Goal: Task Accomplishment & Management: Manage account settings

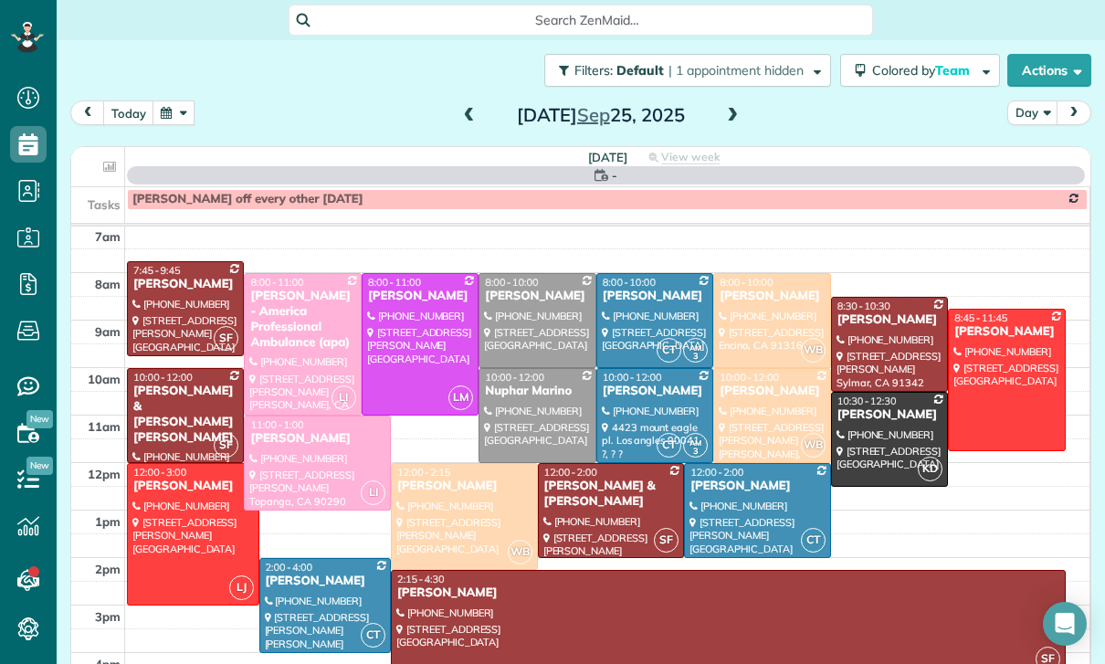
scroll to position [143, 0]
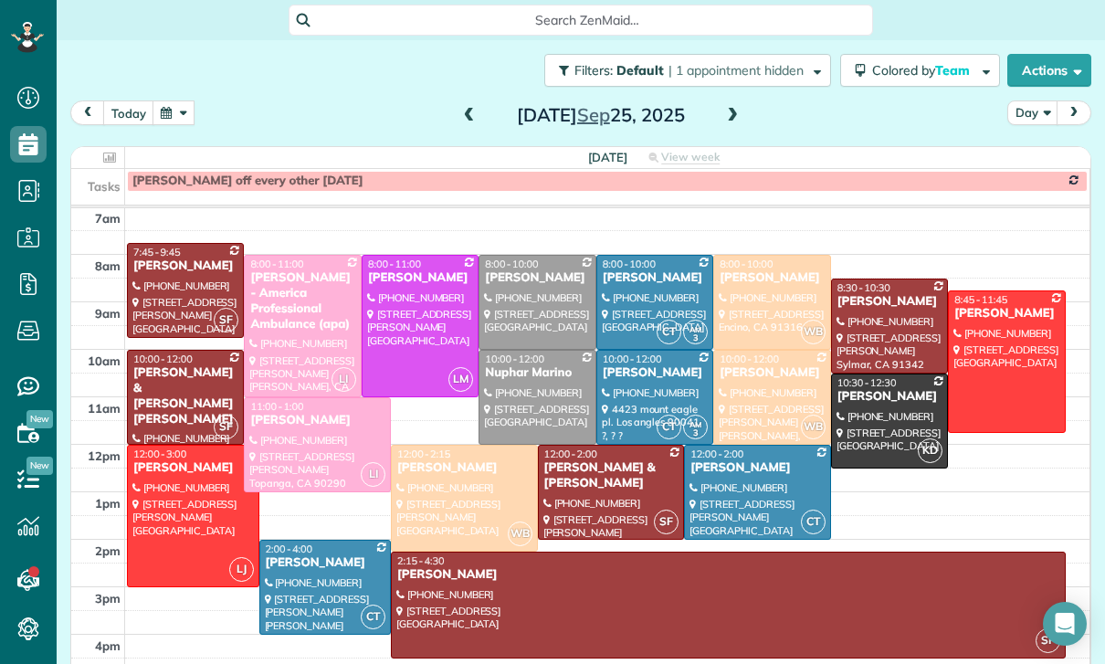
click at [170, 105] on button "button" at bounding box center [174, 112] width 42 height 25
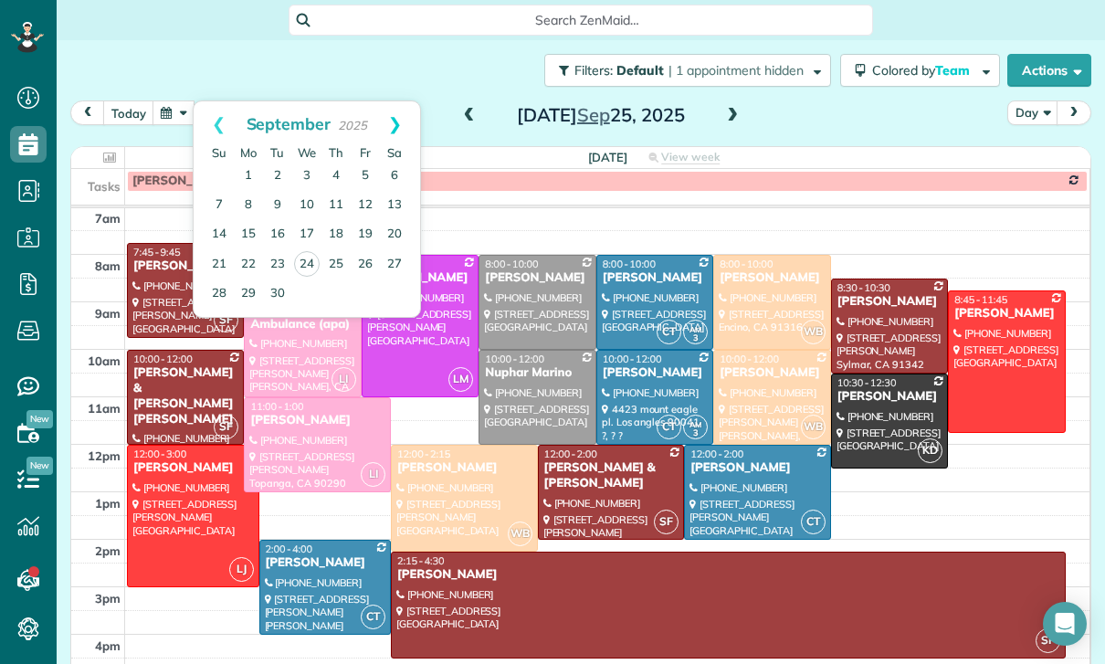
click at [410, 119] on link "Next" at bounding box center [395, 124] width 50 height 46
click at [278, 195] on link "7" at bounding box center [277, 205] width 29 height 29
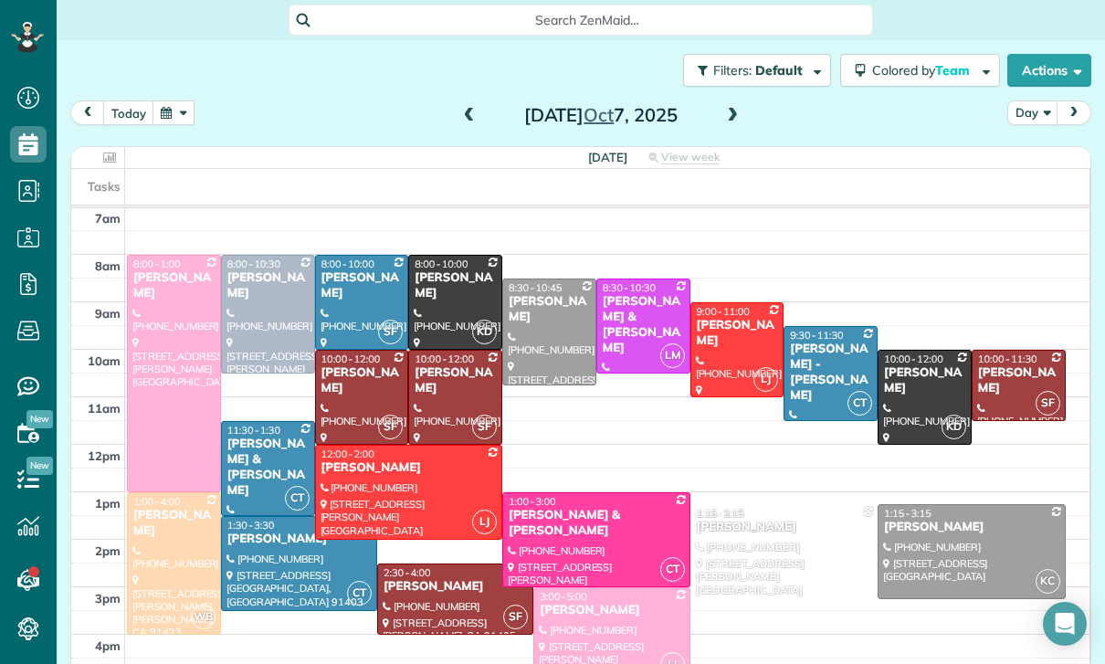
click at [180, 110] on button "button" at bounding box center [174, 112] width 42 height 25
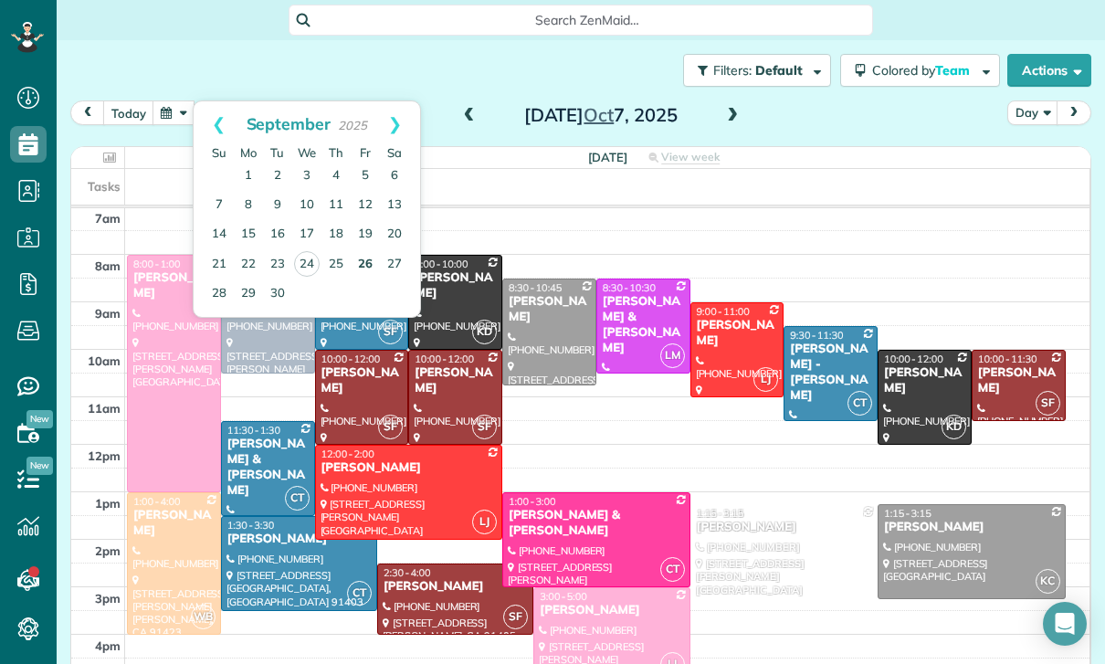
click at [370, 256] on link "26" at bounding box center [365, 264] width 29 height 29
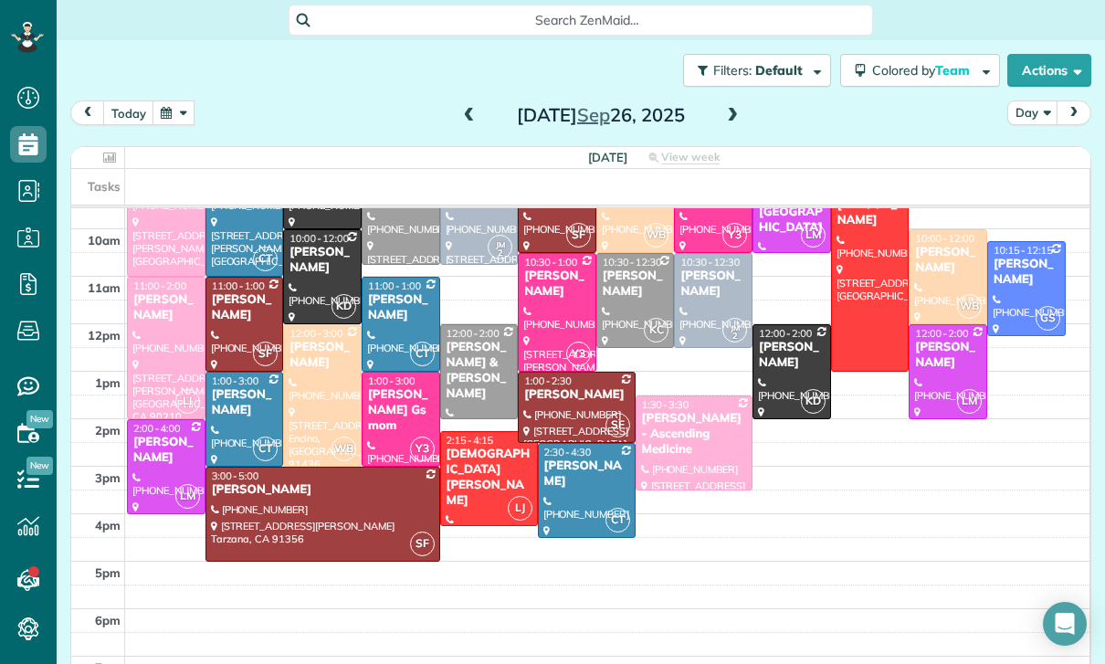
scroll to position [181, 0]
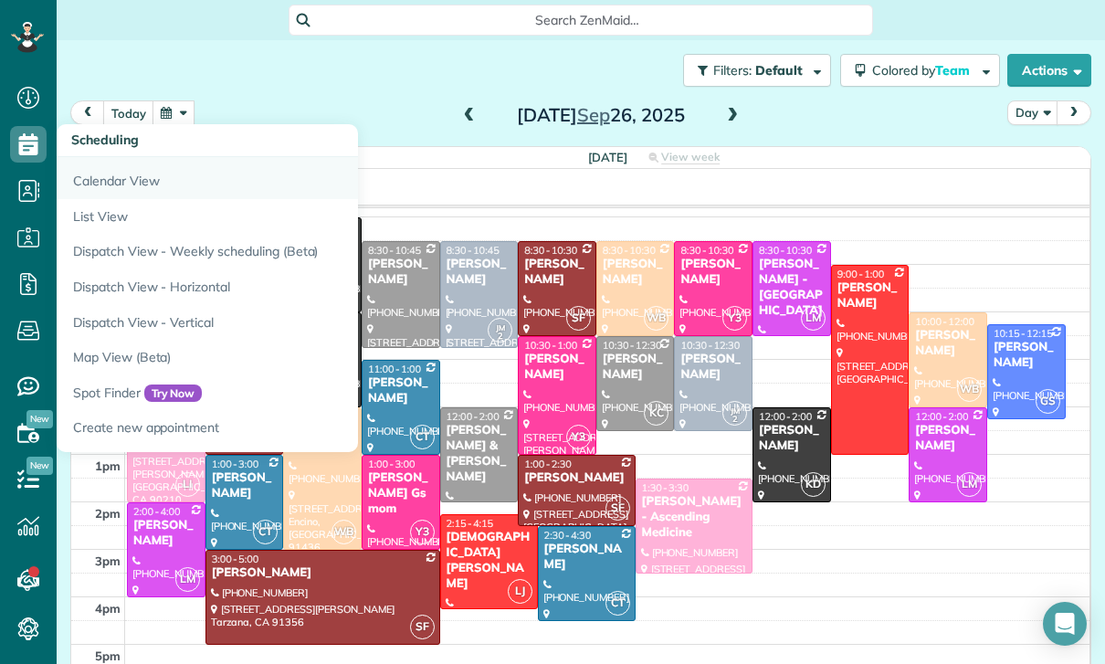
click at [123, 157] on link "Calendar View" at bounding box center [285, 178] width 457 height 42
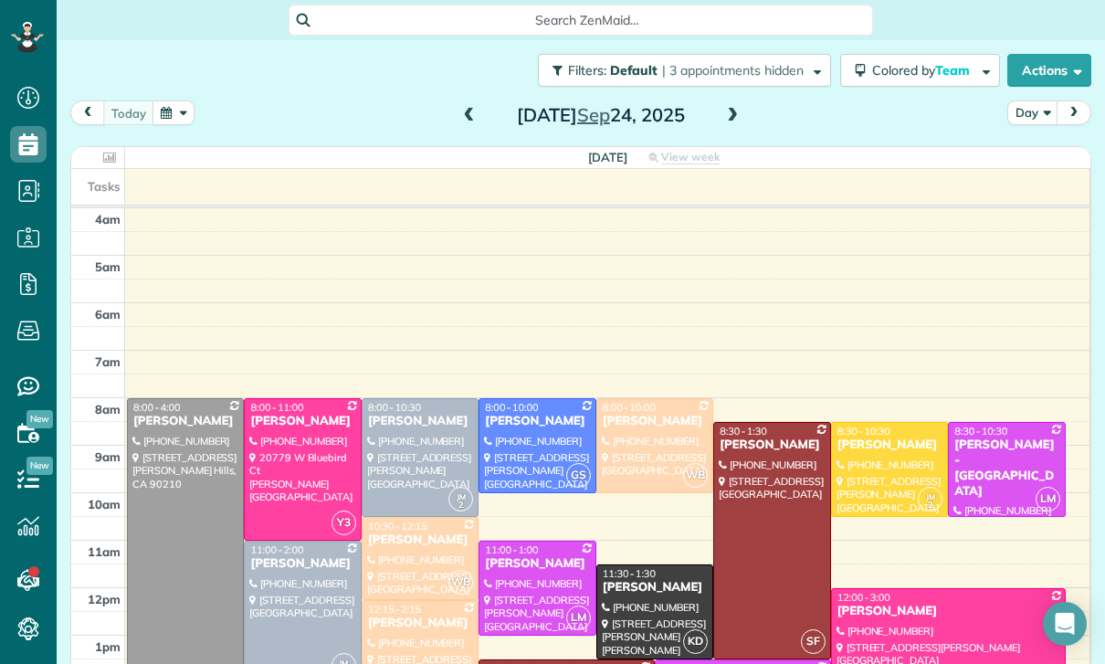
scroll to position [8, 8]
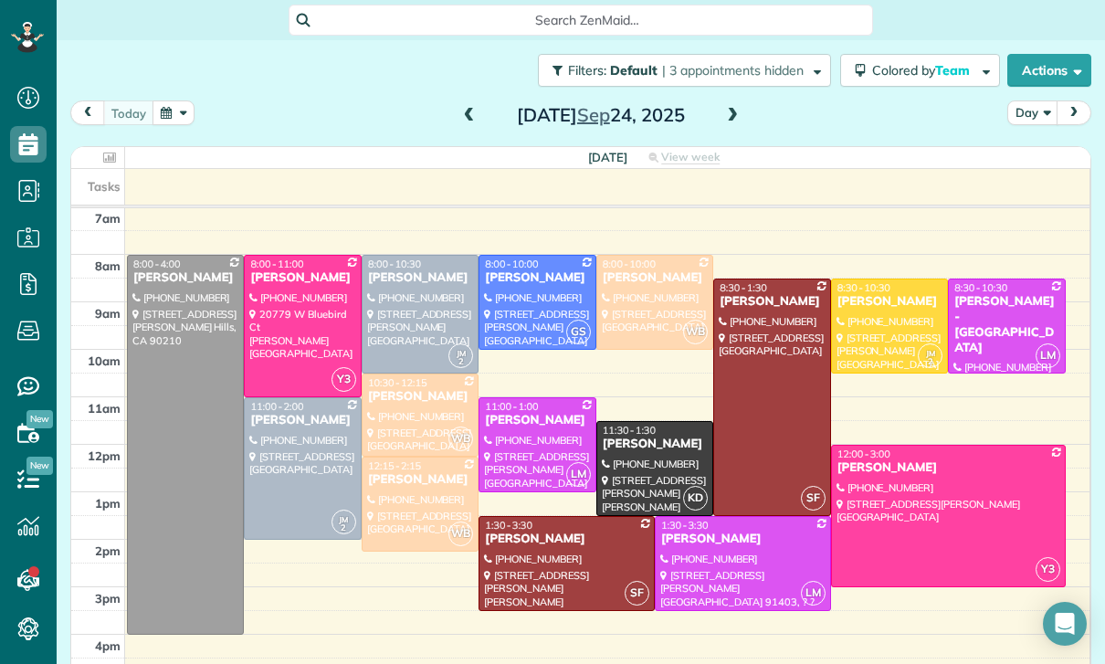
click at [177, 109] on button "button" at bounding box center [174, 112] width 42 height 25
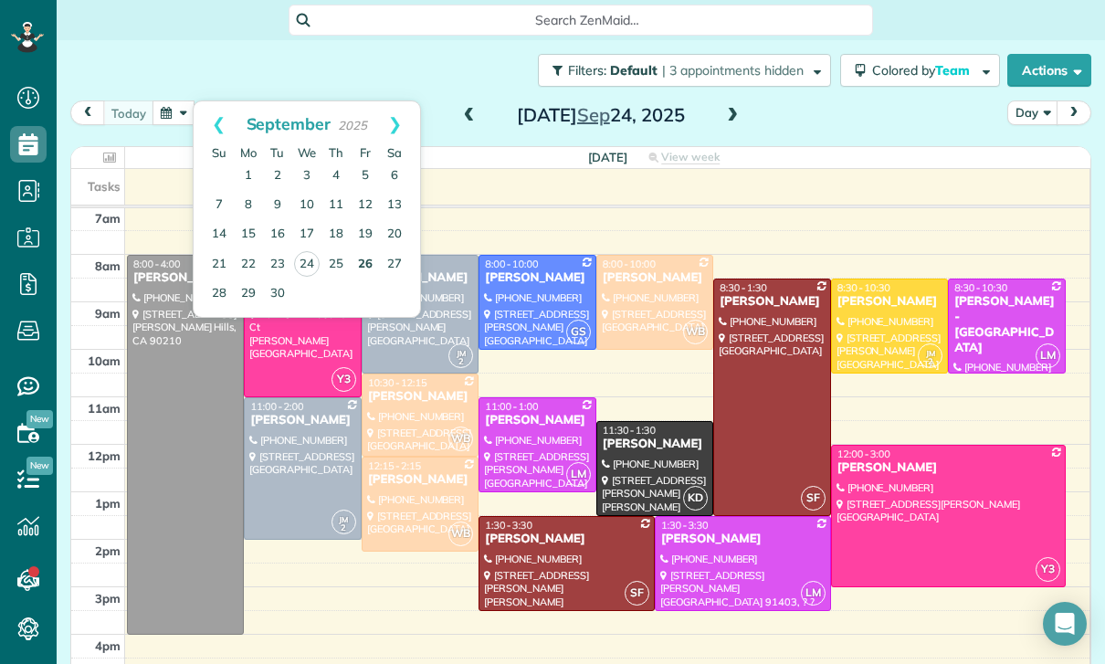
click at [361, 255] on link "26" at bounding box center [365, 264] width 29 height 29
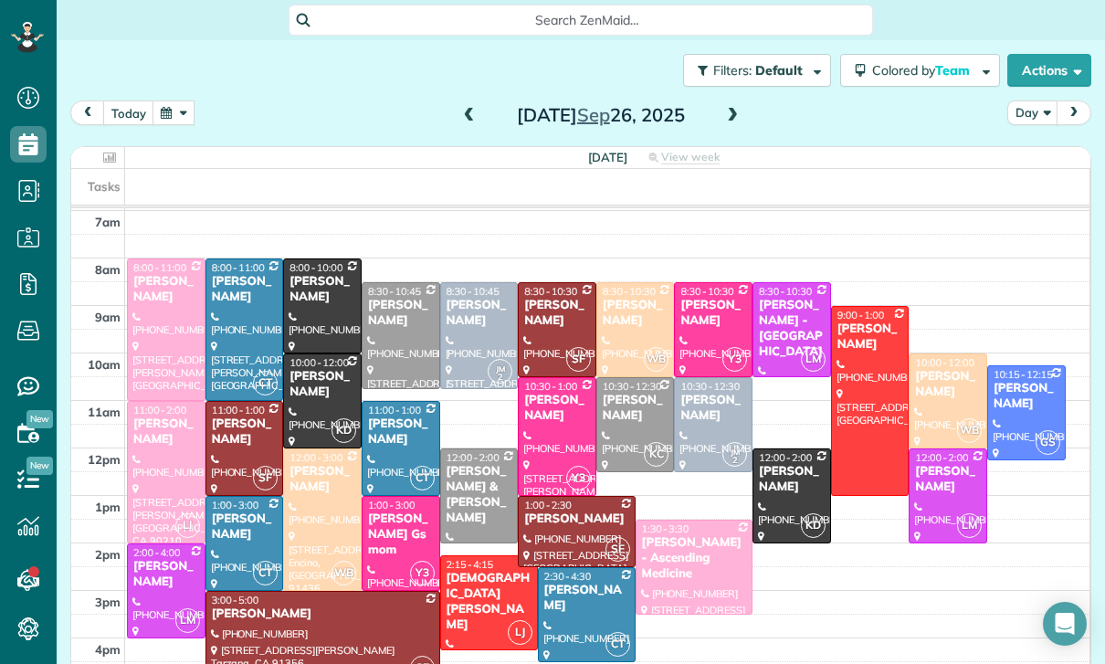
scroll to position [215, 0]
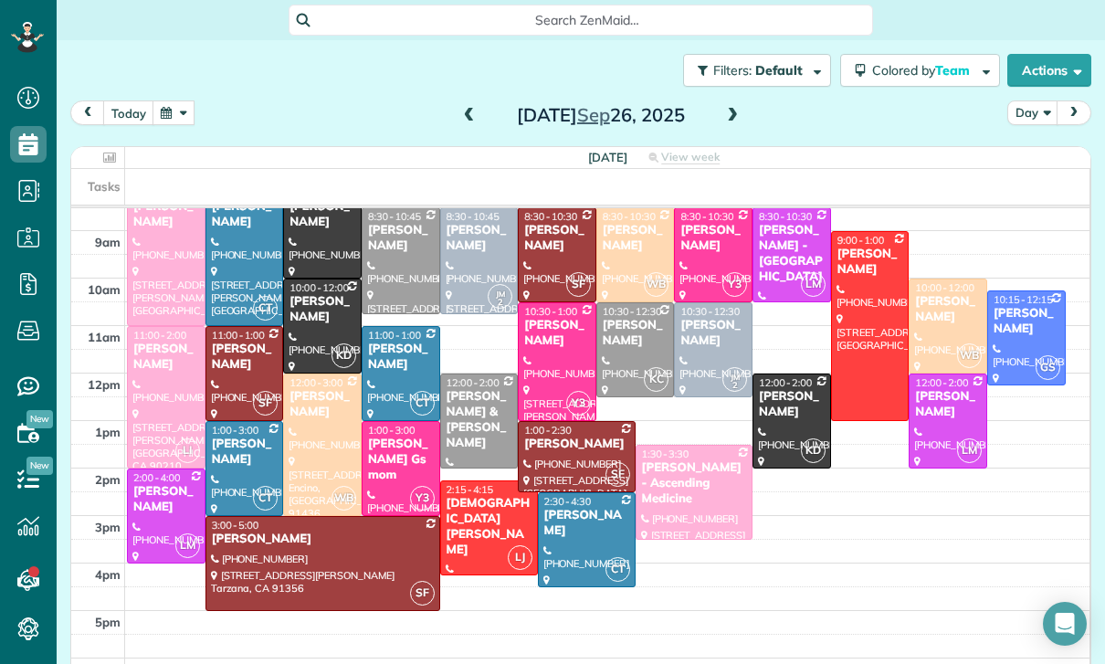
click at [474, 117] on span at bounding box center [469, 116] width 20 height 16
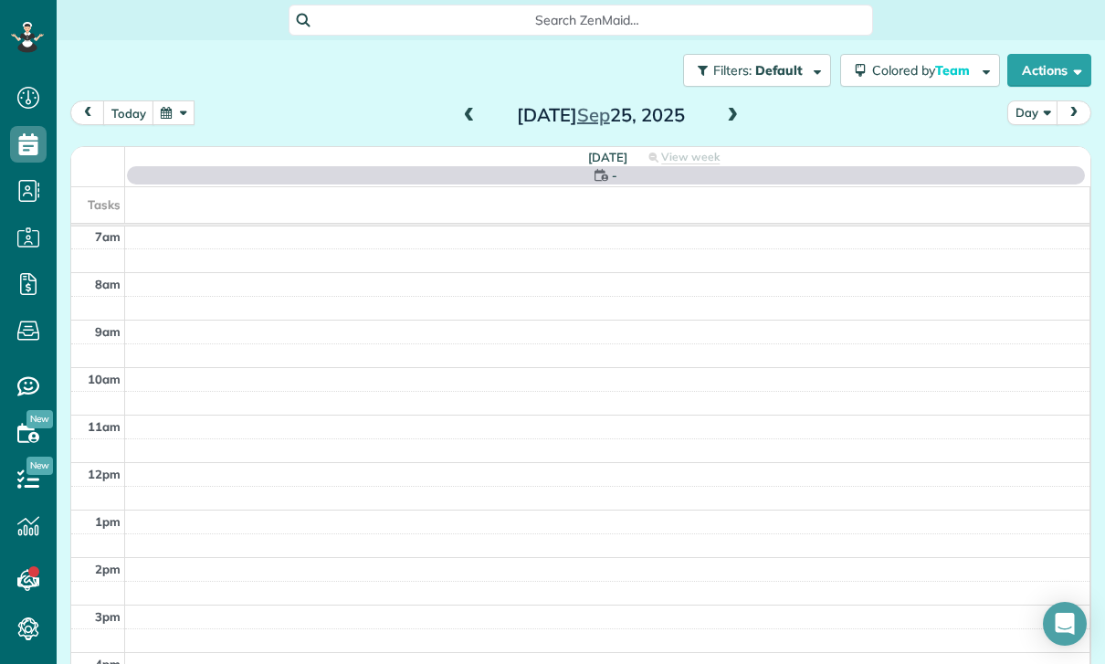
scroll to position [143, 0]
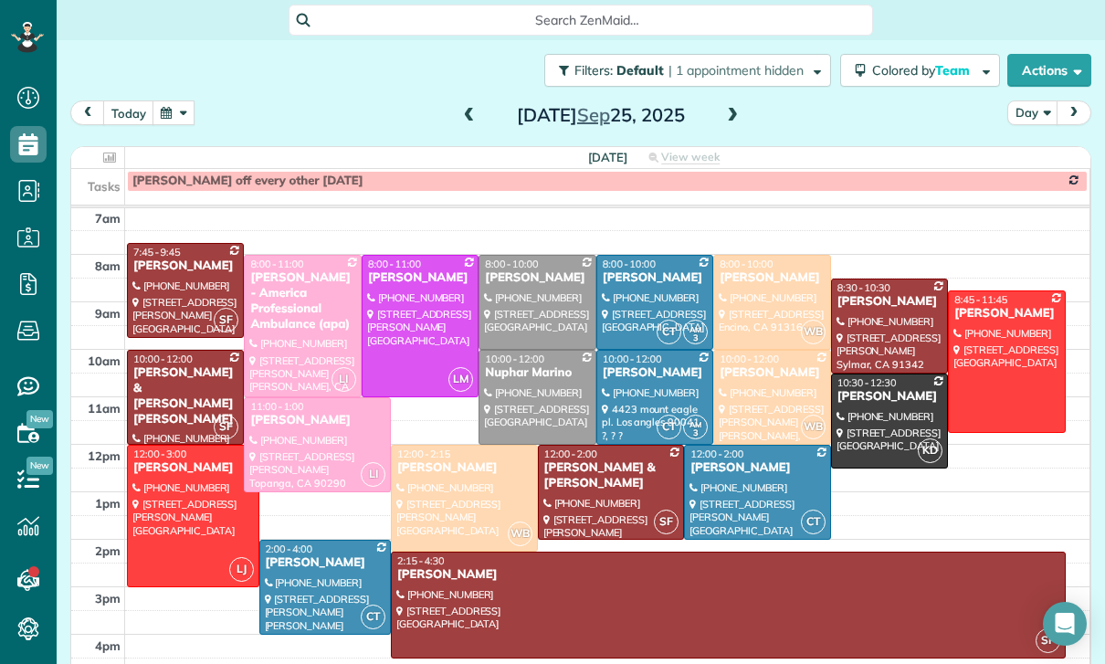
click at [742, 112] on span at bounding box center [732, 116] width 20 height 16
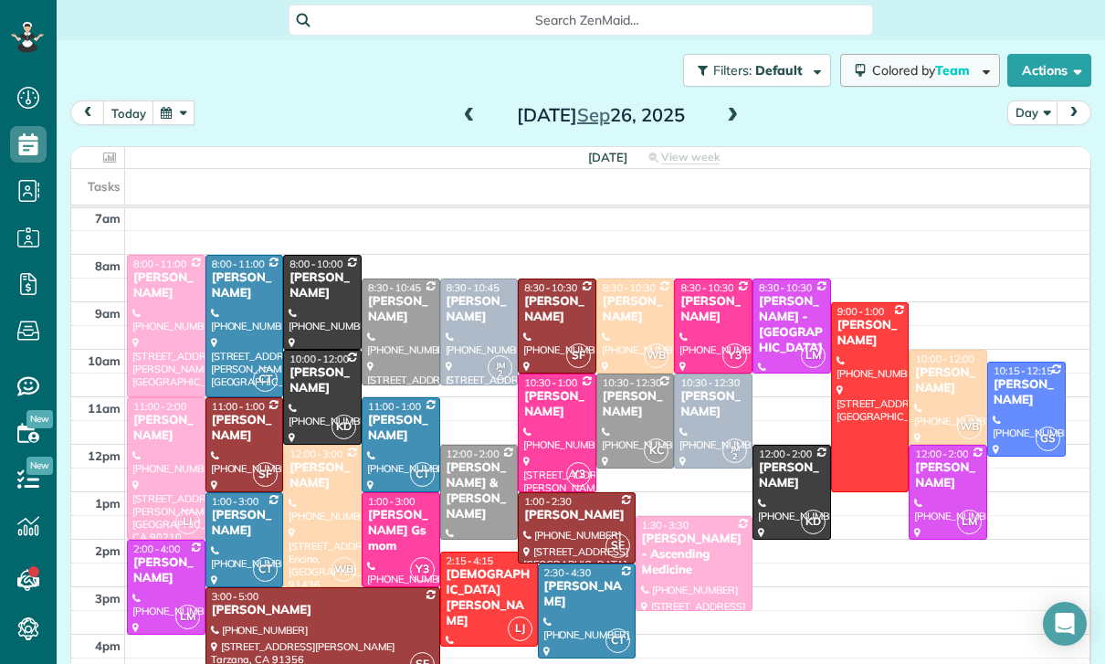
click at [937, 66] on span "Team" at bounding box center [953, 70] width 37 height 16
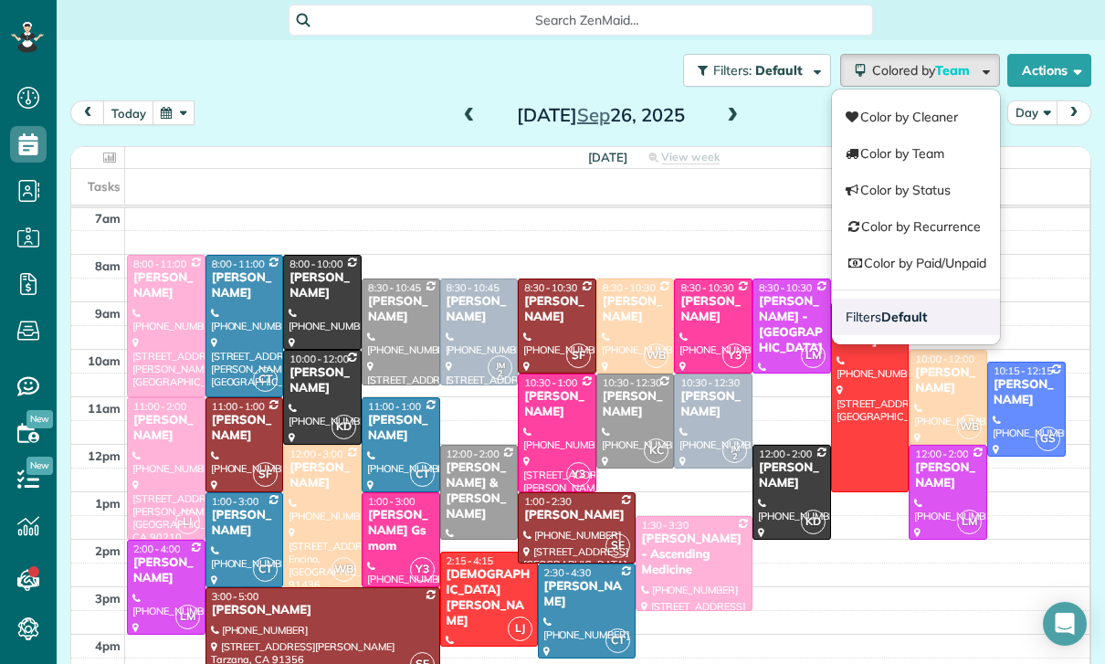
click at [882, 306] on link "Filters Default" at bounding box center [916, 317] width 168 height 37
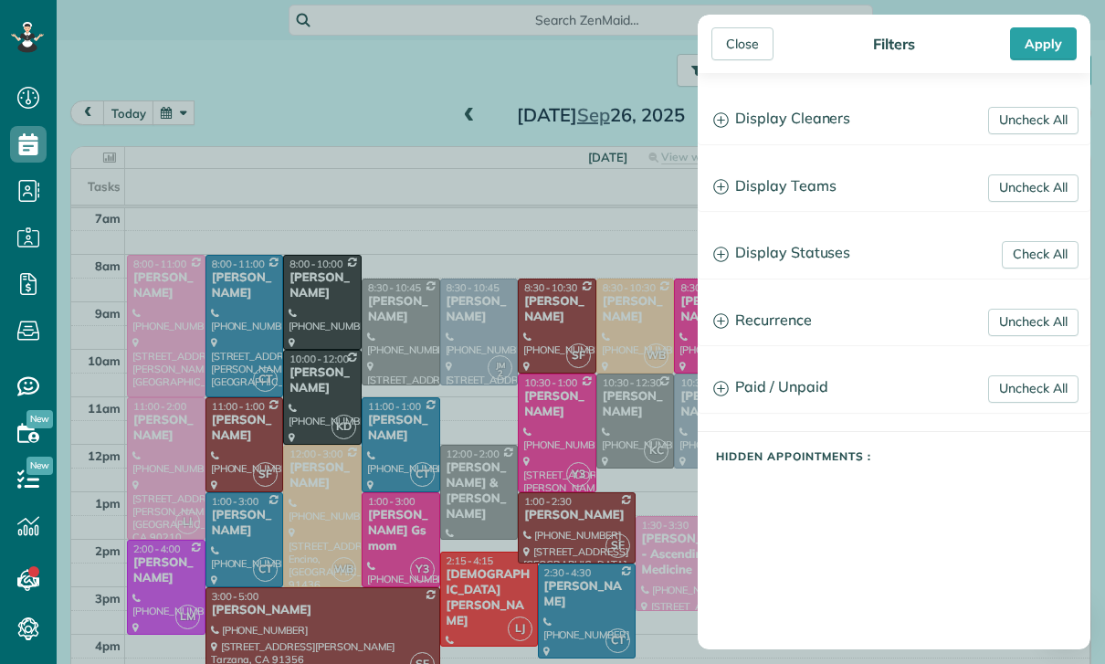
click at [808, 184] on h3 "Display Teams" at bounding box center [894, 186] width 391 height 47
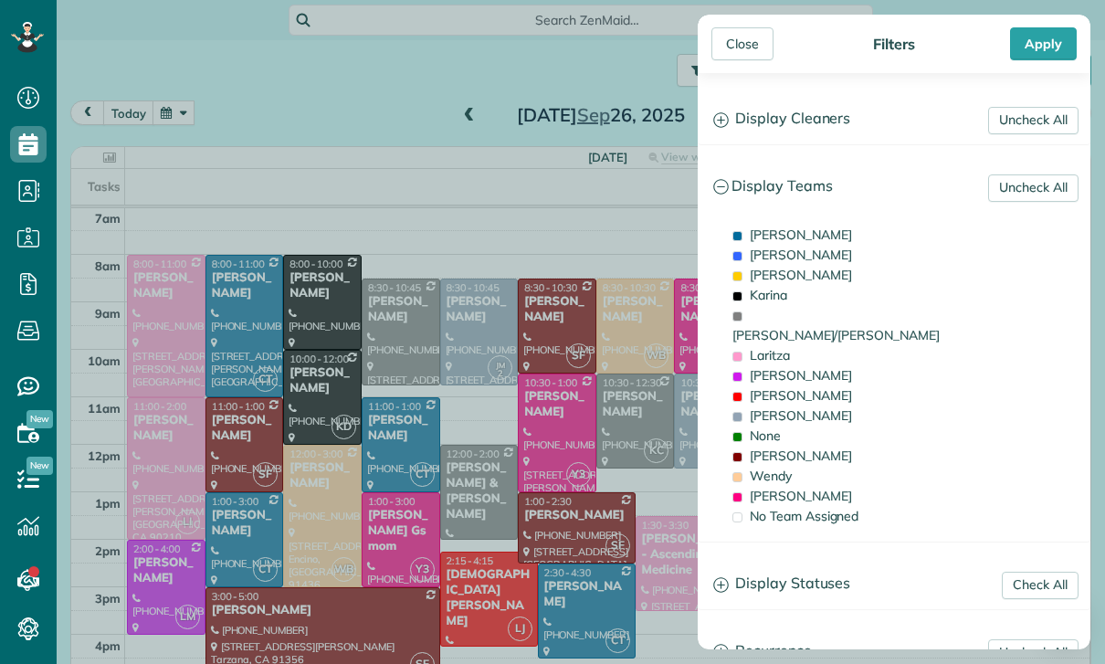
click at [818, 185] on h3 "Display Teams" at bounding box center [894, 186] width 391 height 47
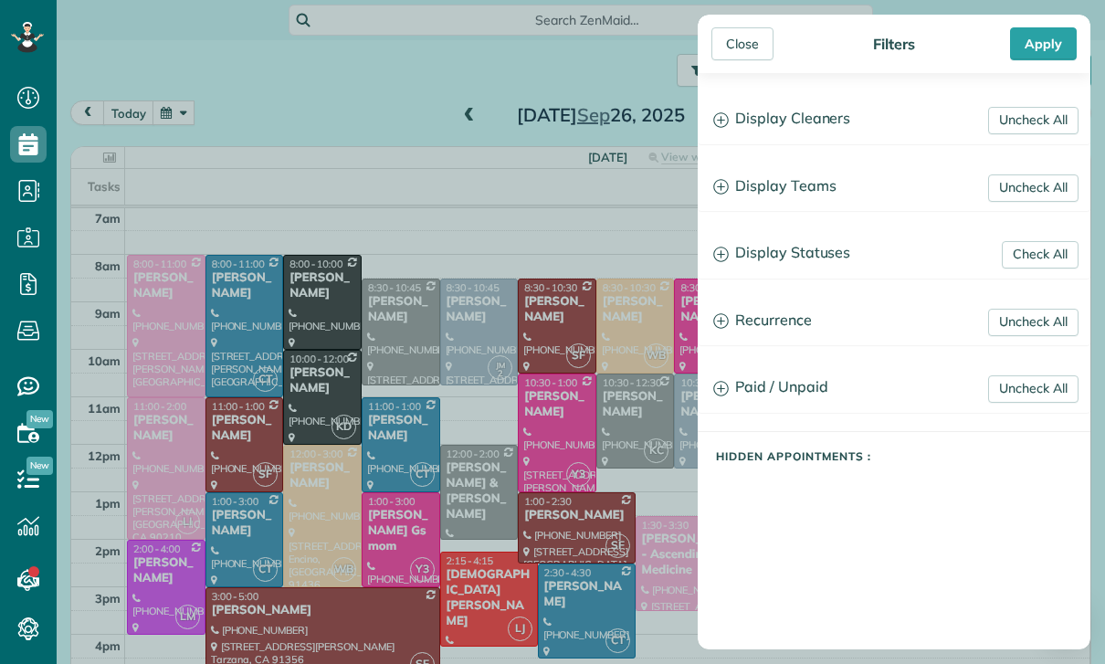
click at [792, 261] on h3 "Display Statuses" at bounding box center [894, 253] width 391 height 47
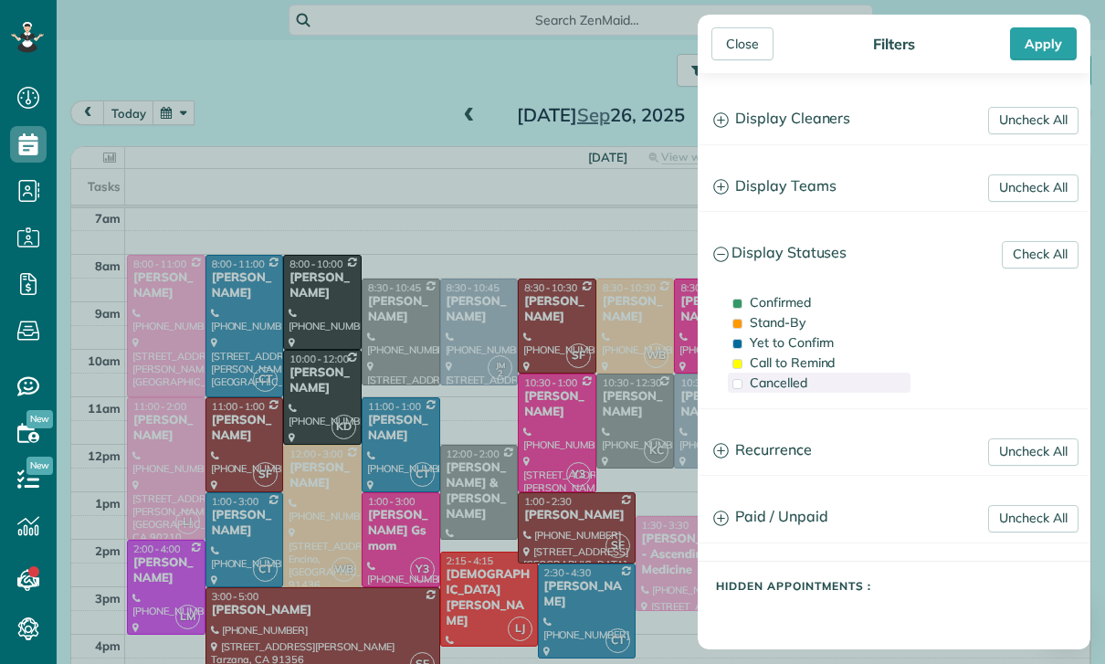
click at [784, 391] on span "Cancelled" at bounding box center [779, 382] width 58 height 16
click at [1034, 42] on div "Apply" at bounding box center [1043, 43] width 67 height 33
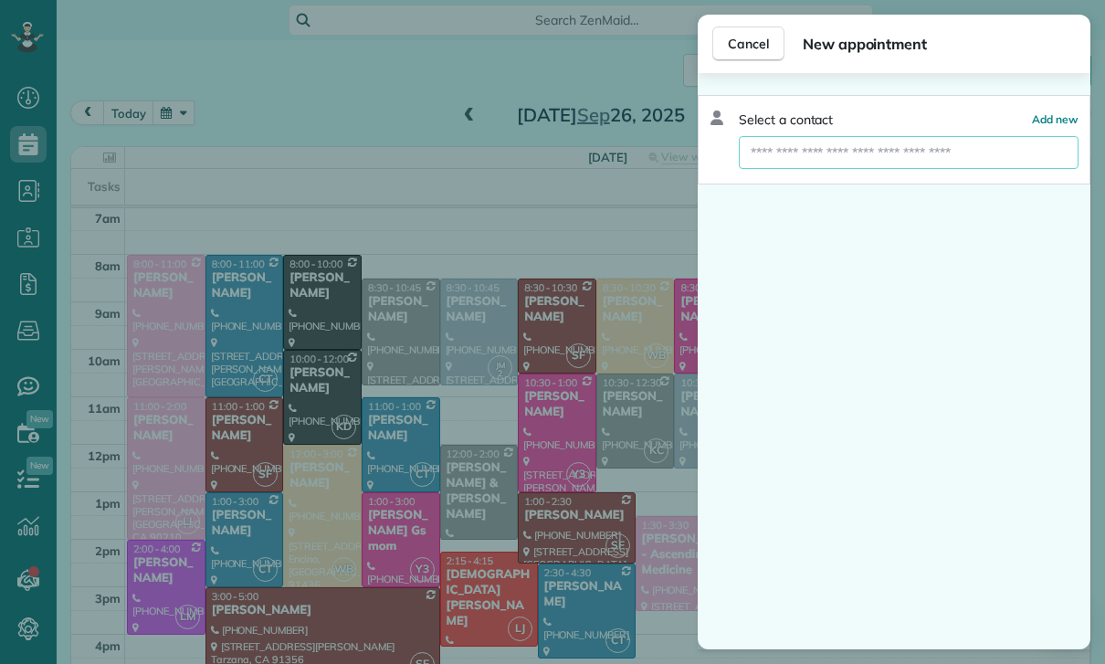
click at [810, 154] on input "text" at bounding box center [909, 152] width 340 height 33
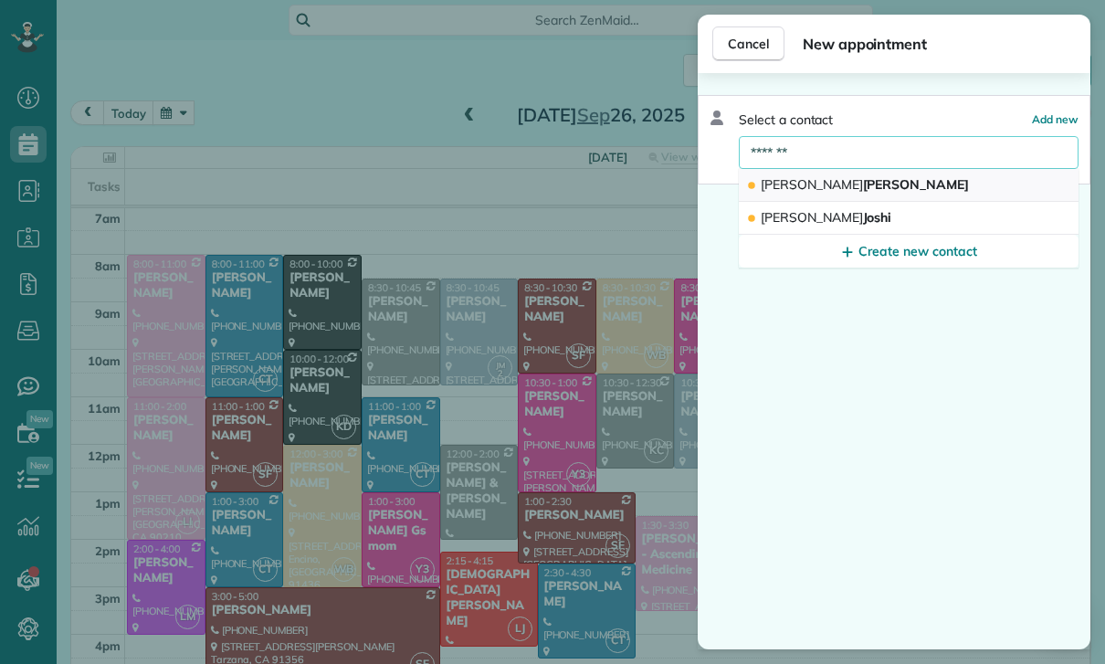
type input "*******"
click at [875, 191] on button "Branden Moll" at bounding box center [909, 185] width 340 height 33
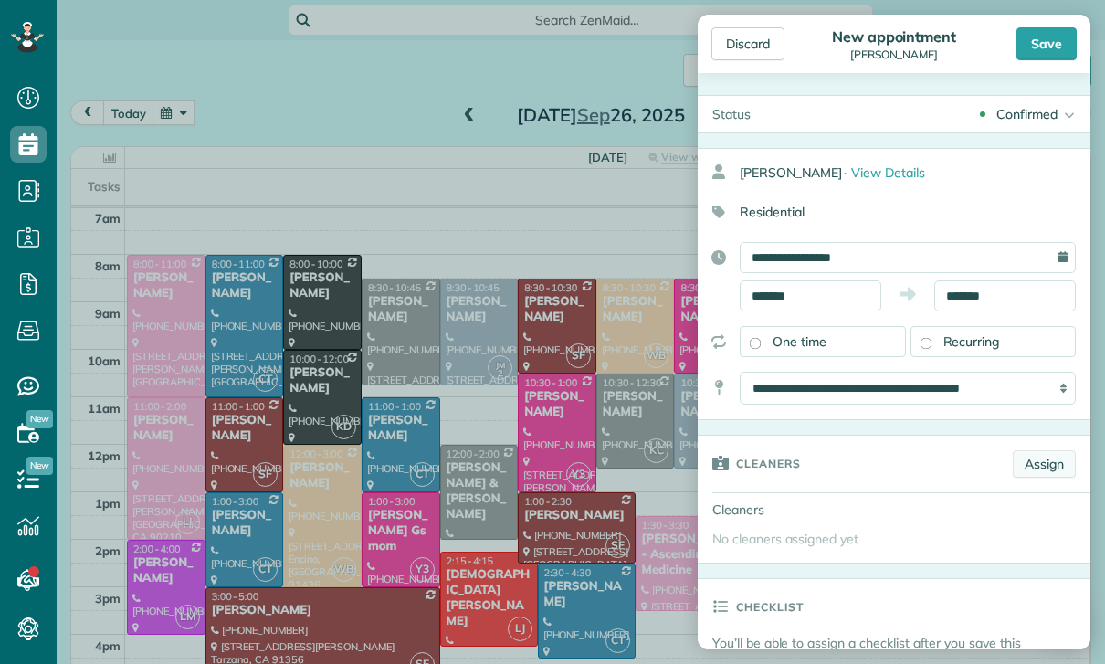
click at [1046, 461] on link "Assign" at bounding box center [1044, 463] width 63 height 27
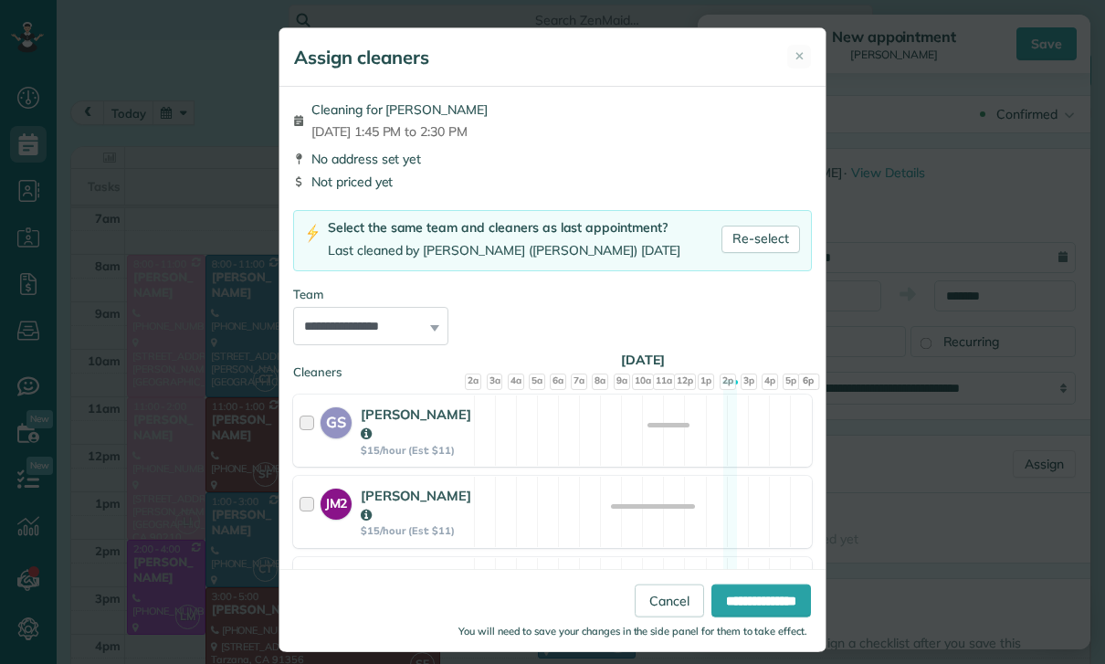
click at [813, 47] on div "Assign cleaners ✕" at bounding box center [552, 57] width 546 height 58
click at [795, 54] on span "✕" at bounding box center [800, 55] width 10 height 17
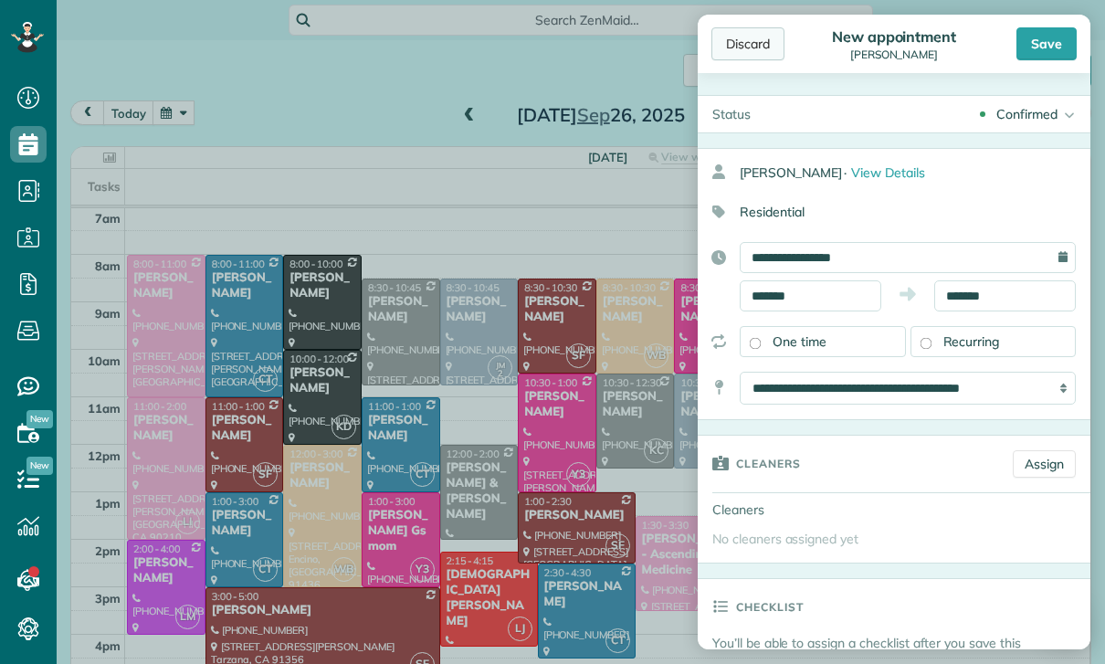
click at [716, 37] on div "Discard" at bounding box center [747, 43] width 73 height 33
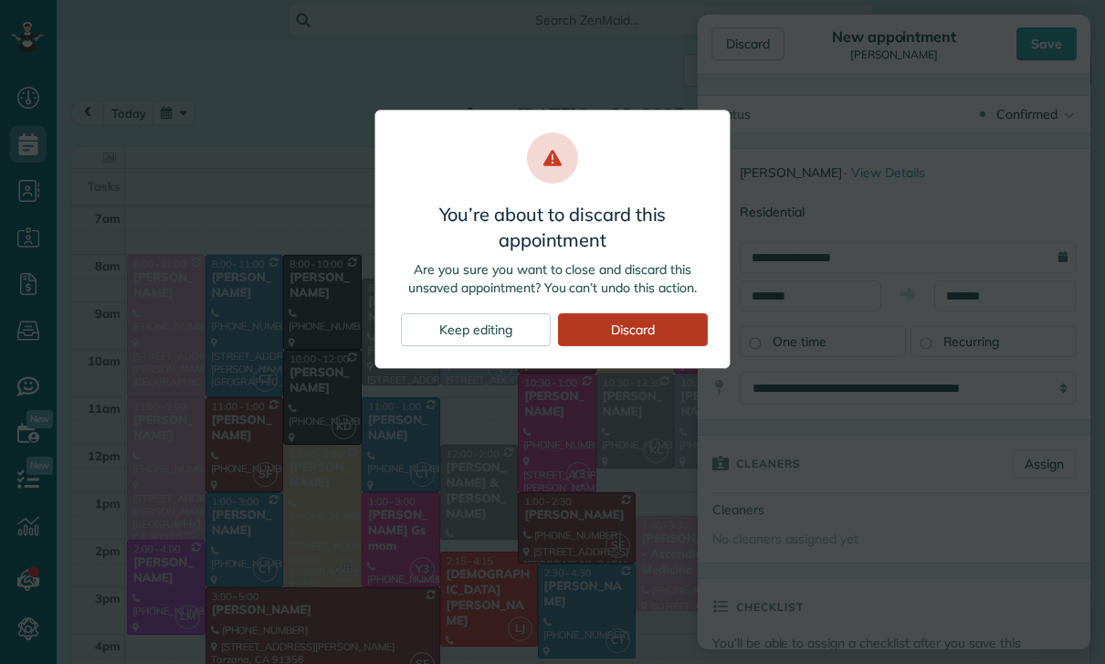
click at [612, 344] on div "Discard" at bounding box center [633, 329] width 150 height 33
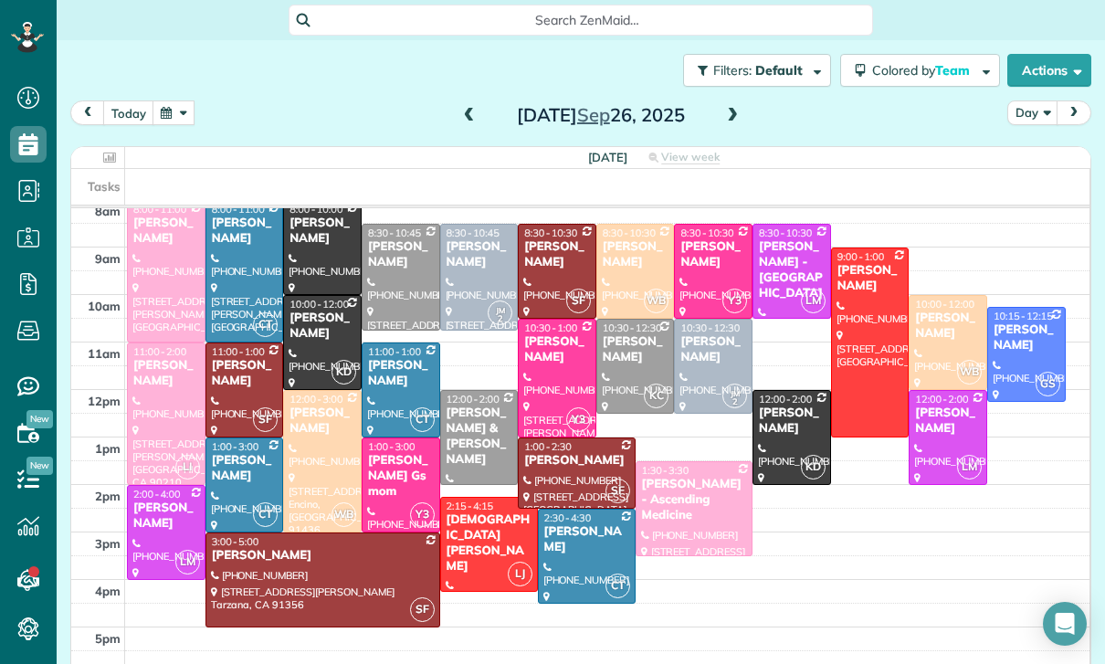
scroll to position [224, 0]
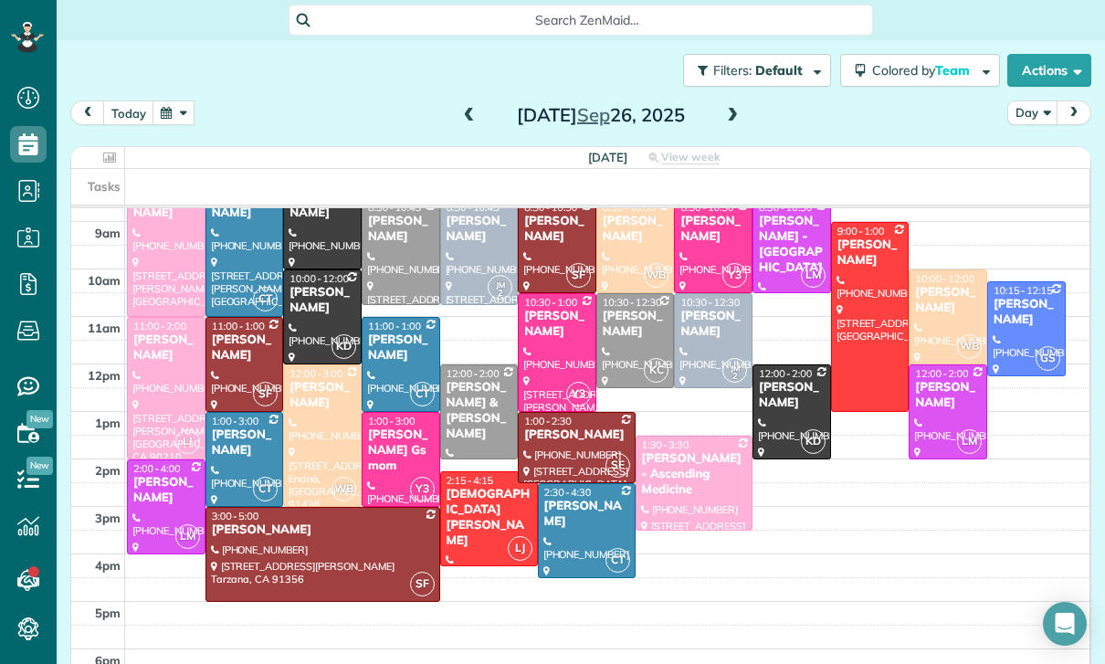
click at [174, 121] on button "button" at bounding box center [174, 112] width 42 height 25
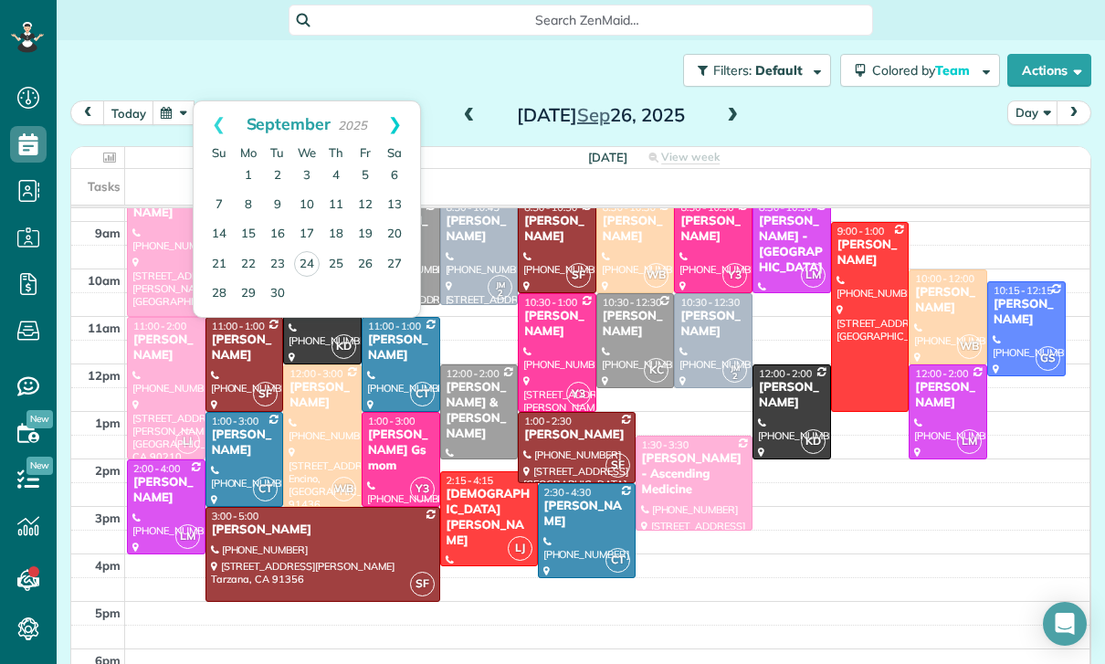
click at [398, 121] on link "Next" at bounding box center [395, 124] width 50 height 46
click at [330, 172] on link "2" at bounding box center [335, 176] width 29 height 29
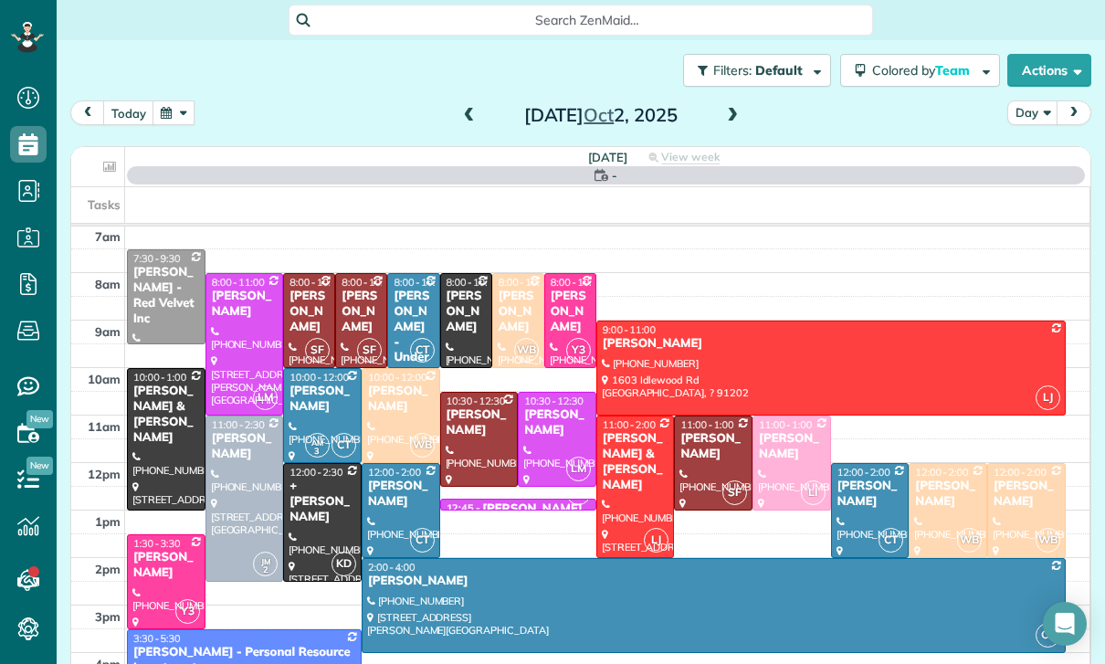
scroll to position [143, 0]
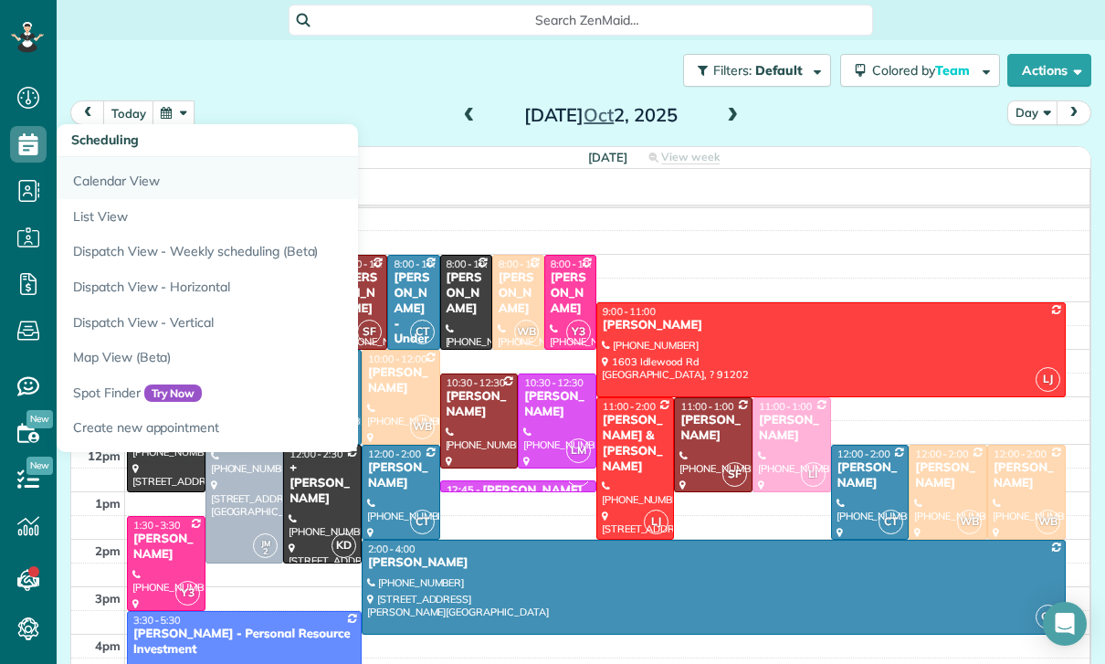
click at [114, 180] on link "Calendar View" at bounding box center [285, 178] width 457 height 42
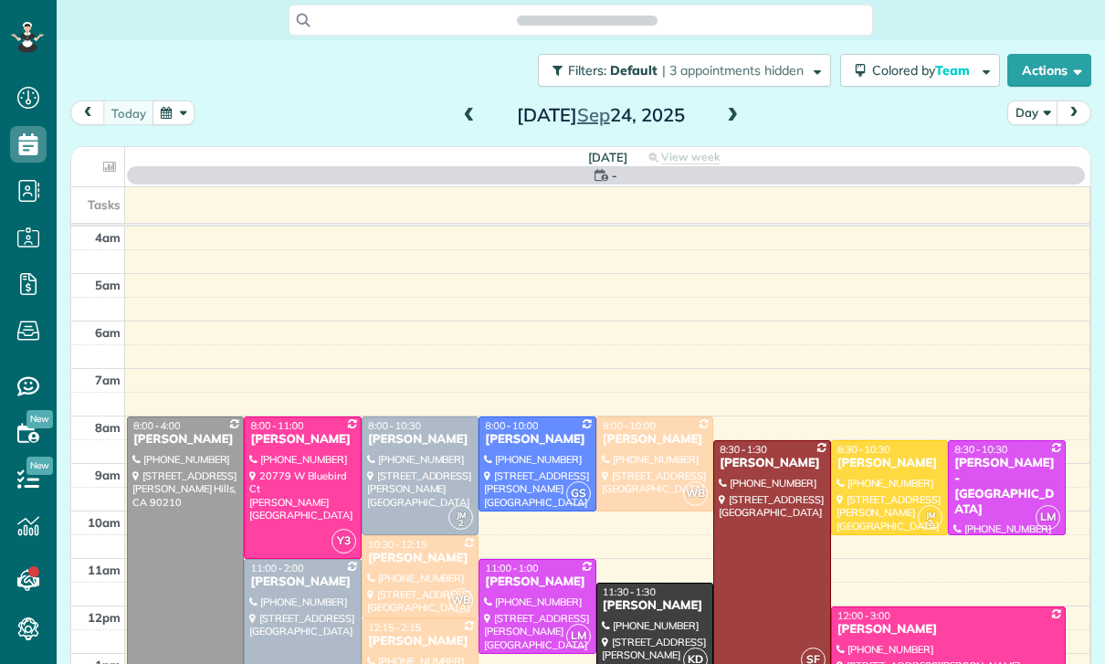
scroll to position [143, 0]
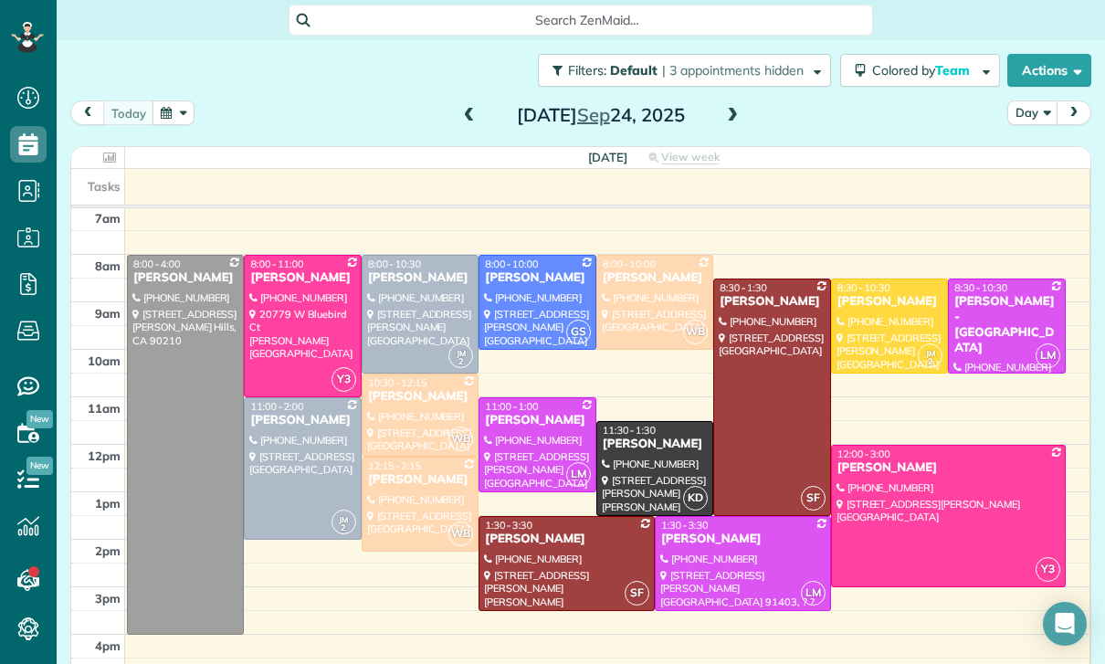
click at [184, 109] on button "button" at bounding box center [174, 112] width 42 height 25
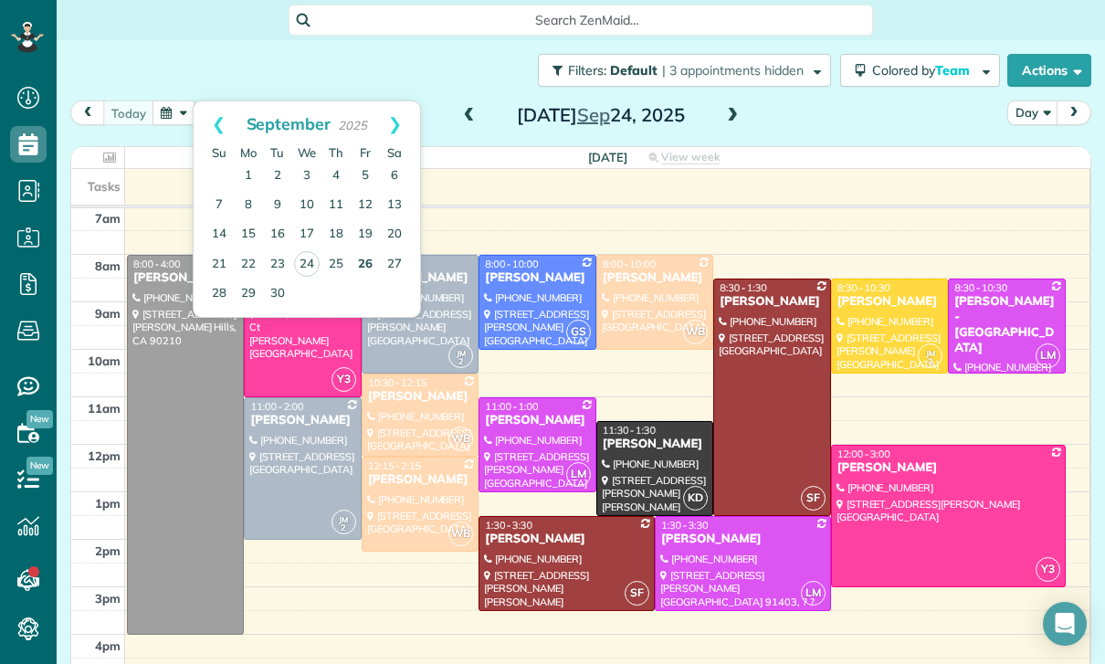
click at [356, 265] on link "26" at bounding box center [365, 264] width 29 height 29
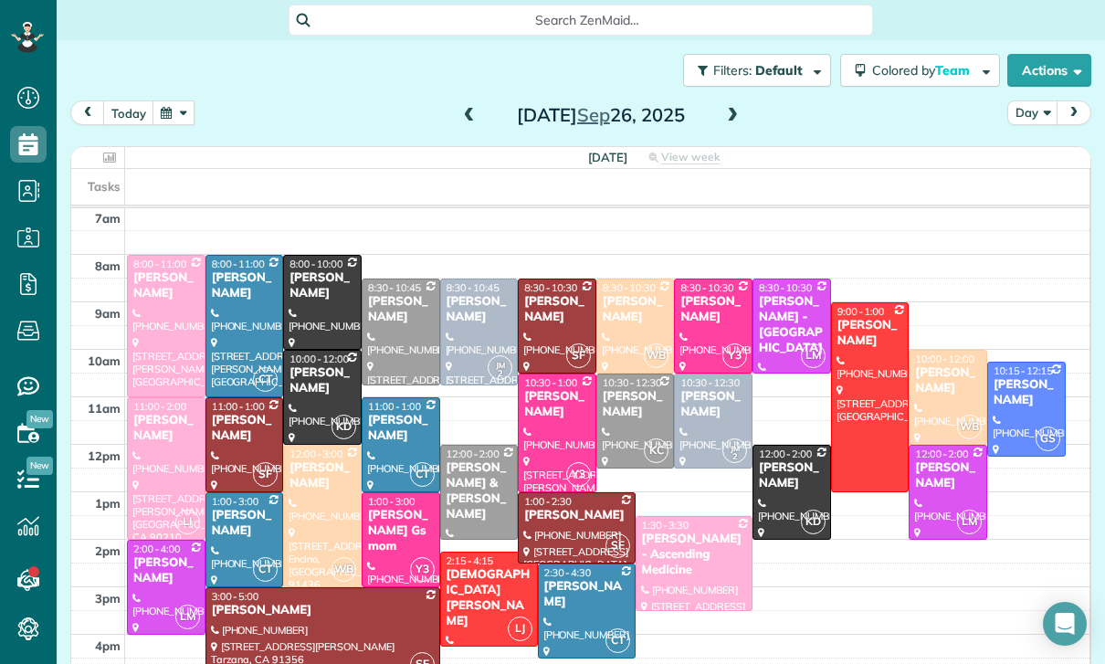
click at [162, 117] on button "button" at bounding box center [174, 112] width 42 height 25
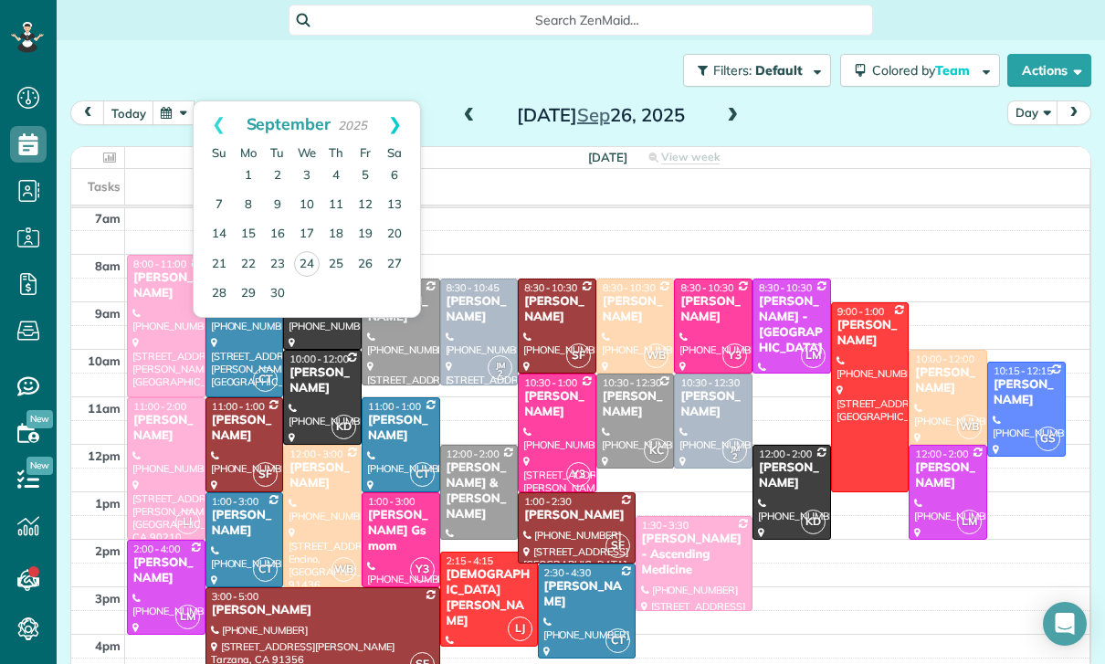
click at [407, 124] on link "Next" at bounding box center [395, 124] width 50 height 46
click at [258, 210] on link "6" at bounding box center [248, 205] width 29 height 29
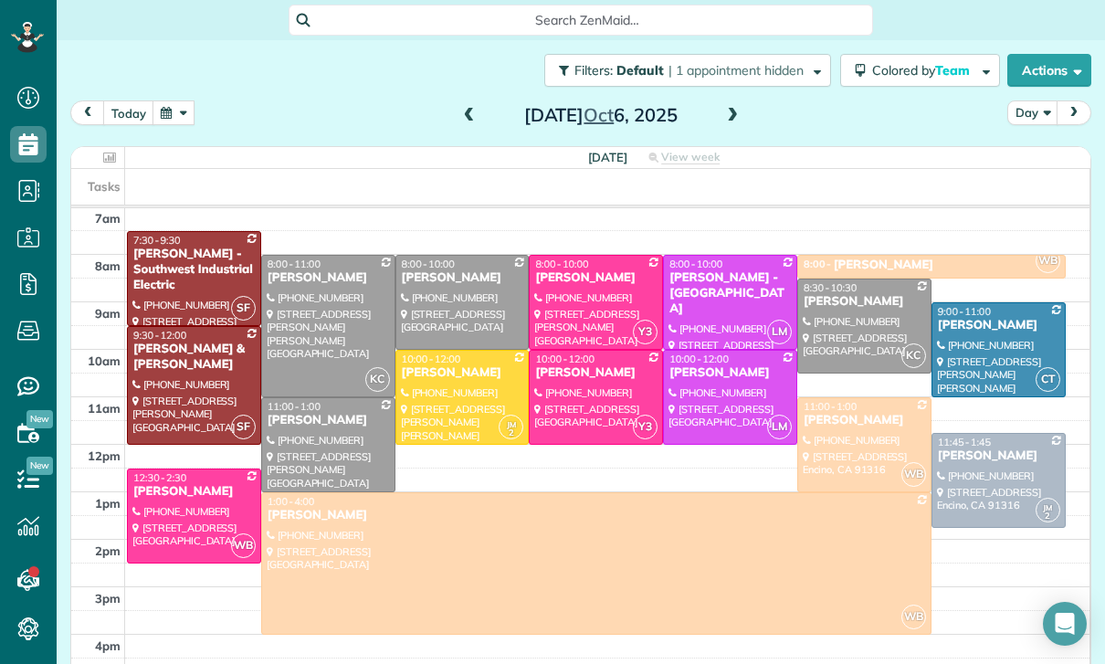
click at [726, 112] on span at bounding box center [732, 116] width 20 height 16
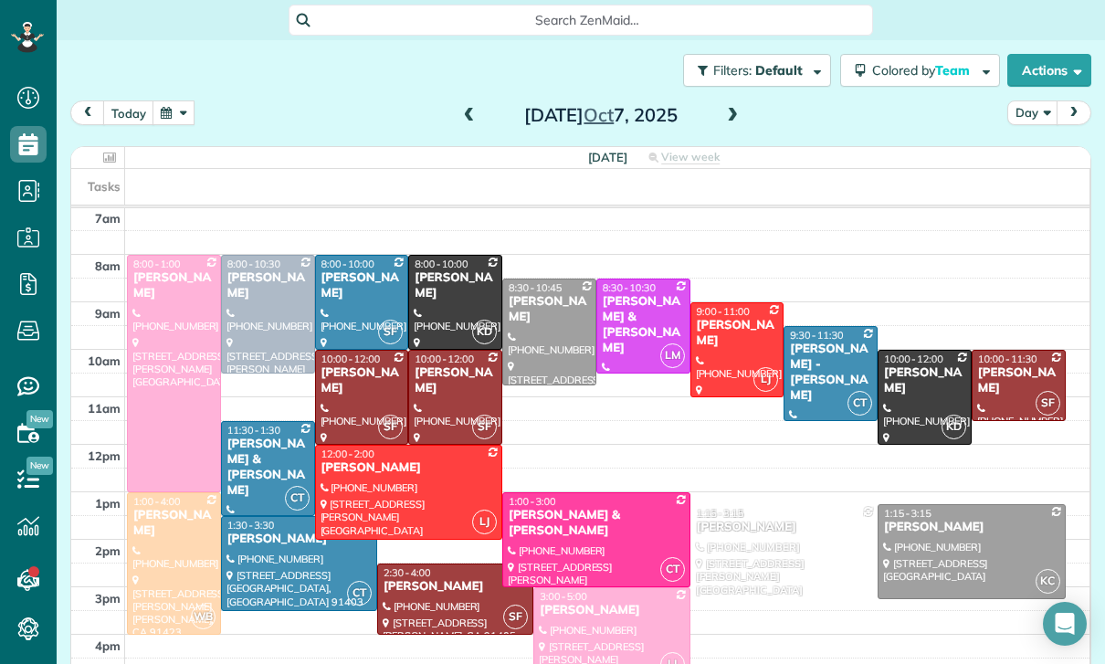
click at [174, 117] on button "button" at bounding box center [174, 112] width 42 height 25
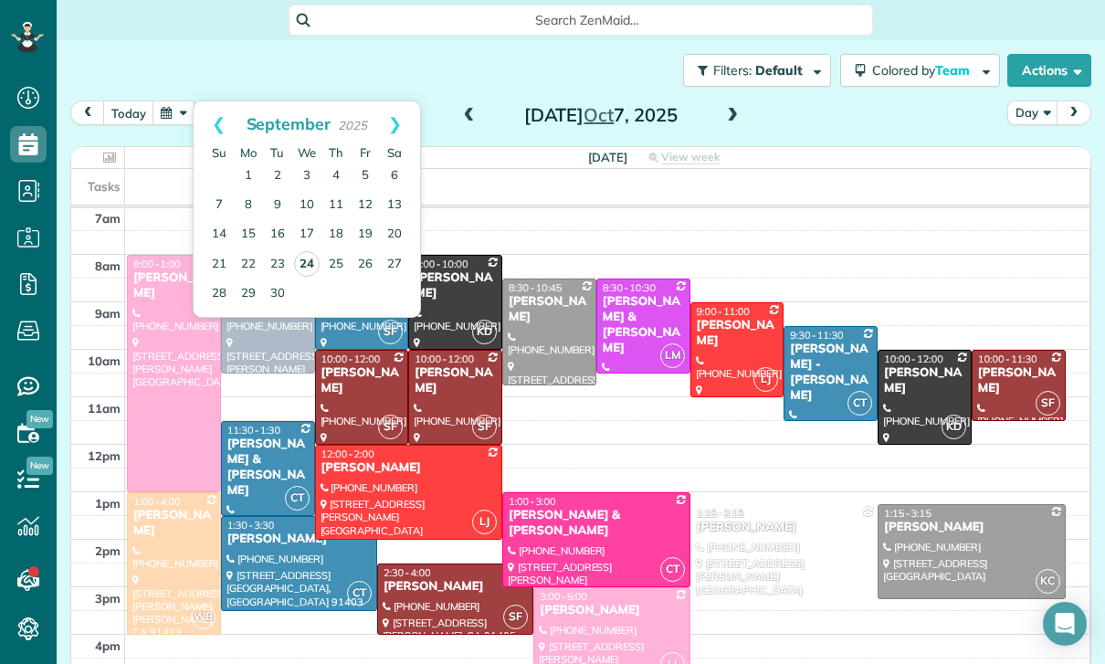
click at [299, 267] on link "24" at bounding box center [307, 264] width 26 height 26
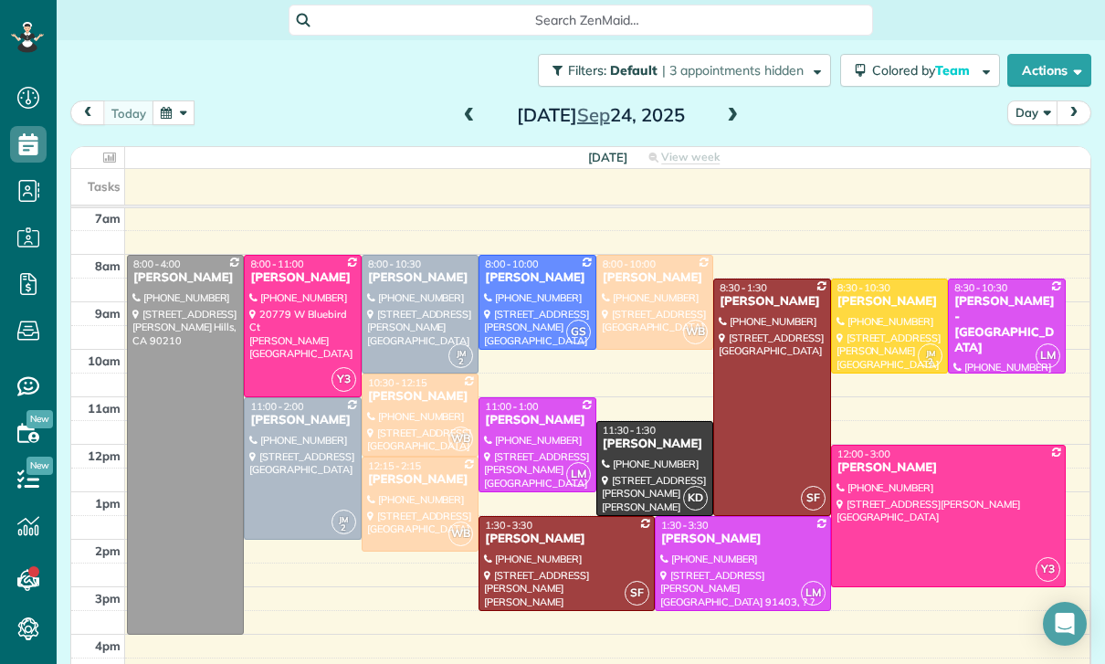
click at [467, 110] on span at bounding box center [469, 116] width 20 height 16
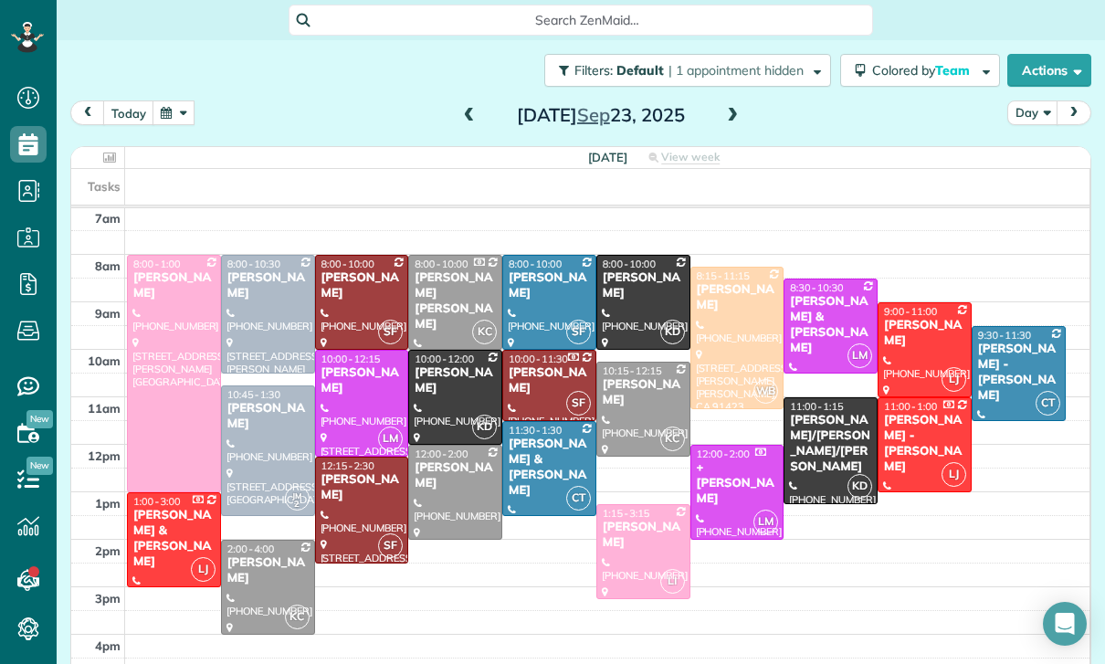
click at [175, 116] on button "button" at bounding box center [174, 112] width 42 height 25
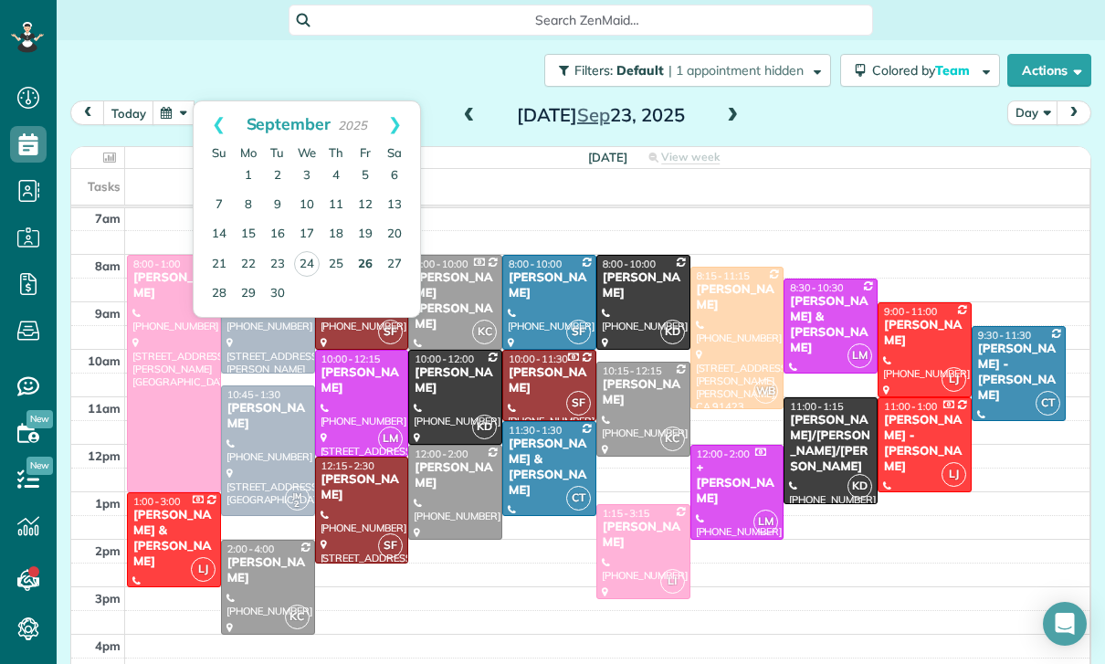
click at [368, 264] on link "26" at bounding box center [365, 264] width 29 height 29
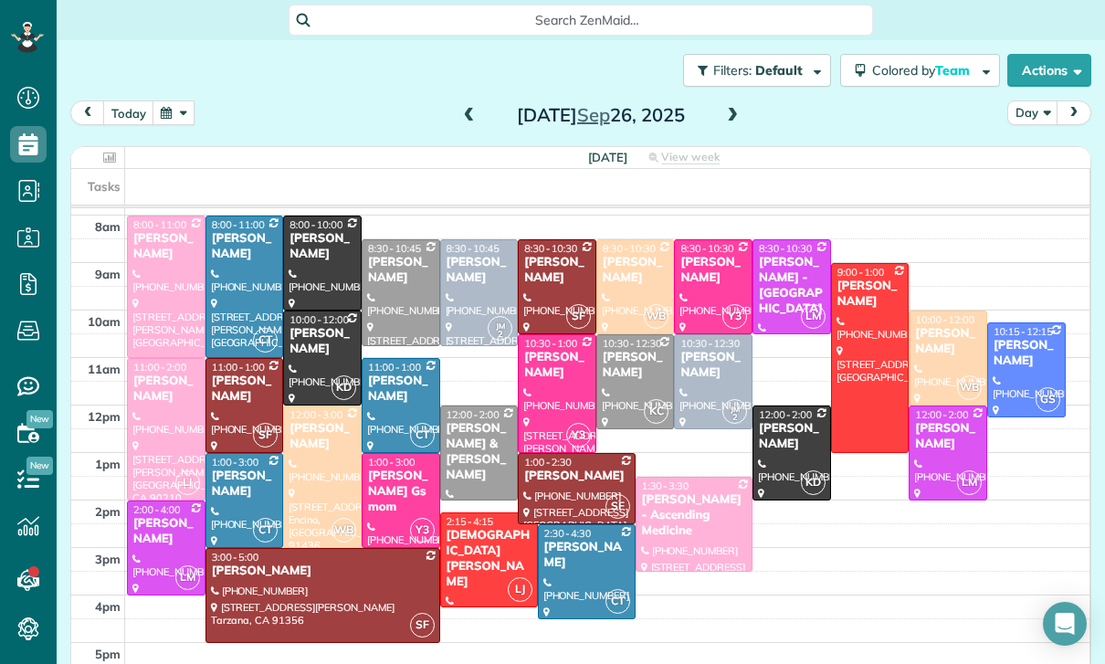
scroll to position [172, 0]
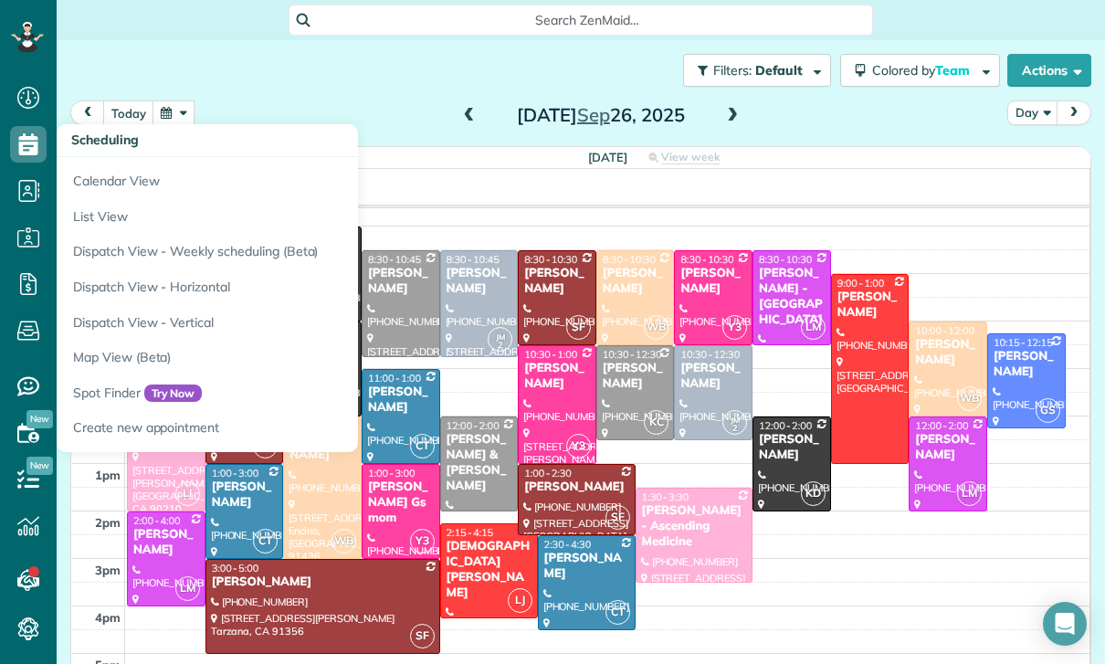
click at [83, 176] on link "Calendar View" at bounding box center [285, 178] width 457 height 42
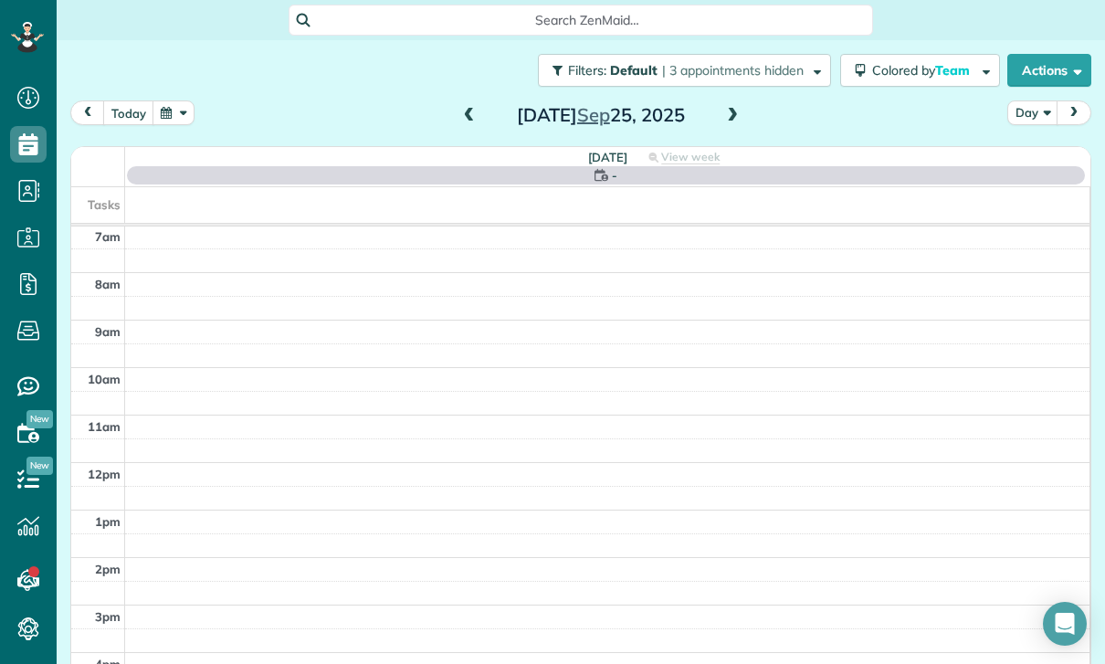
scroll to position [143, 0]
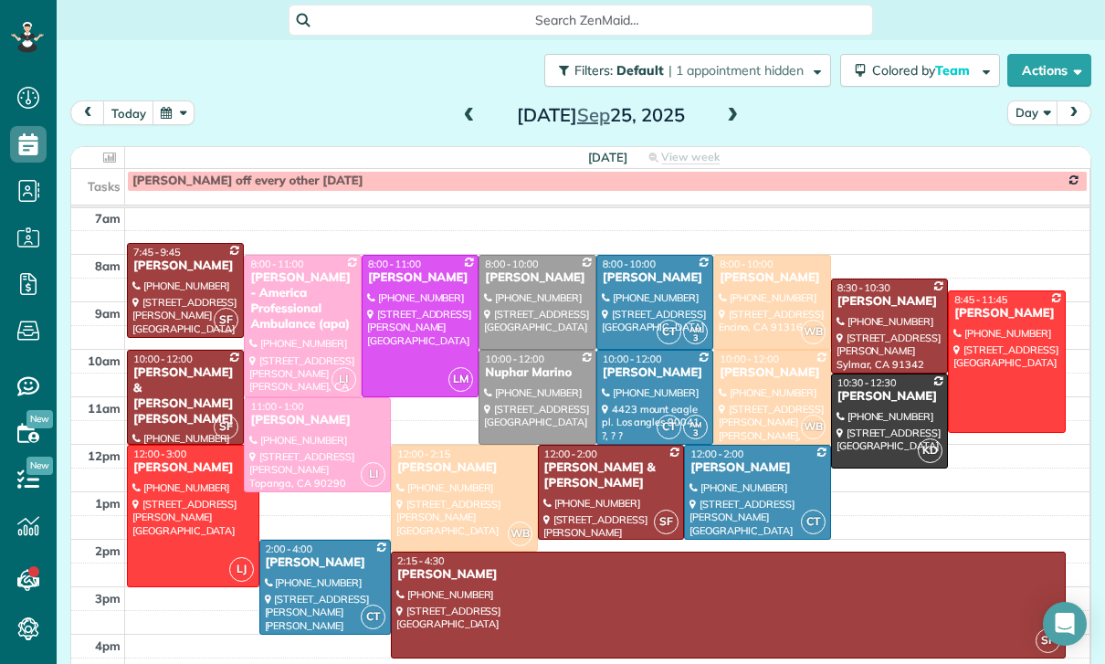
click at [754, 124] on div "[DATE] Day [DATE]" at bounding box center [580, 117] width 1021 height 34
click at [732, 121] on span at bounding box center [732, 116] width 20 height 16
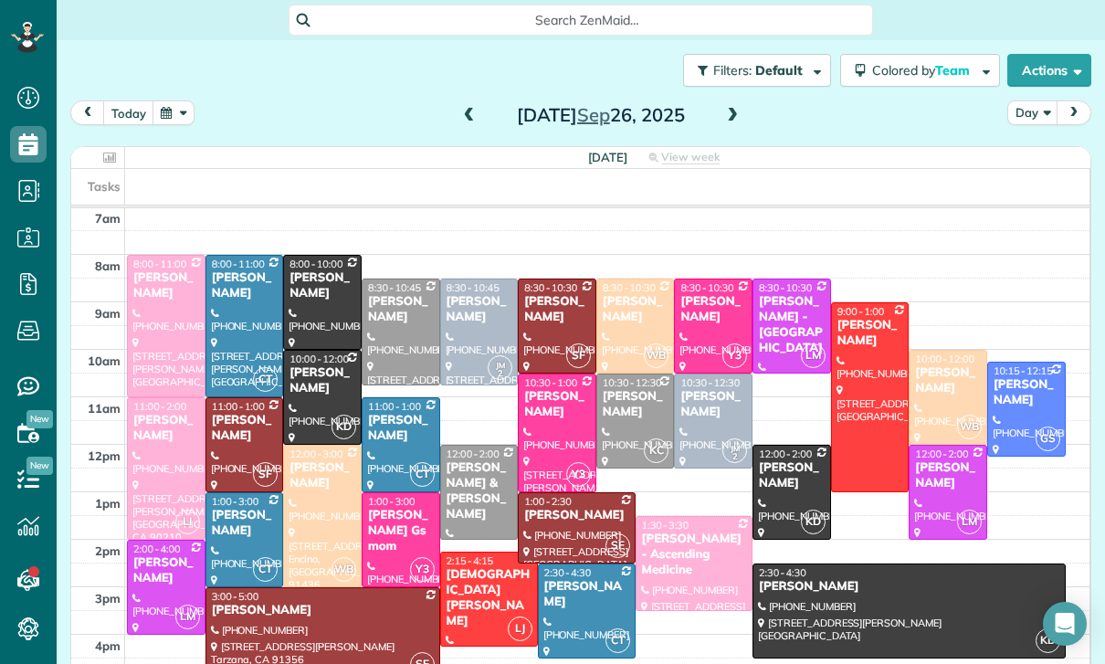
click at [163, 116] on button "button" at bounding box center [174, 112] width 42 height 25
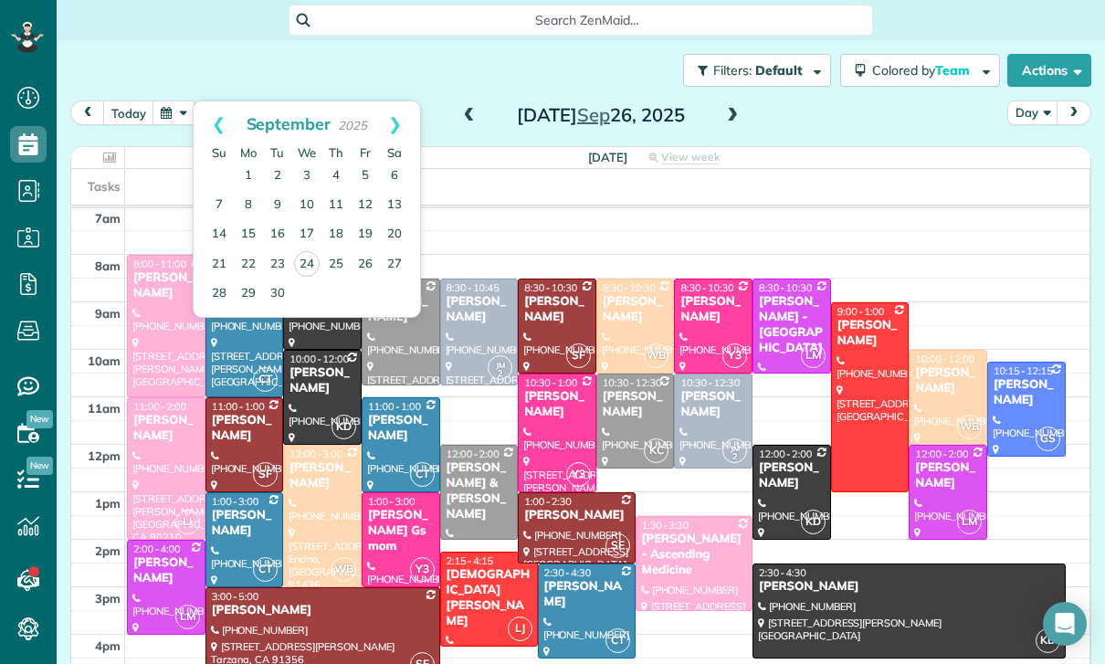
click at [407, 107] on link "Next" at bounding box center [395, 124] width 50 height 46
click at [332, 174] on link "2" at bounding box center [335, 176] width 29 height 29
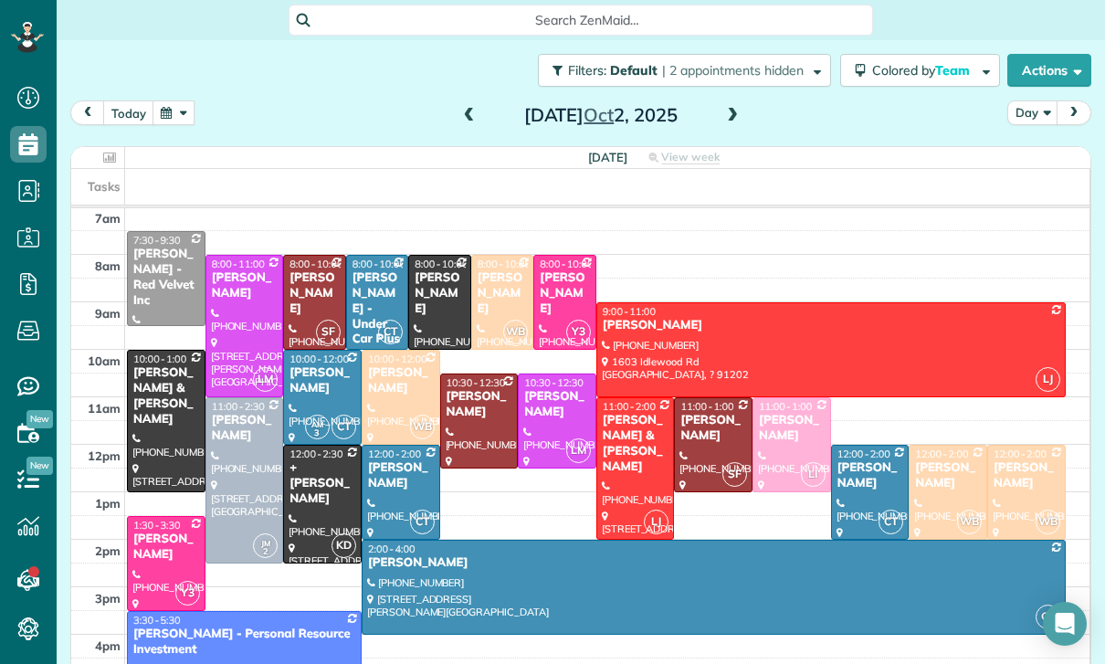
click at [180, 106] on button "button" at bounding box center [174, 112] width 42 height 25
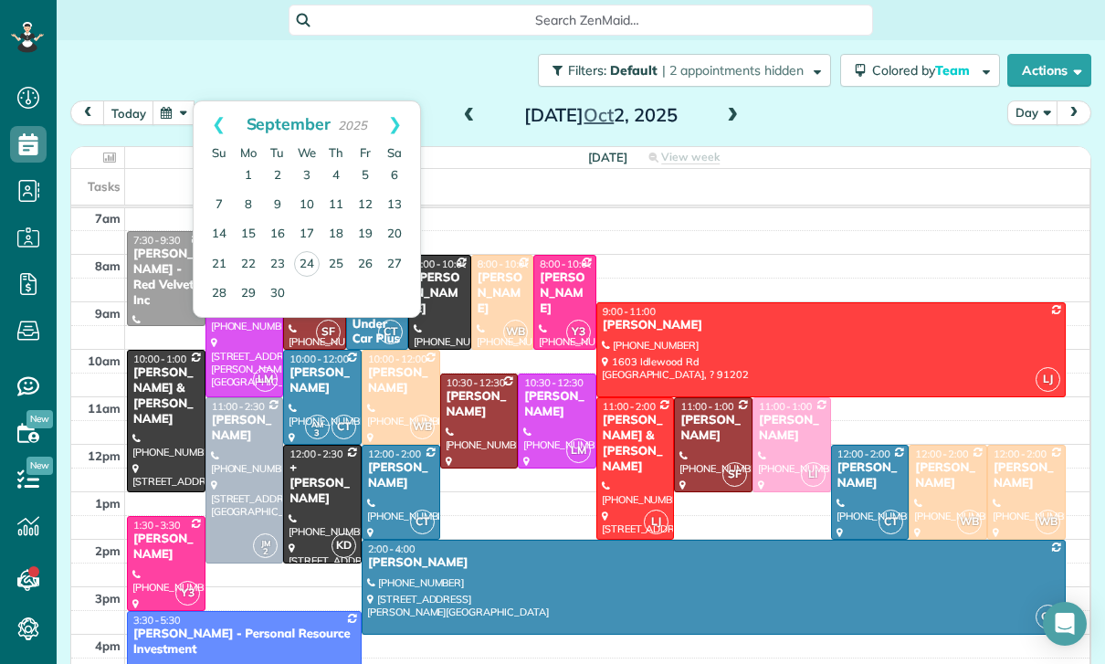
click at [363, 258] on link "26" at bounding box center [365, 264] width 29 height 29
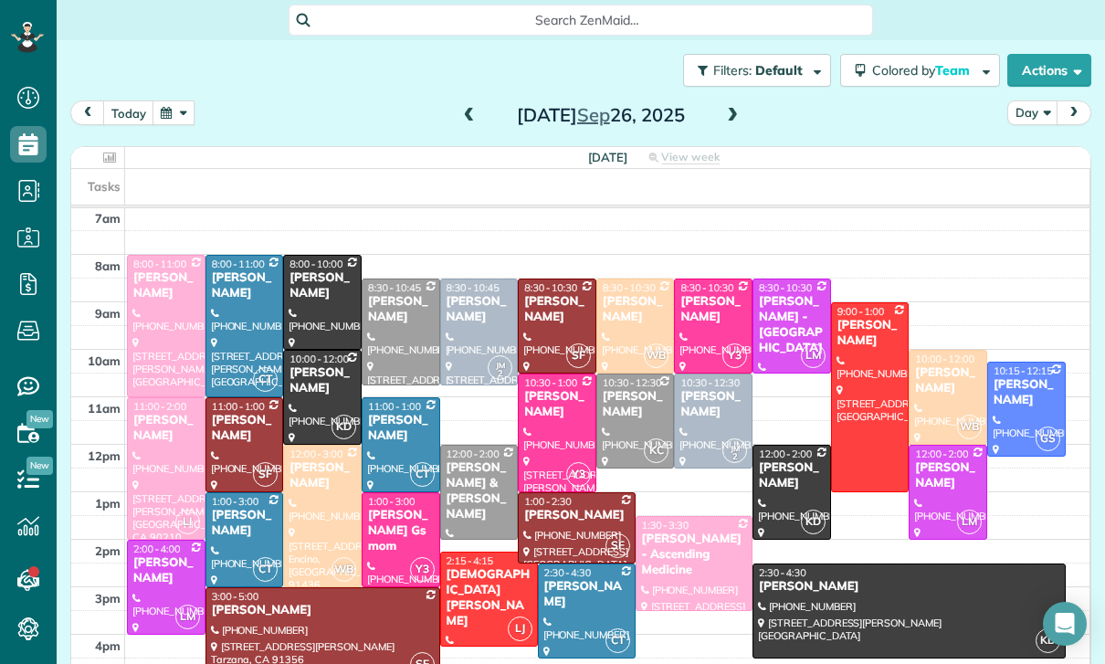
click at [815, 616] on div at bounding box center [908, 610] width 311 height 93
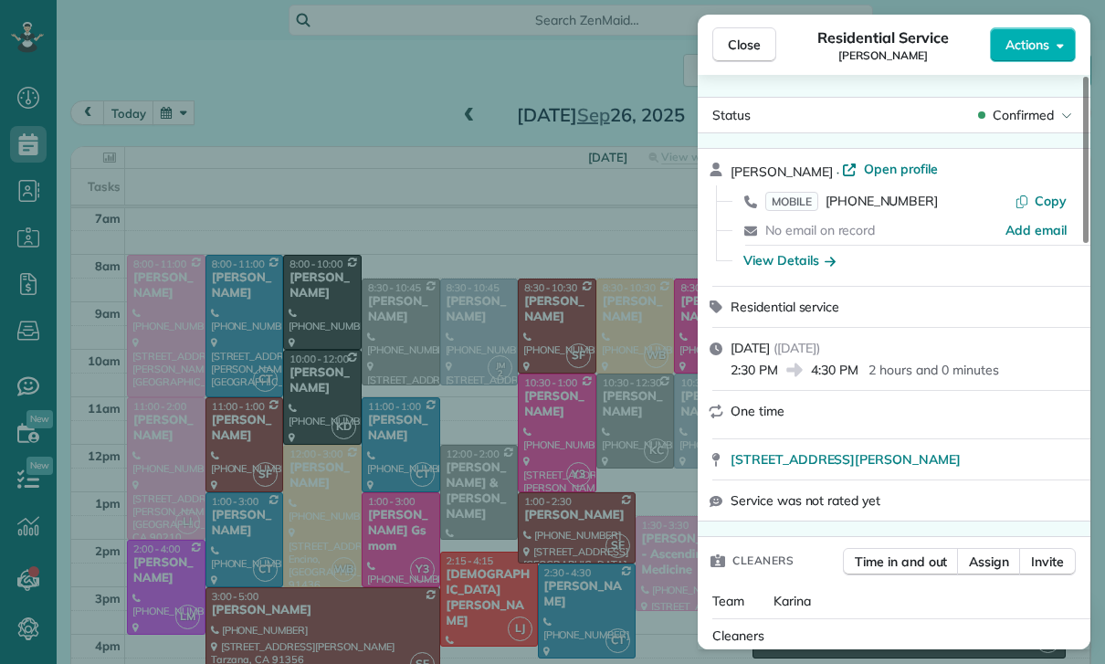
click at [183, 132] on div "Close Residential Service [PERSON_NAME] Actions Status Confirmed [PERSON_NAME] …" at bounding box center [552, 332] width 1105 height 664
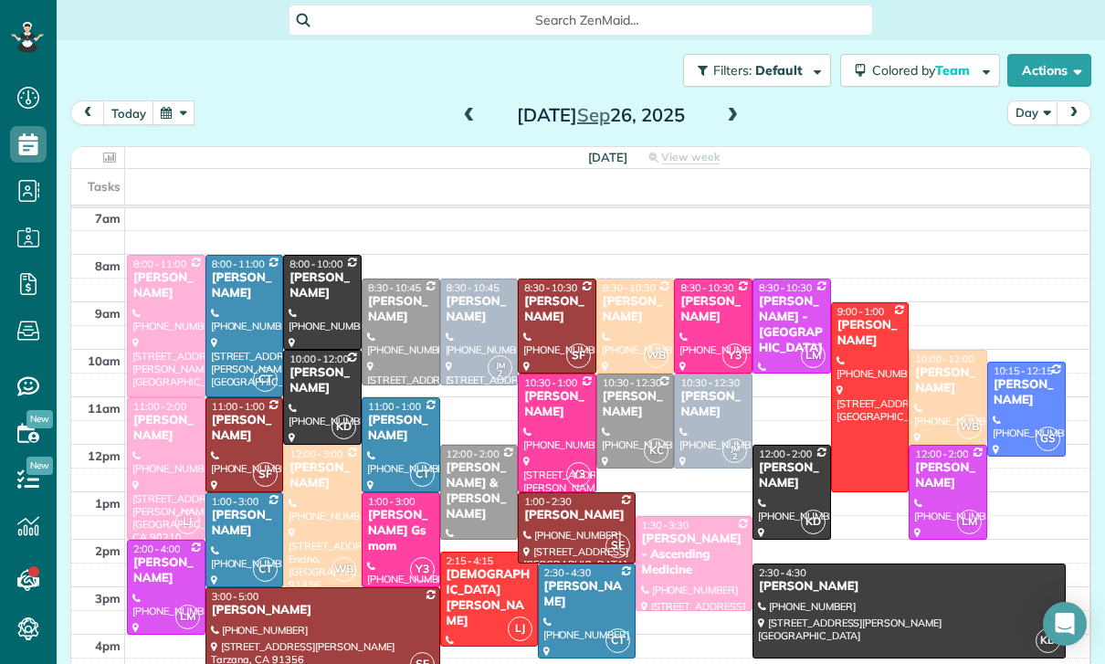
click at [186, 107] on button "button" at bounding box center [174, 112] width 42 height 25
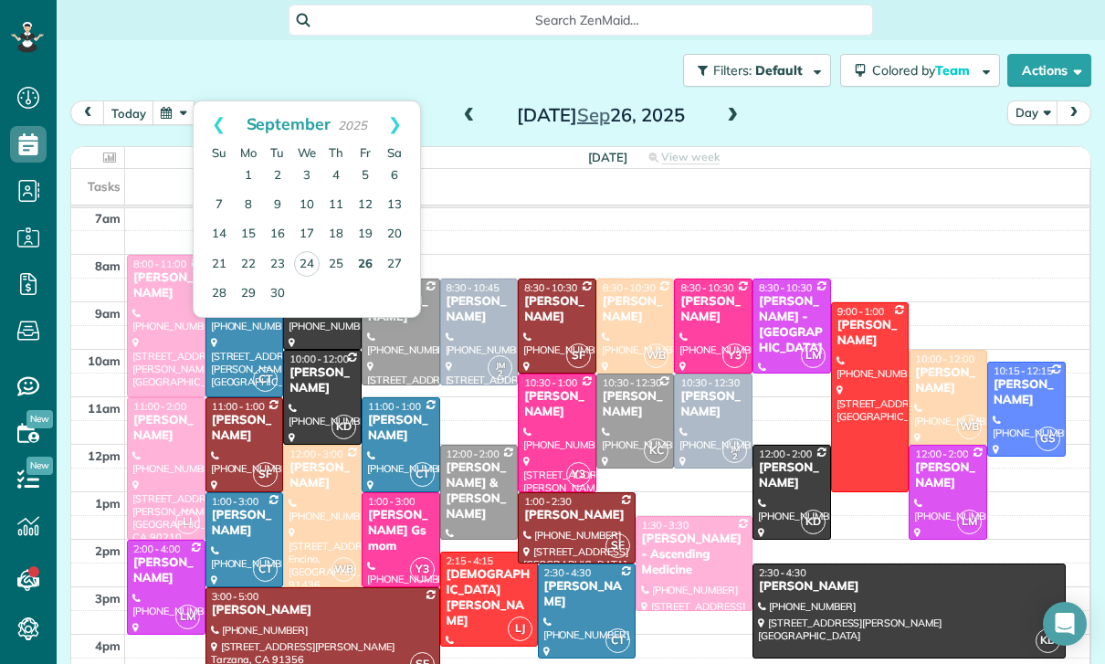
click at [357, 270] on link "26" at bounding box center [365, 264] width 29 height 29
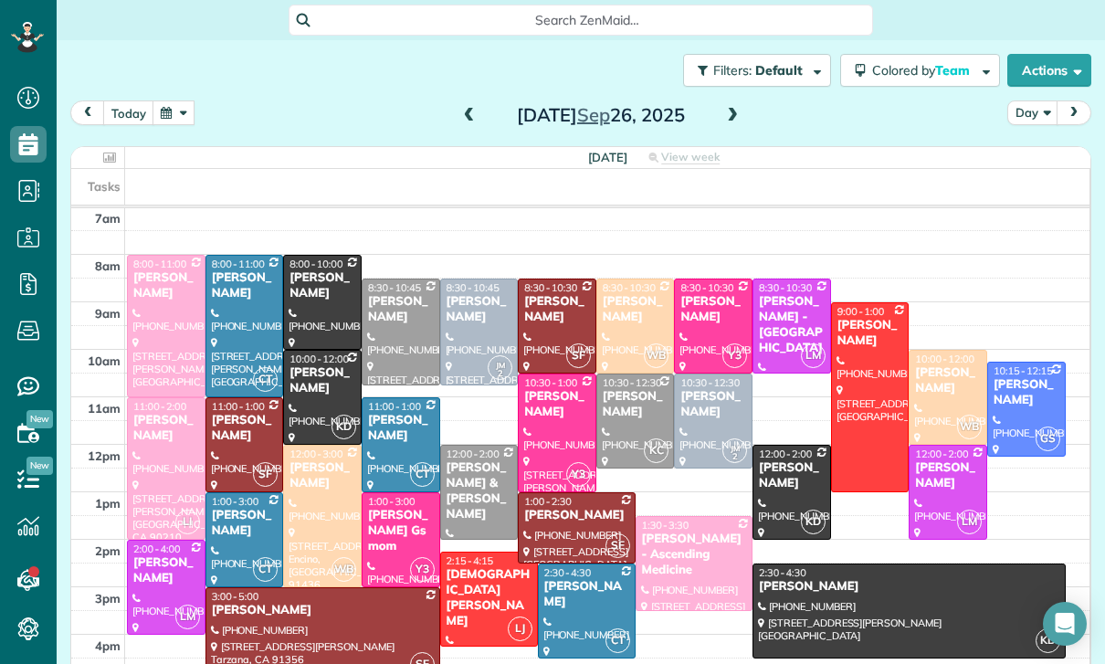
click at [180, 102] on button "button" at bounding box center [174, 112] width 42 height 25
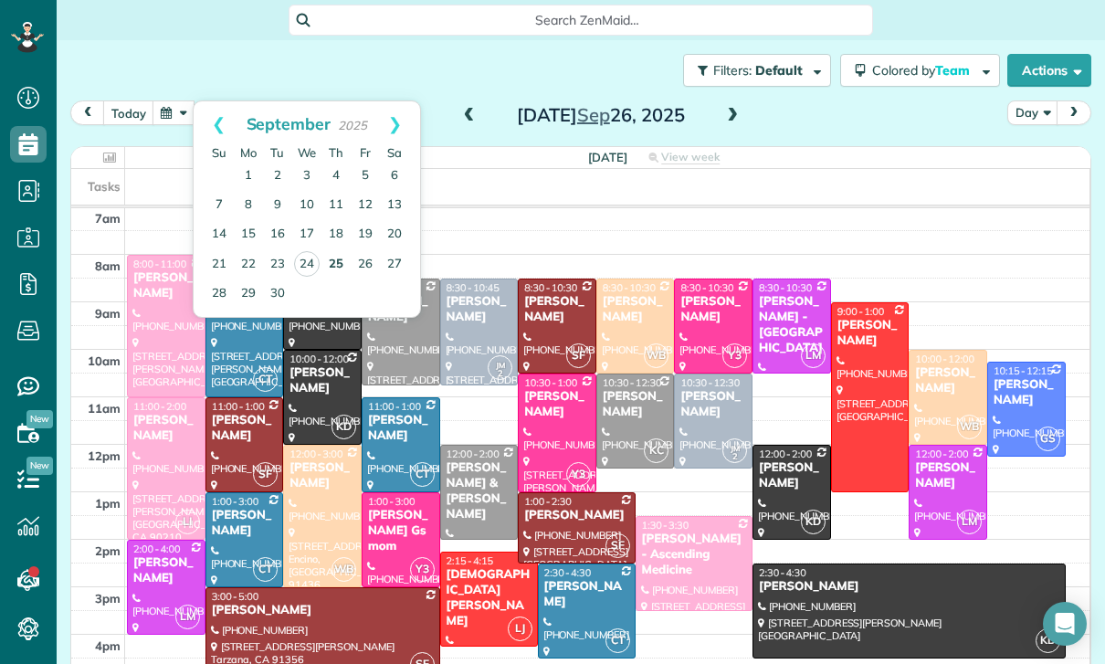
click at [337, 270] on link "25" at bounding box center [335, 264] width 29 height 29
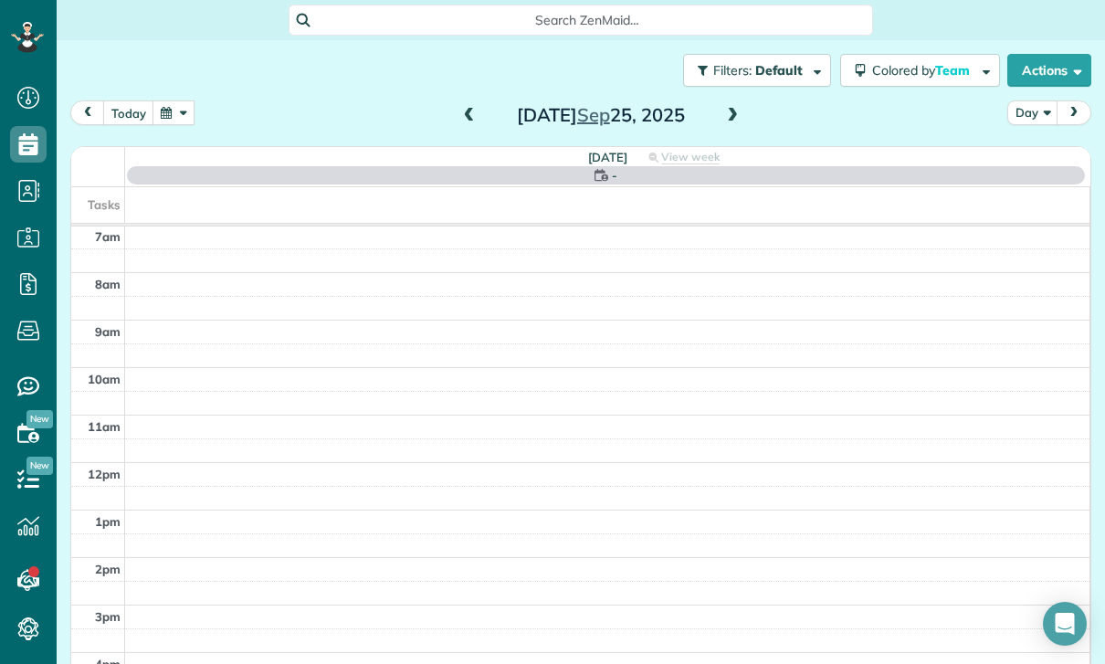
scroll to position [143, 0]
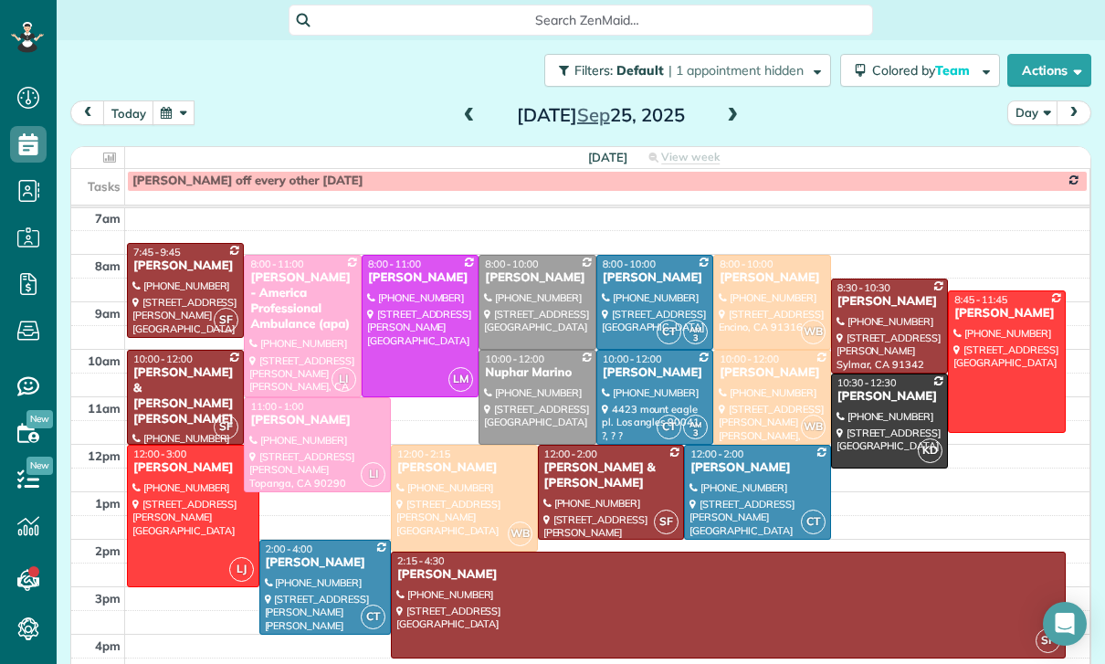
click at [726, 116] on span at bounding box center [732, 116] width 20 height 16
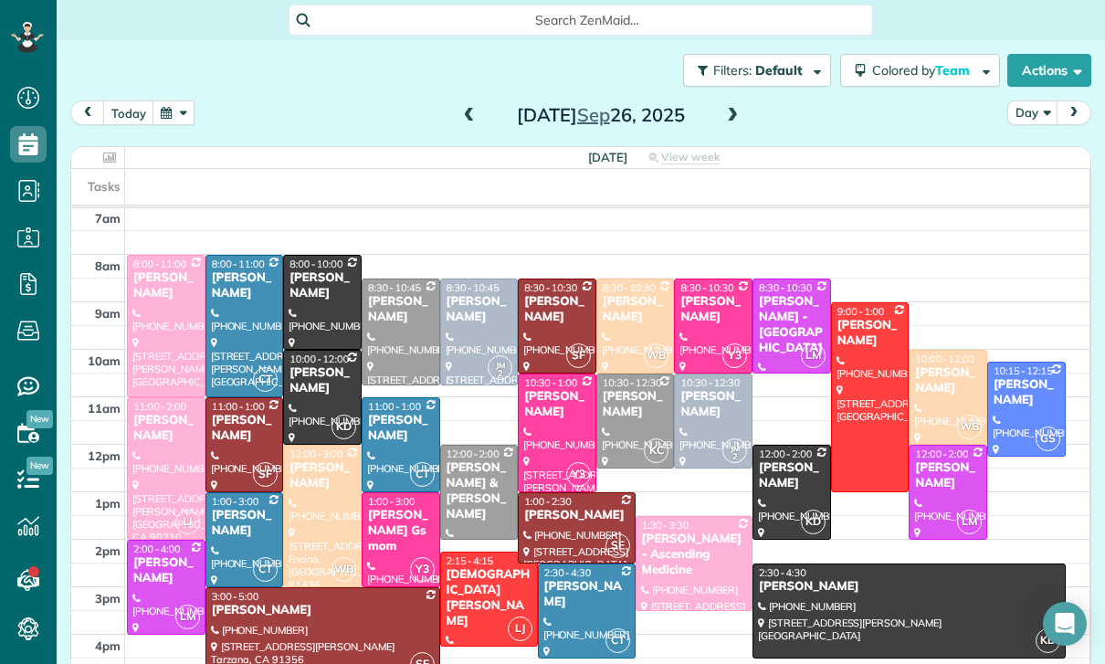
click at [736, 111] on span at bounding box center [732, 116] width 20 height 16
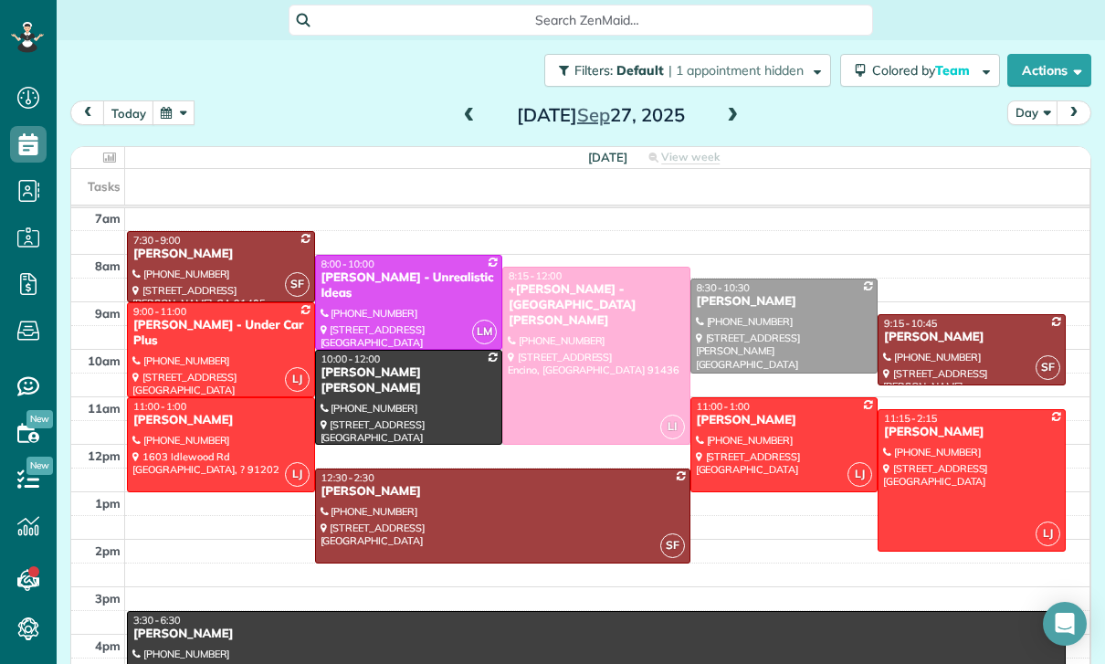
click at [175, 121] on button "button" at bounding box center [174, 112] width 42 height 25
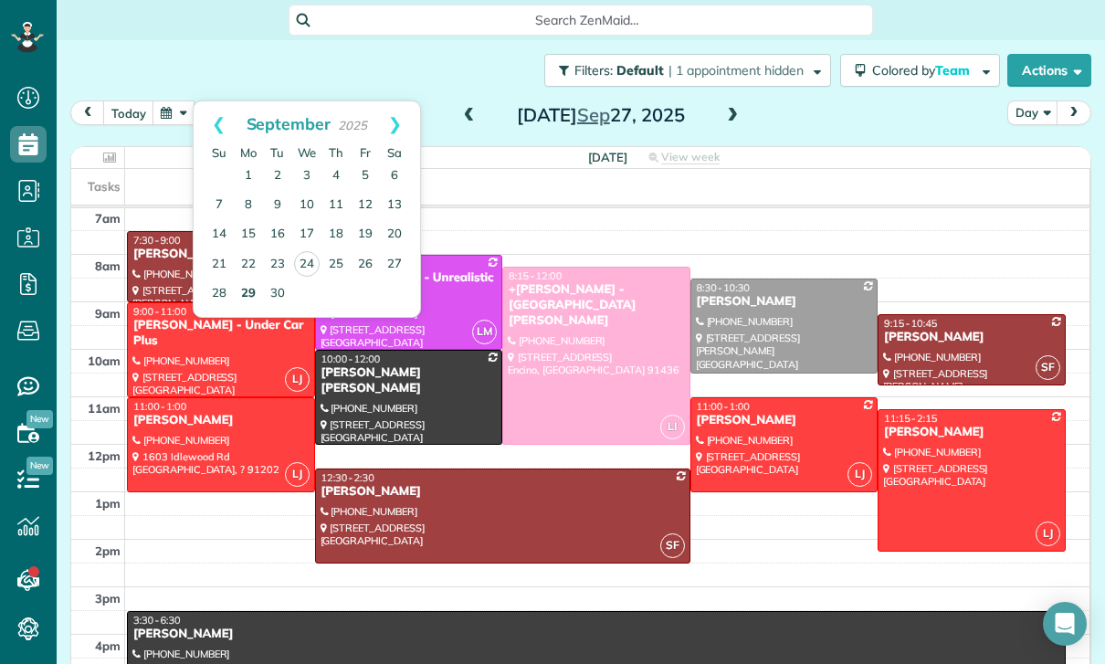
click at [245, 289] on link "29" at bounding box center [248, 293] width 29 height 29
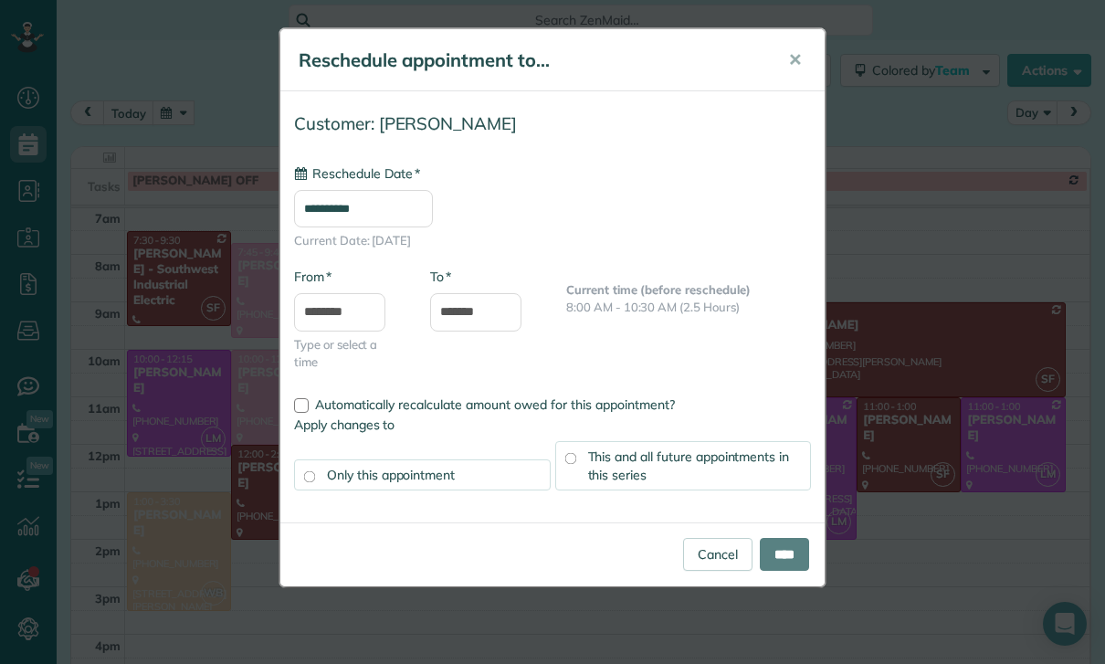
click at [408, 205] on input "**********" at bounding box center [363, 208] width 139 height 37
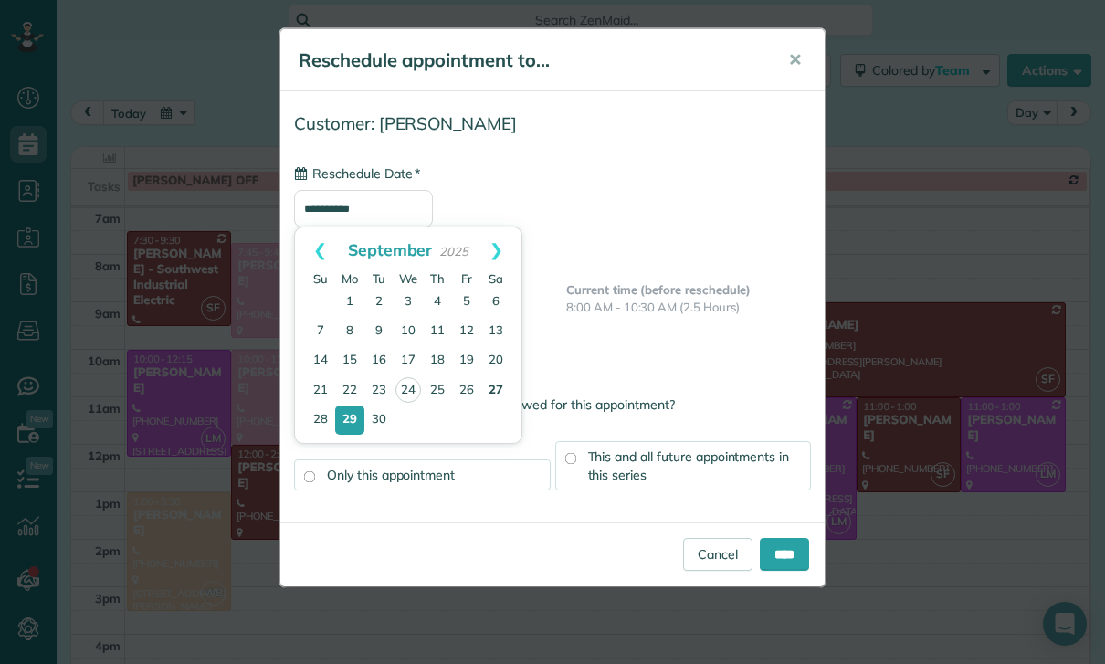
click at [493, 393] on link "27" at bounding box center [495, 390] width 29 height 29
type input "**********"
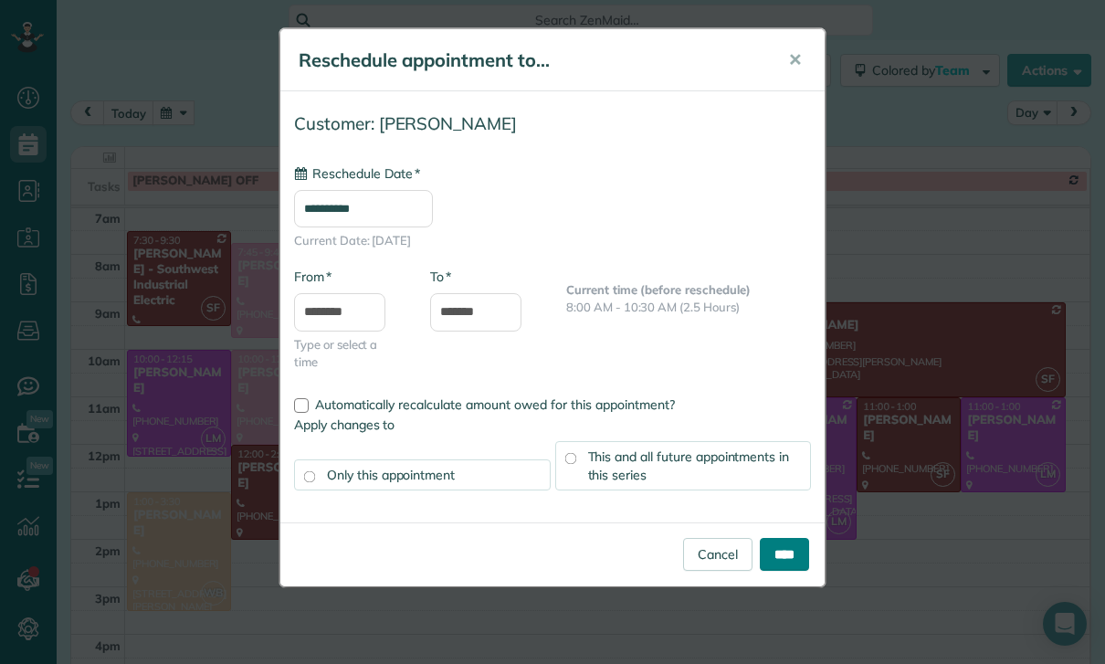
click at [778, 562] on input "****" at bounding box center [784, 554] width 49 height 33
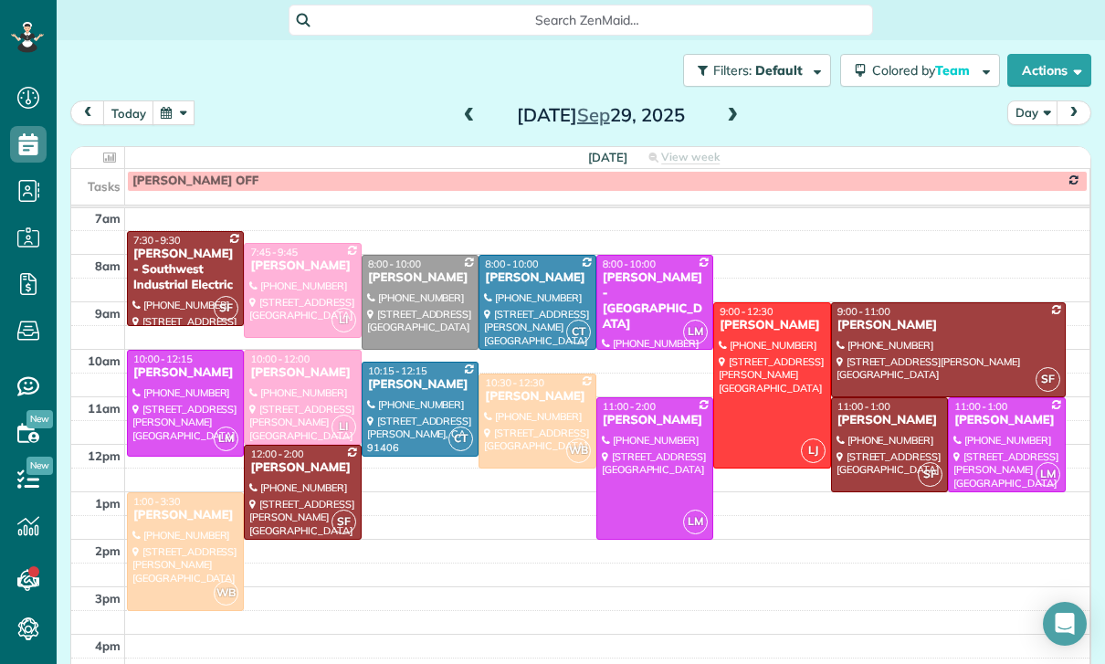
click at [177, 107] on button "button" at bounding box center [174, 112] width 42 height 25
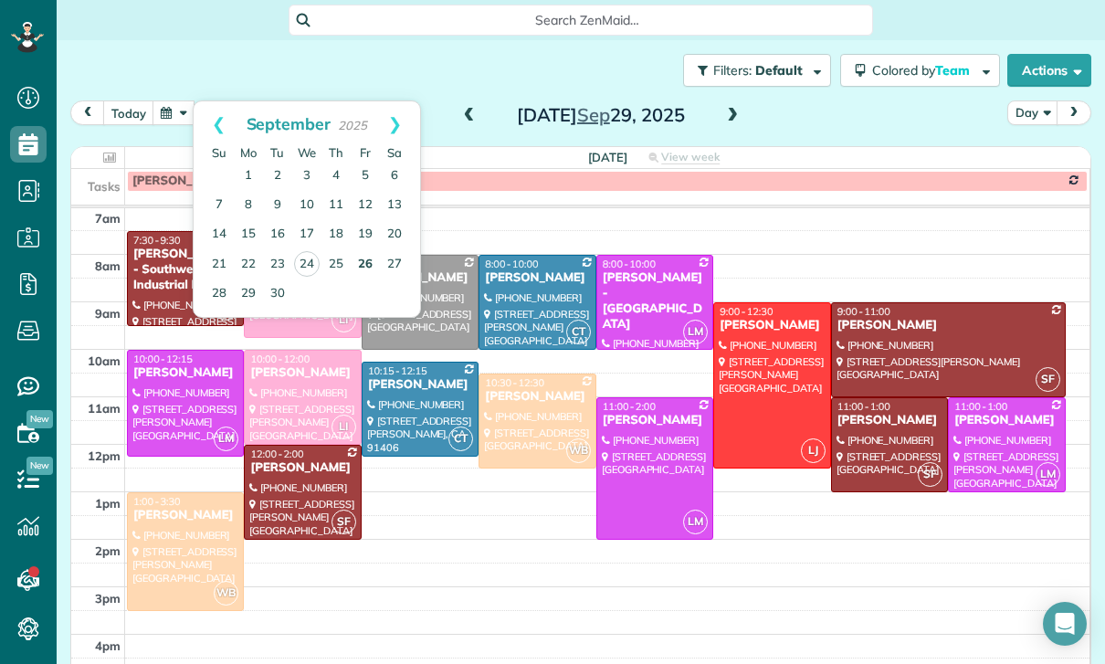
click at [356, 266] on link "26" at bounding box center [365, 264] width 29 height 29
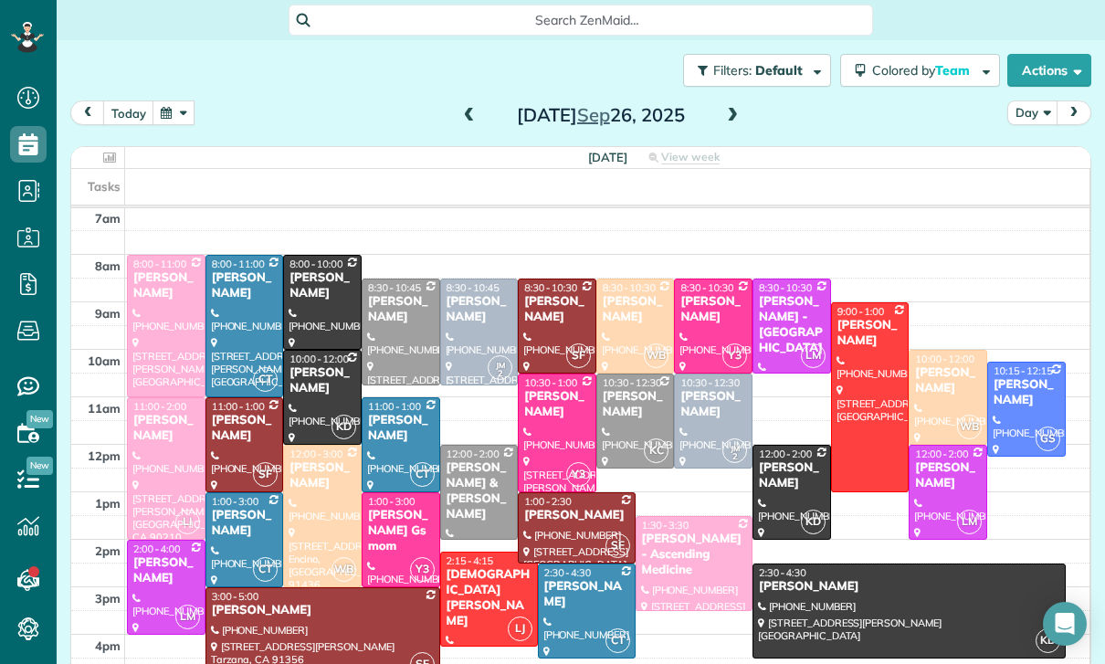
click at [176, 108] on button "button" at bounding box center [174, 112] width 42 height 25
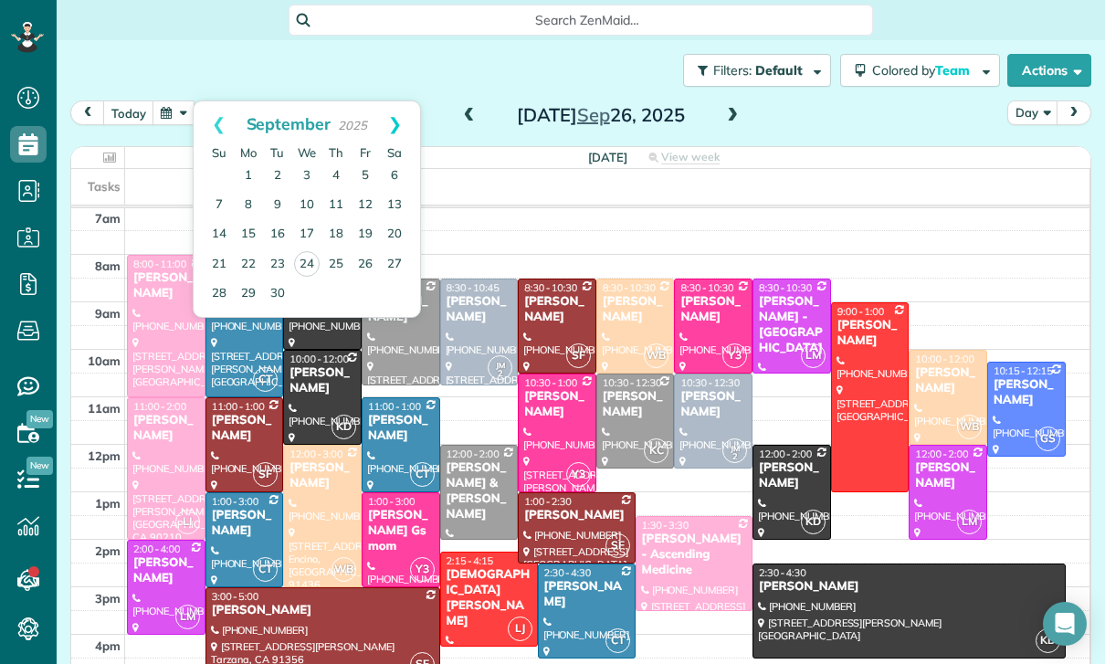
click at [395, 112] on link "Next" at bounding box center [395, 124] width 50 height 46
click at [363, 175] on link "3" at bounding box center [365, 176] width 29 height 29
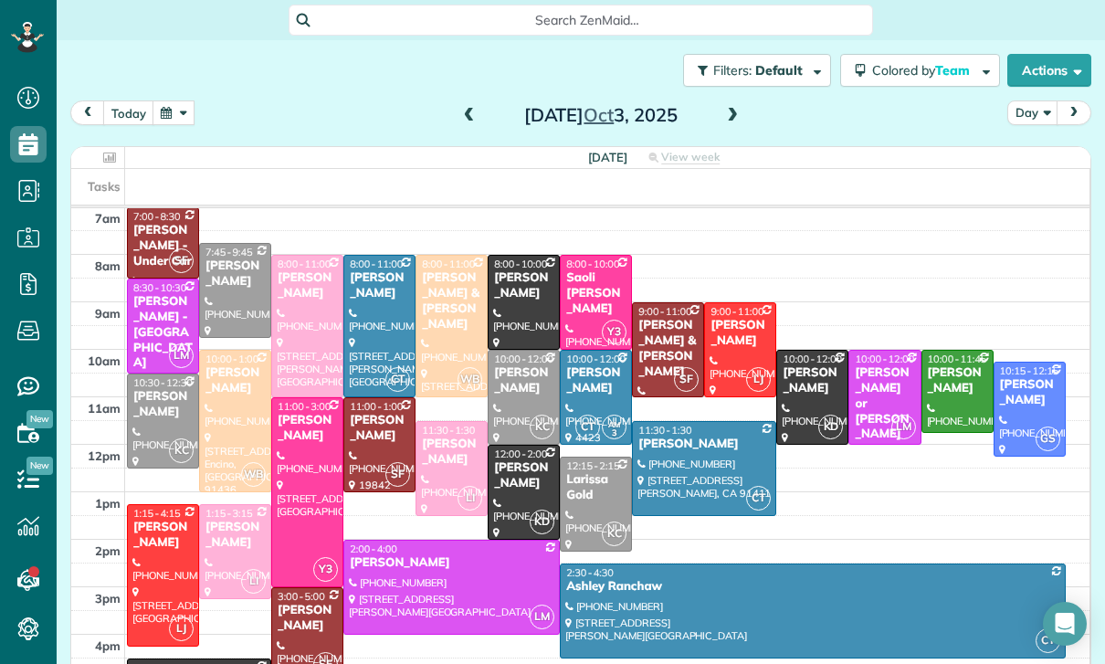
click at [175, 118] on button "button" at bounding box center [174, 112] width 42 height 25
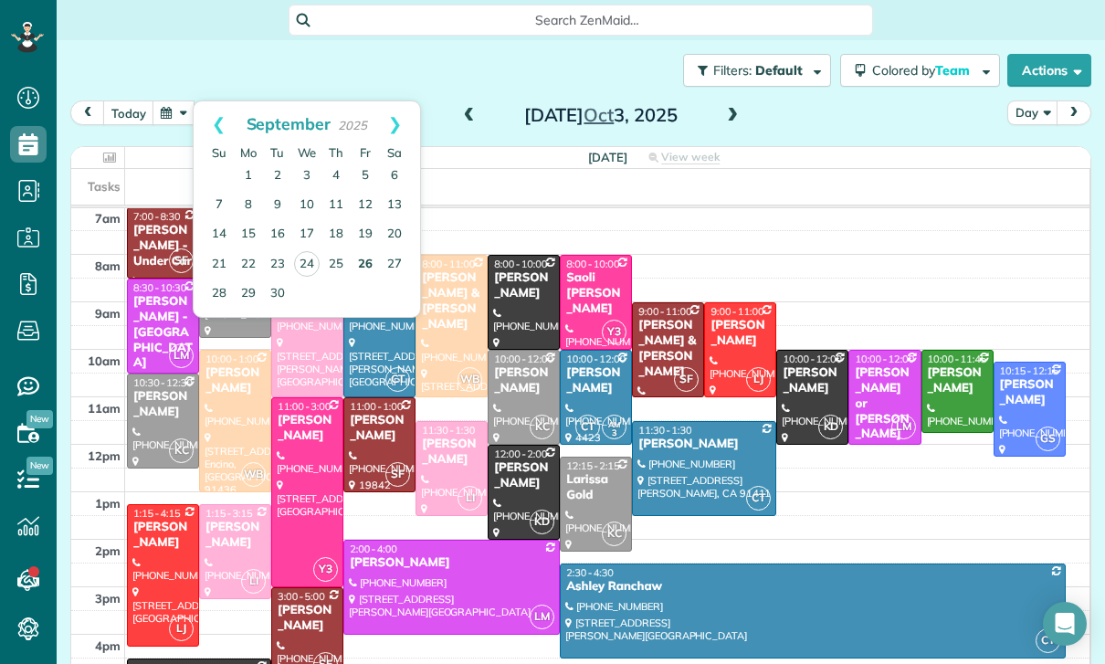
click at [359, 270] on link "26" at bounding box center [365, 264] width 29 height 29
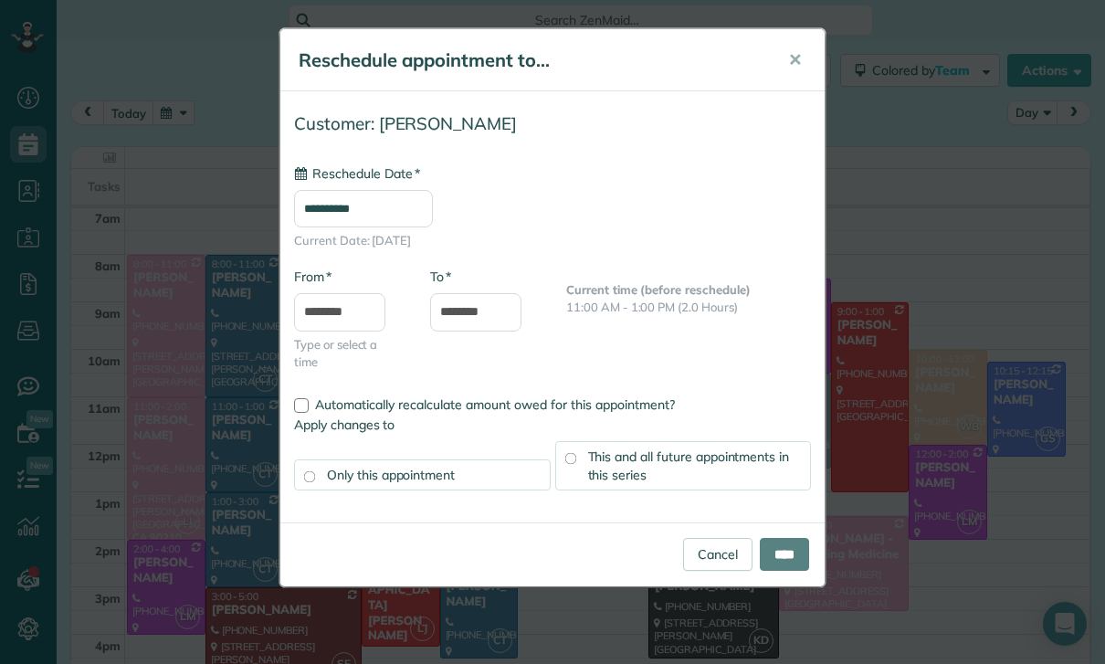
type input "**********"
click at [794, 553] on input "****" at bounding box center [784, 554] width 49 height 33
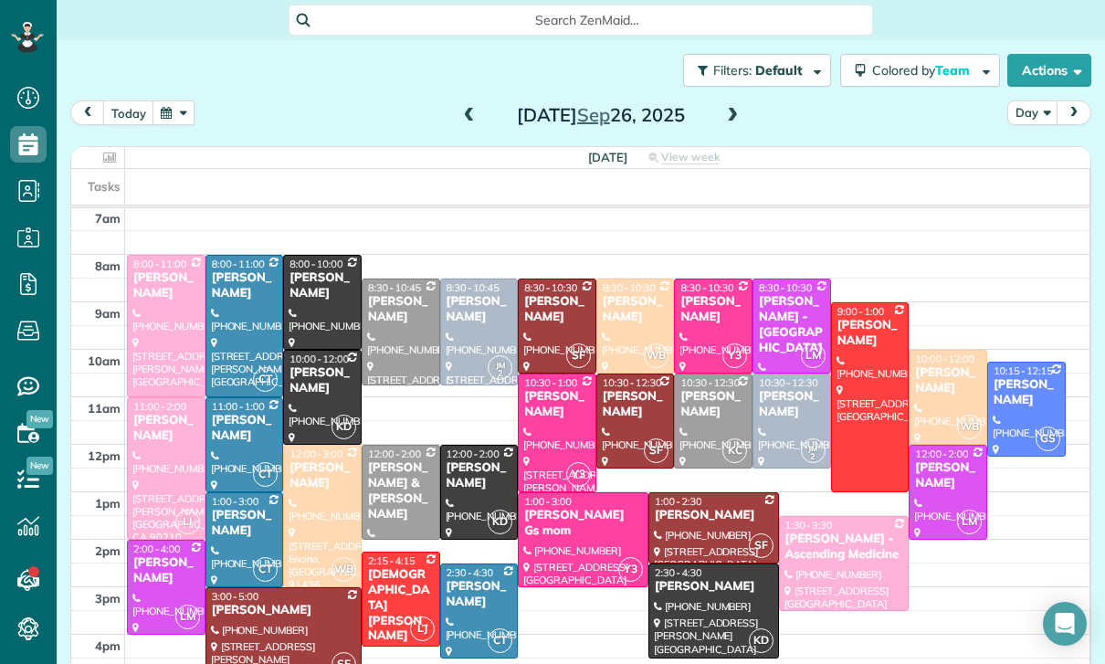
click at [171, 121] on button "button" at bounding box center [174, 112] width 42 height 25
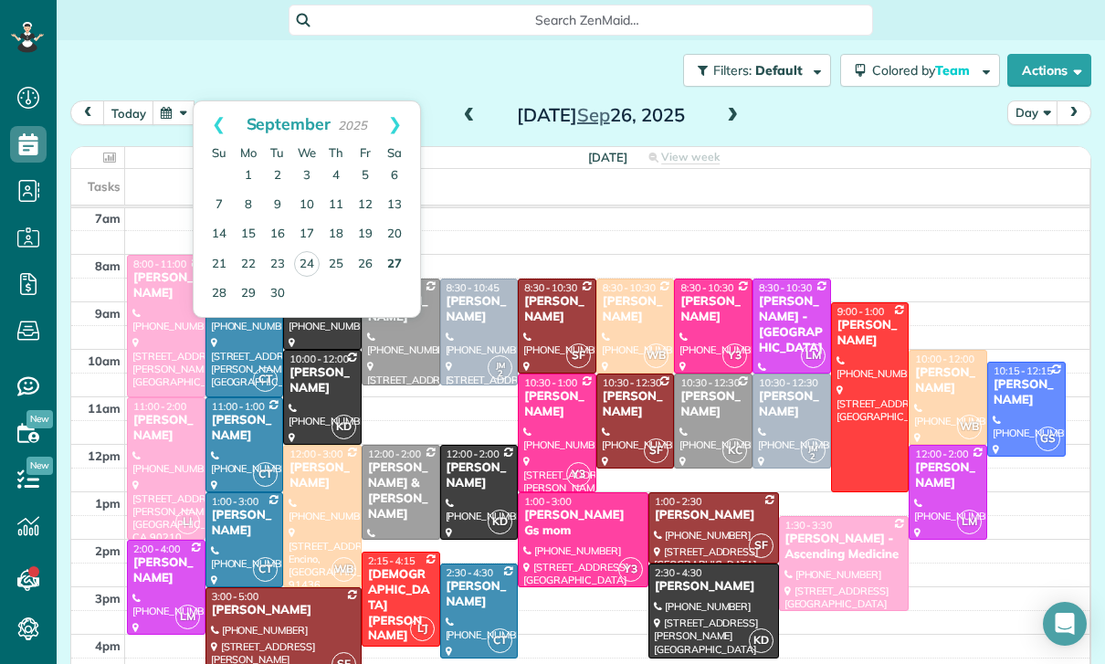
click at [391, 264] on link "27" at bounding box center [394, 264] width 29 height 29
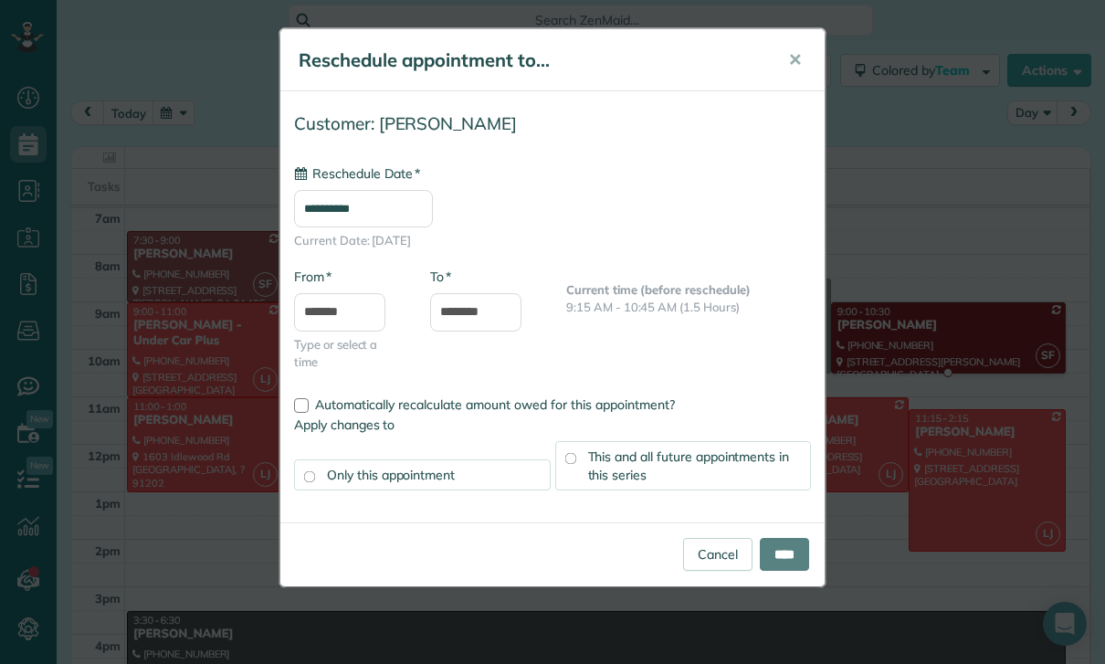
type input "**********"
click at [782, 557] on input "****" at bounding box center [784, 554] width 49 height 33
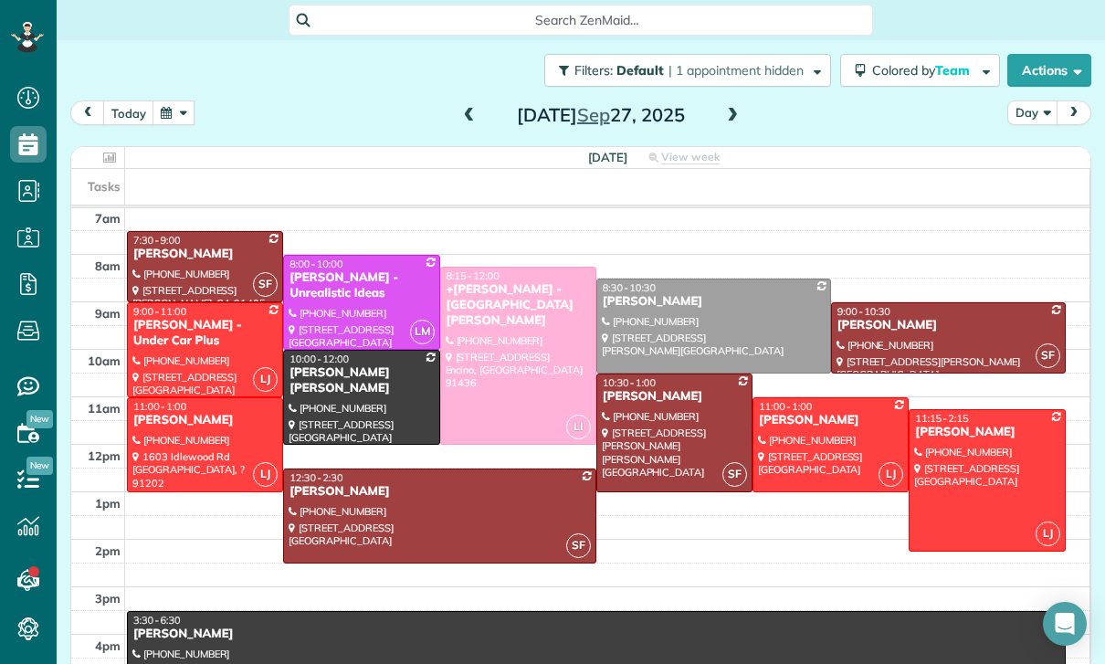
click at [179, 112] on button "button" at bounding box center [174, 112] width 42 height 25
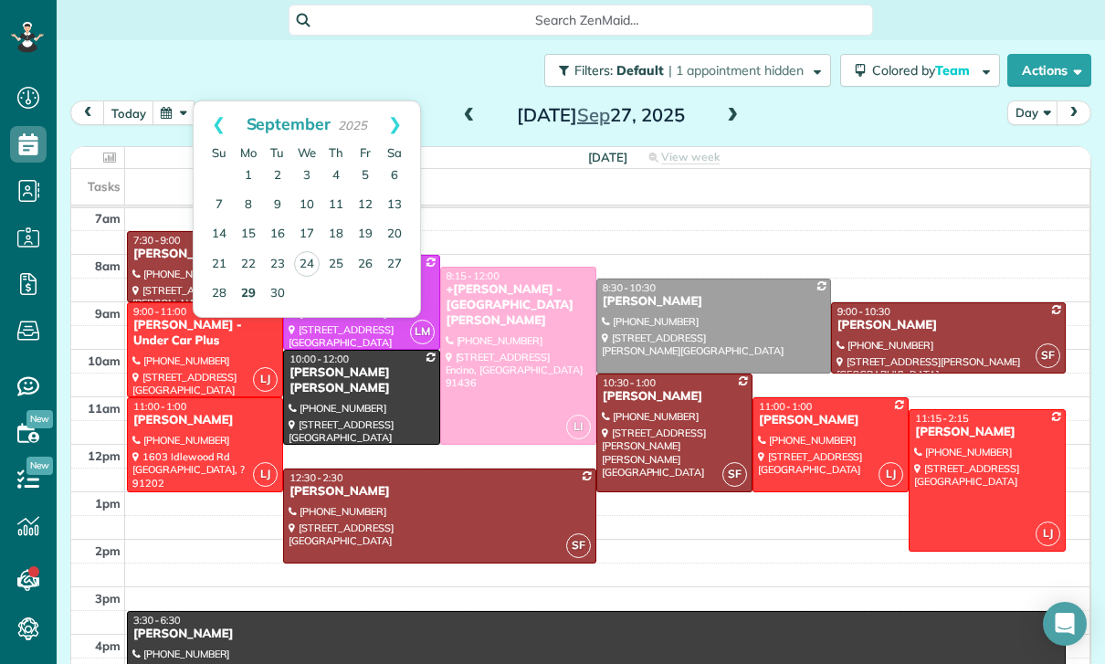
click at [247, 286] on link "29" at bounding box center [248, 293] width 29 height 29
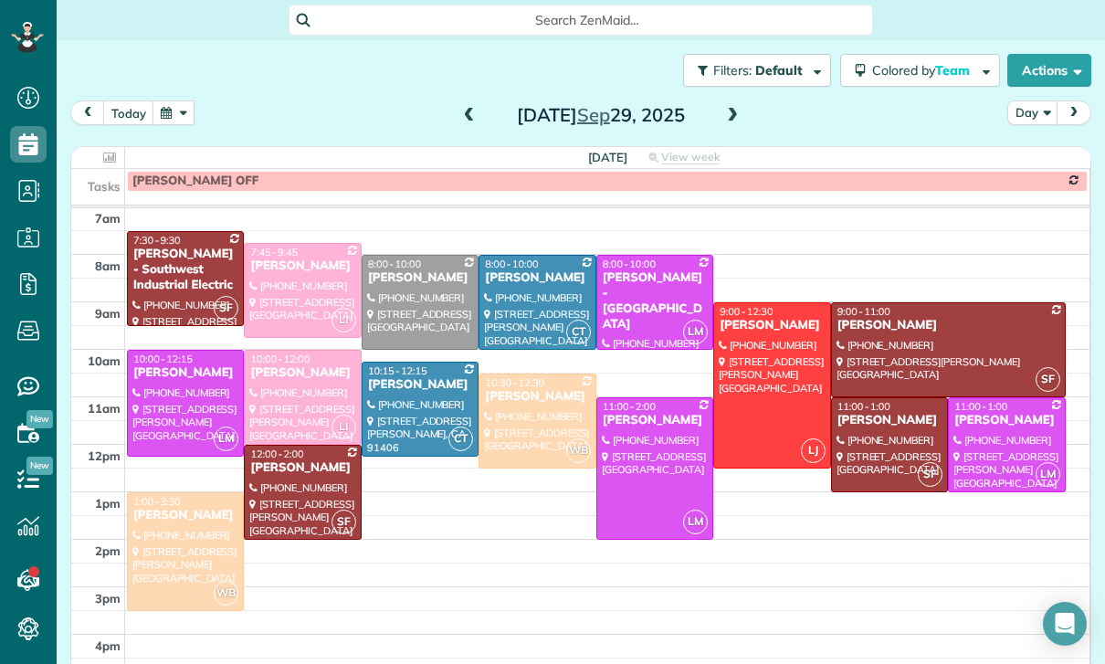
click at [175, 123] on button "button" at bounding box center [174, 112] width 42 height 25
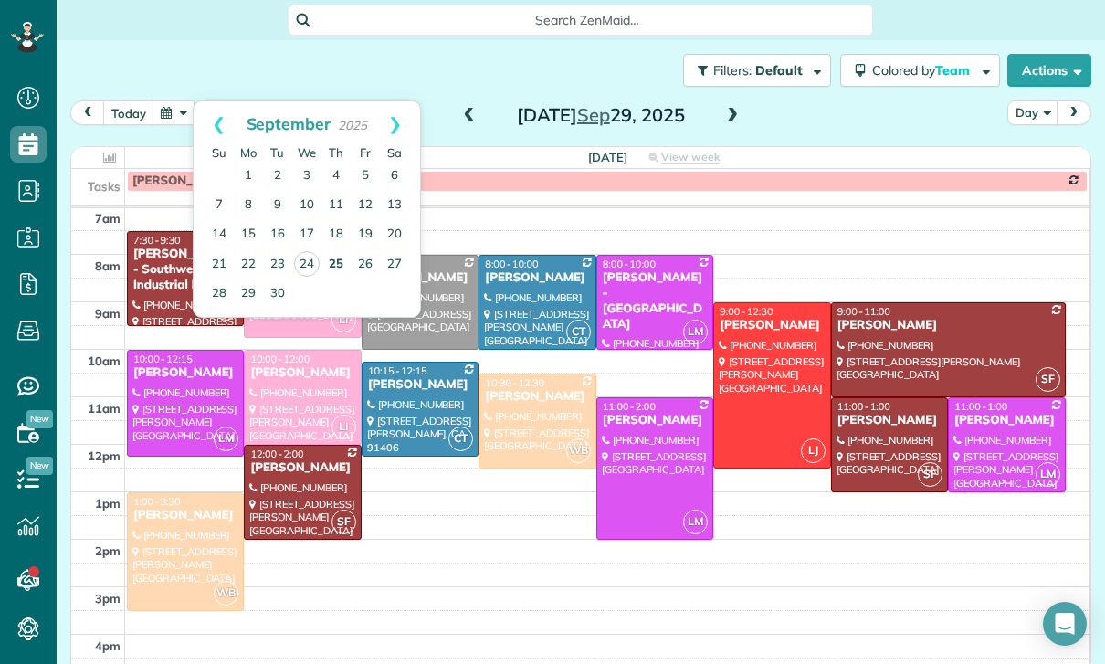
click at [332, 263] on link "25" at bounding box center [335, 264] width 29 height 29
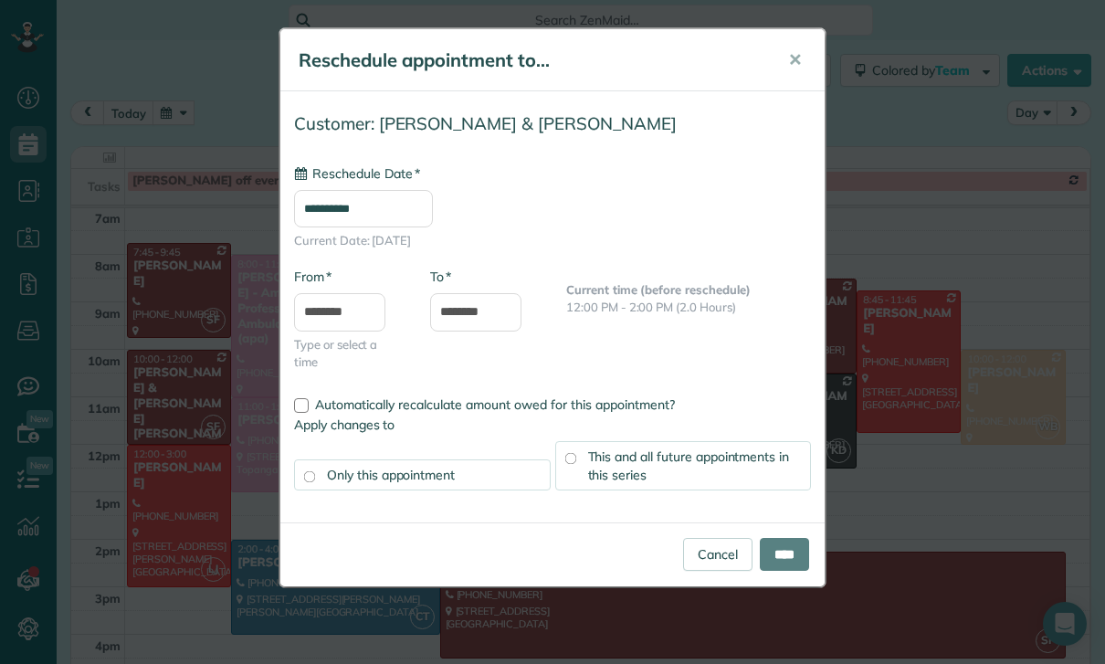
type input "**********"
click at [778, 546] on input "****" at bounding box center [784, 554] width 49 height 33
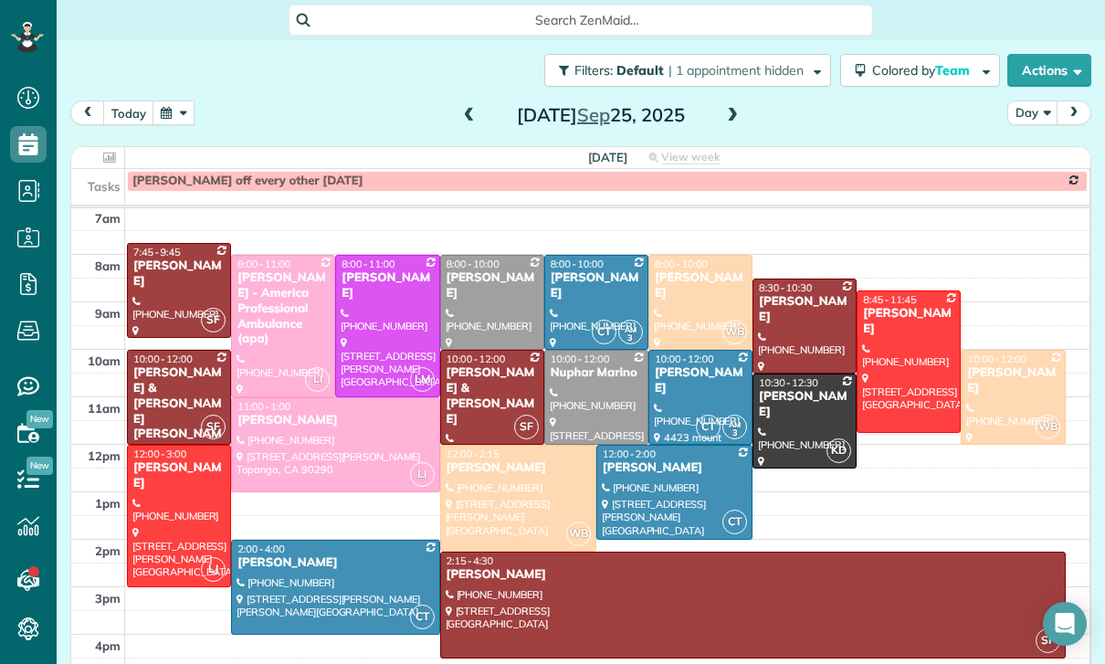
click at [164, 105] on button "button" at bounding box center [174, 112] width 42 height 25
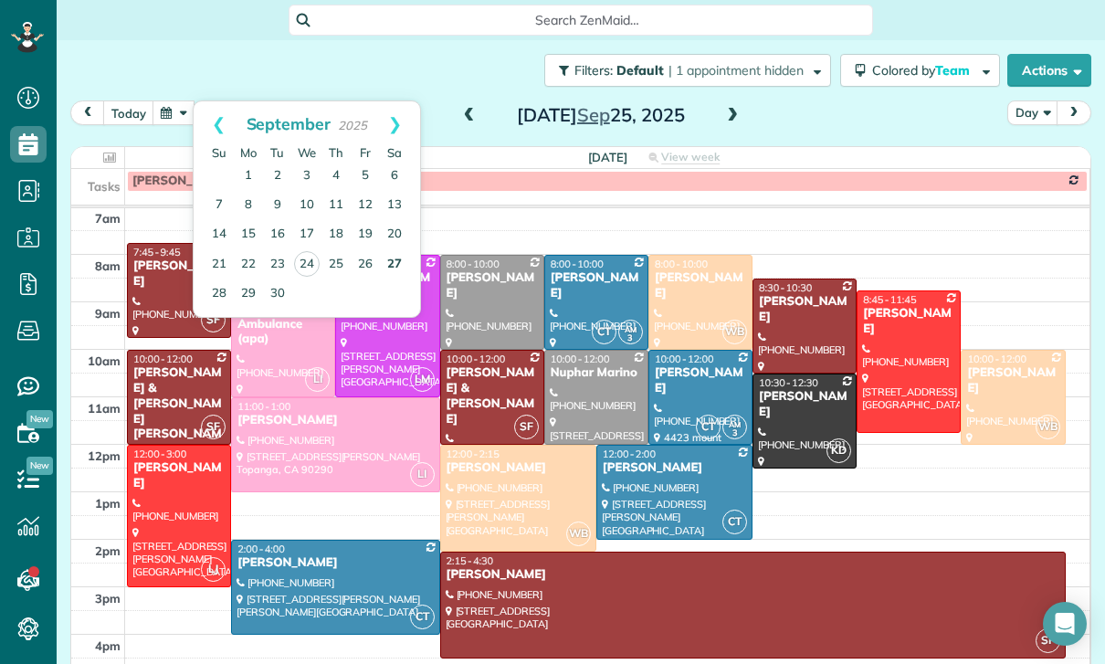
click at [394, 259] on link "27" at bounding box center [394, 264] width 29 height 29
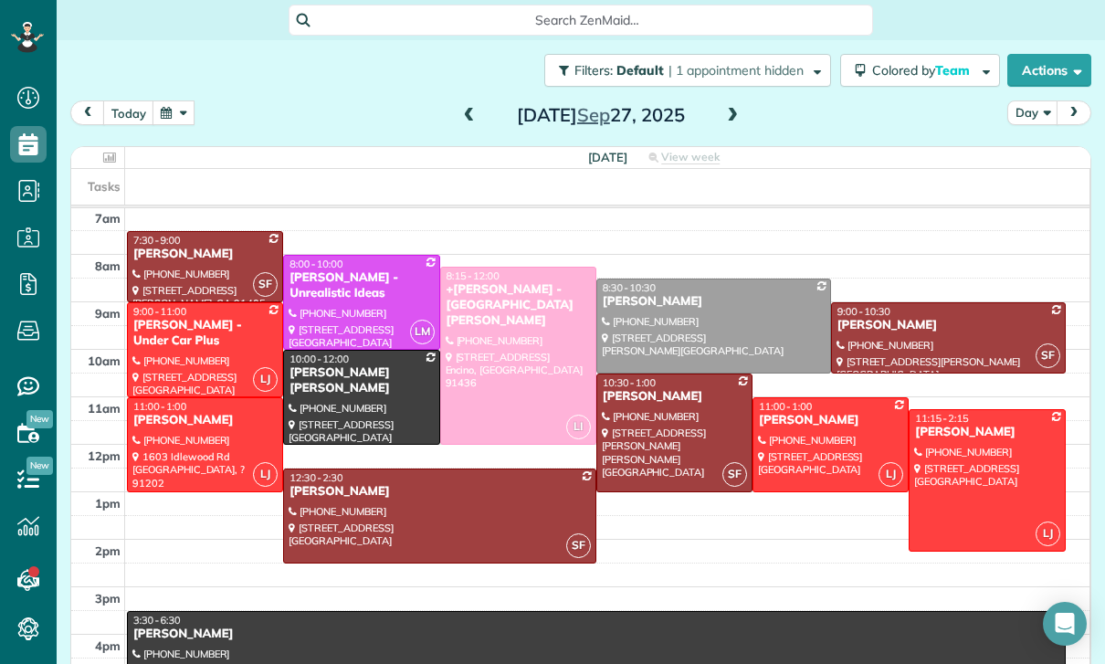
click at [169, 114] on button "button" at bounding box center [174, 112] width 42 height 25
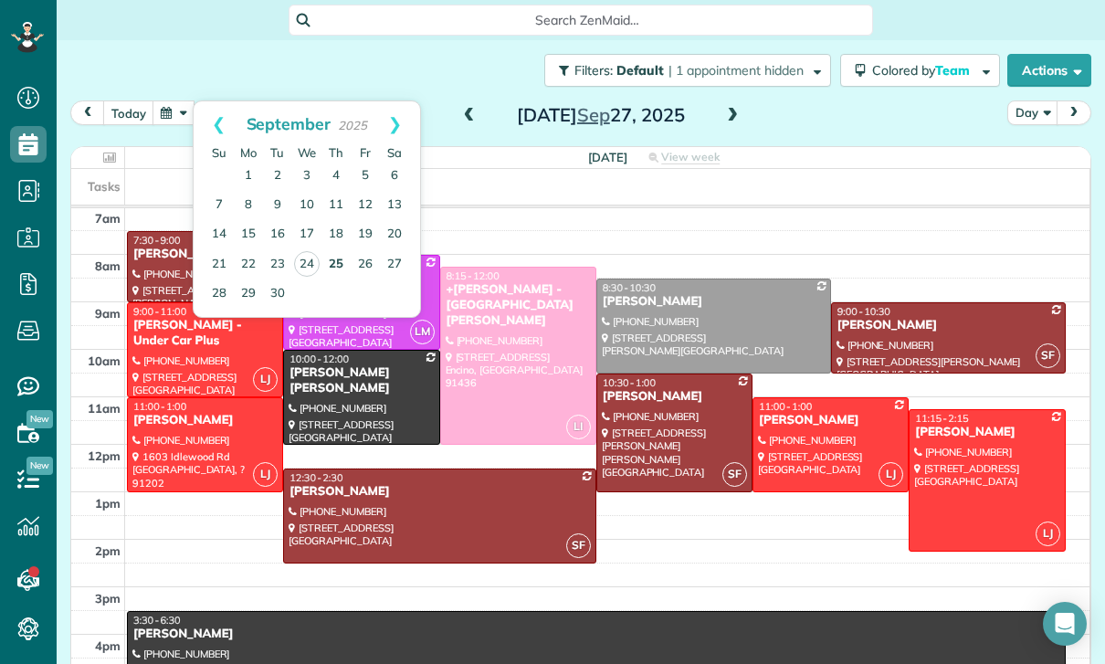
click at [335, 268] on link "25" at bounding box center [335, 264] width 29 height 29
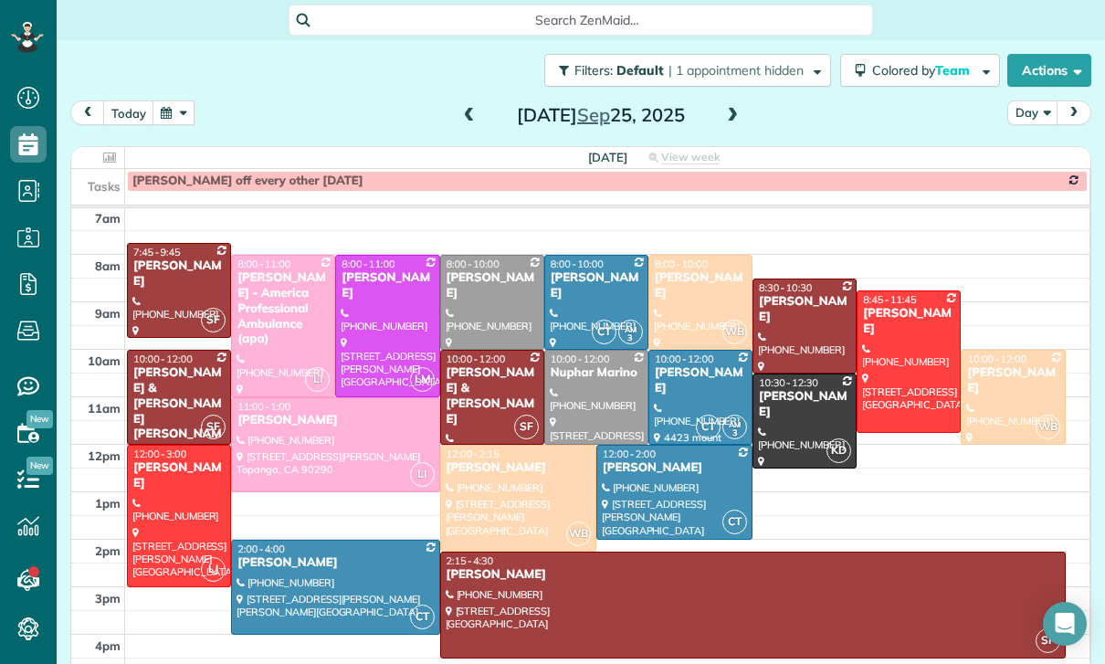
click at [724, 115] on span at bounding box center [732, 116] width 20 height 16
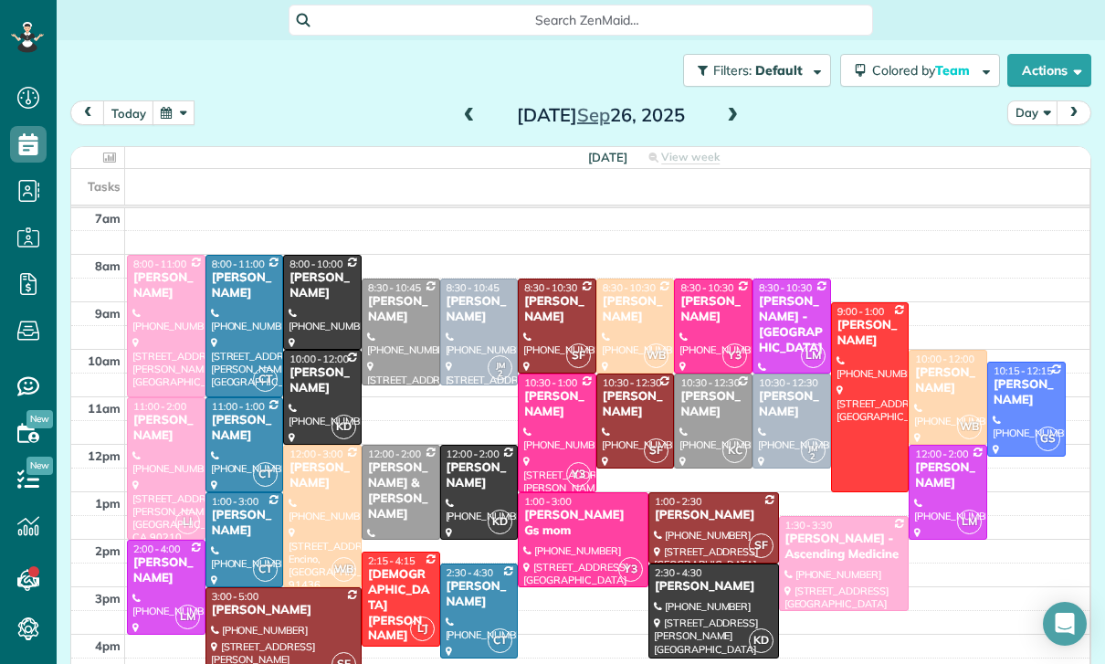
click at [185, 120] on button "button" at bounding box center [174, 112] width 42 height 25
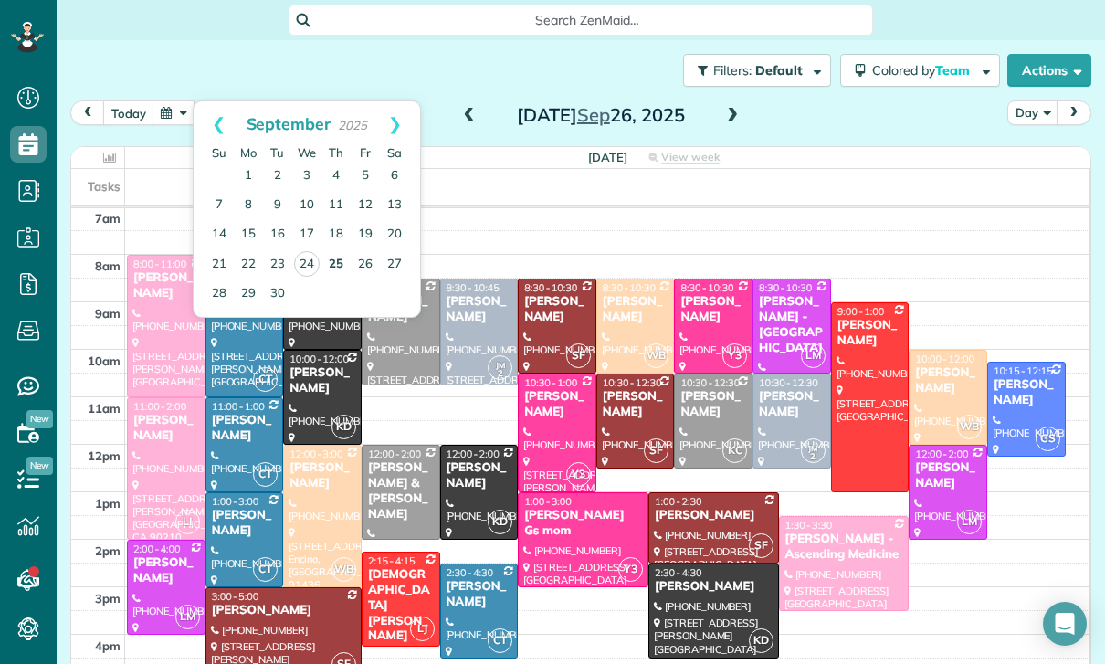
click at [329, 265] on link "25" at bounding box center [335, 264] width 29 height 29
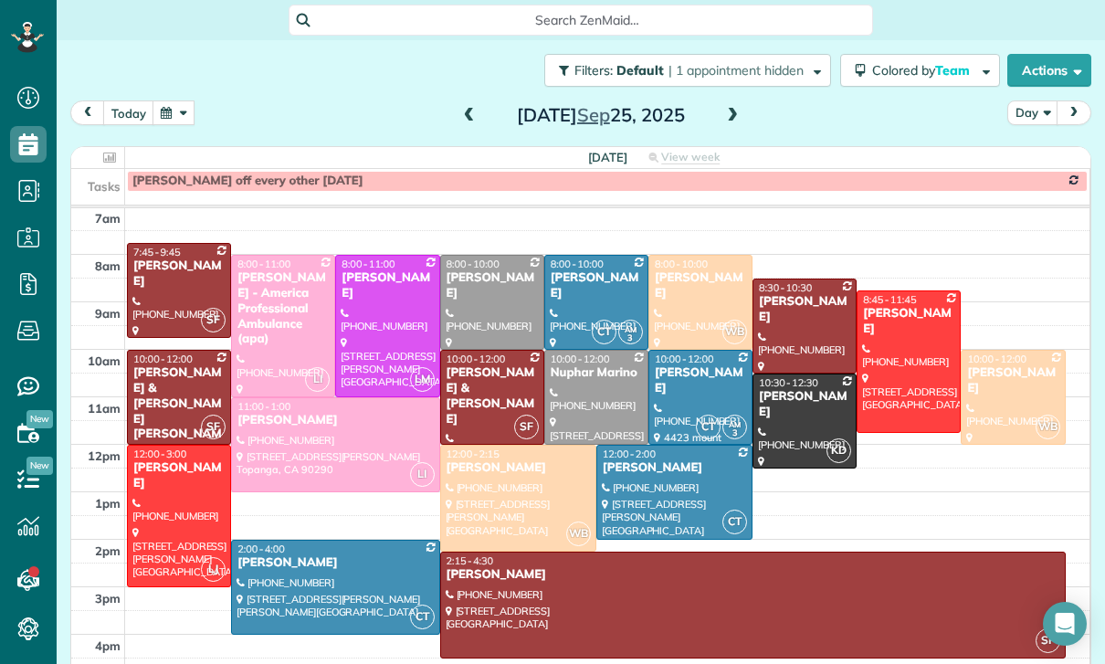
click at [166, 107] on button "button" at bounding box center [174, 112] width 42 height 25
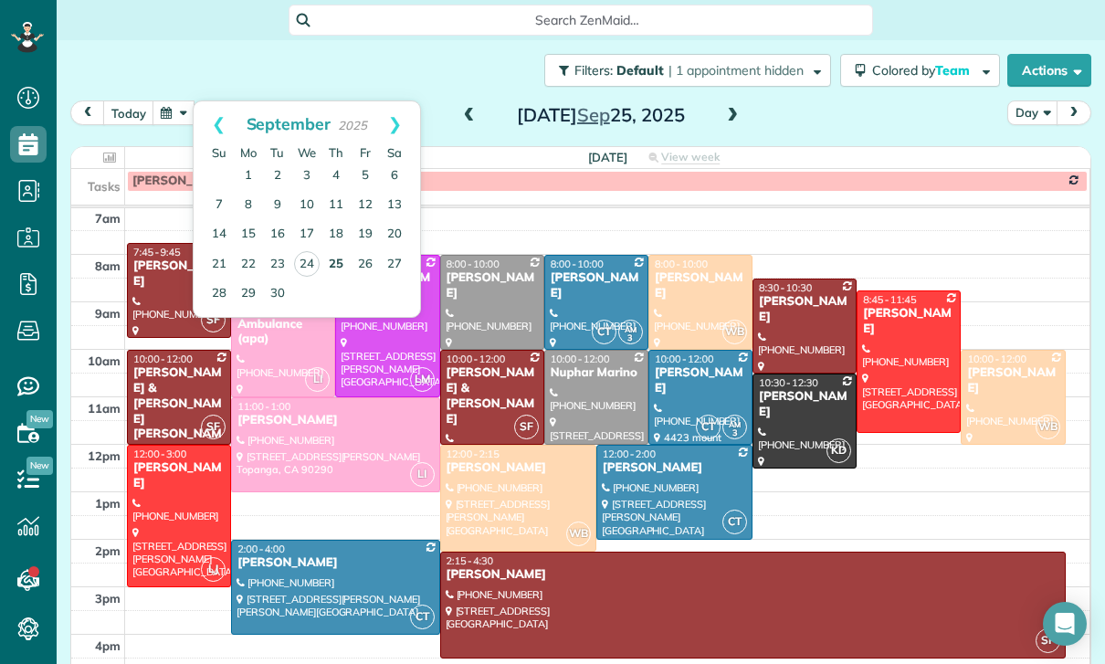
click at [336, 265] on link "25" at bounding box center [335, 264] width 29 height 29
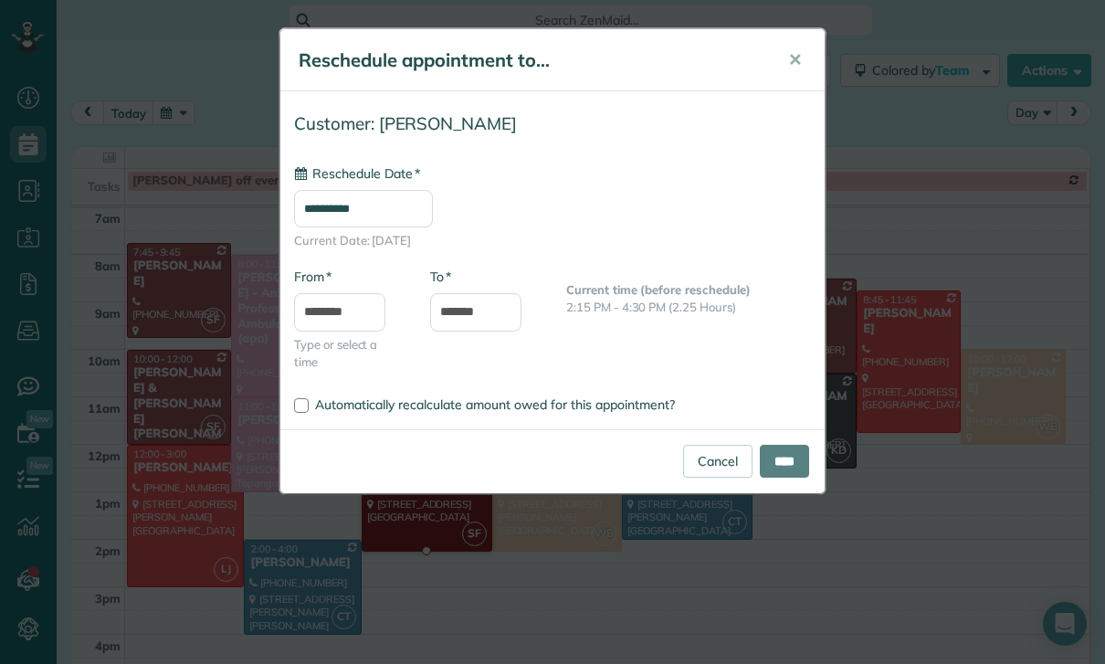
click at [360, 209] on input "**********" at bounding box center [363, 208] width 139 height 37
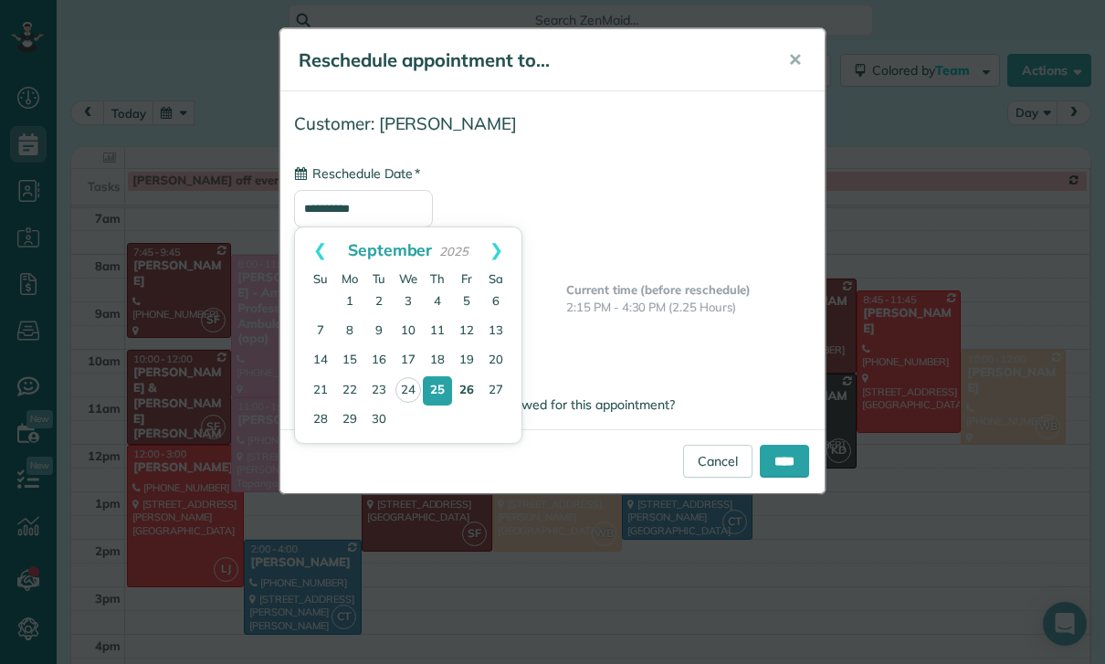
click at [468, 387] on link "26" at bounding box center [466, 390] width 29 height 29
type input "**********"
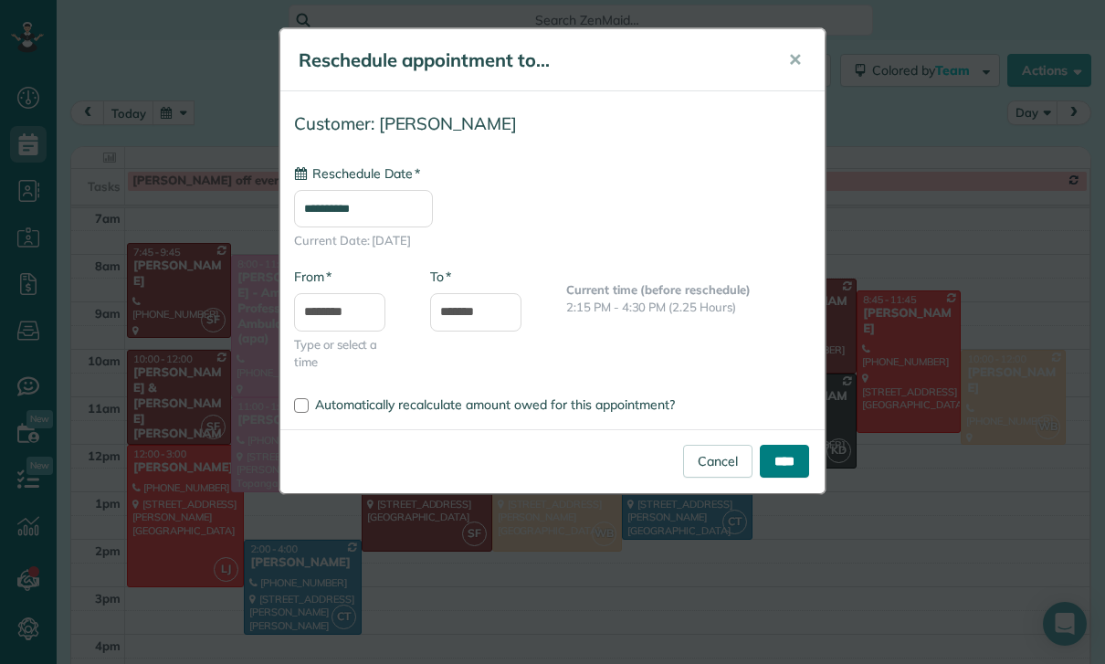
click at [774, 457] on input "****" at bounding box center [784, 461] width 49 height 33
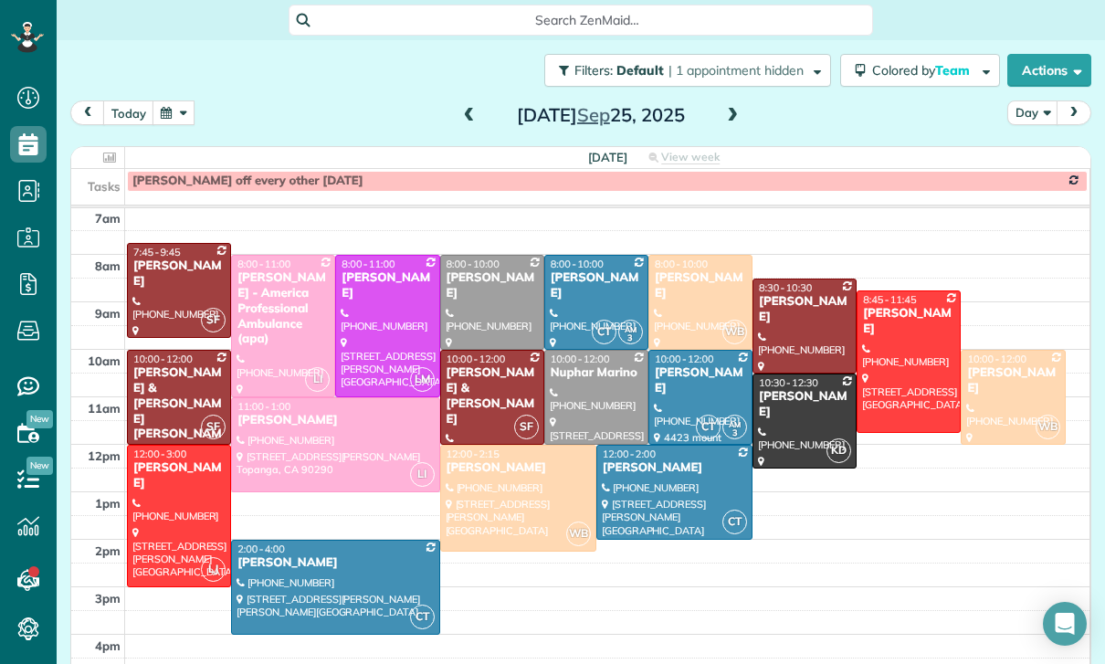
click at [171, 119] on button "button" at bounding box center [174, 112] width 42 height 25
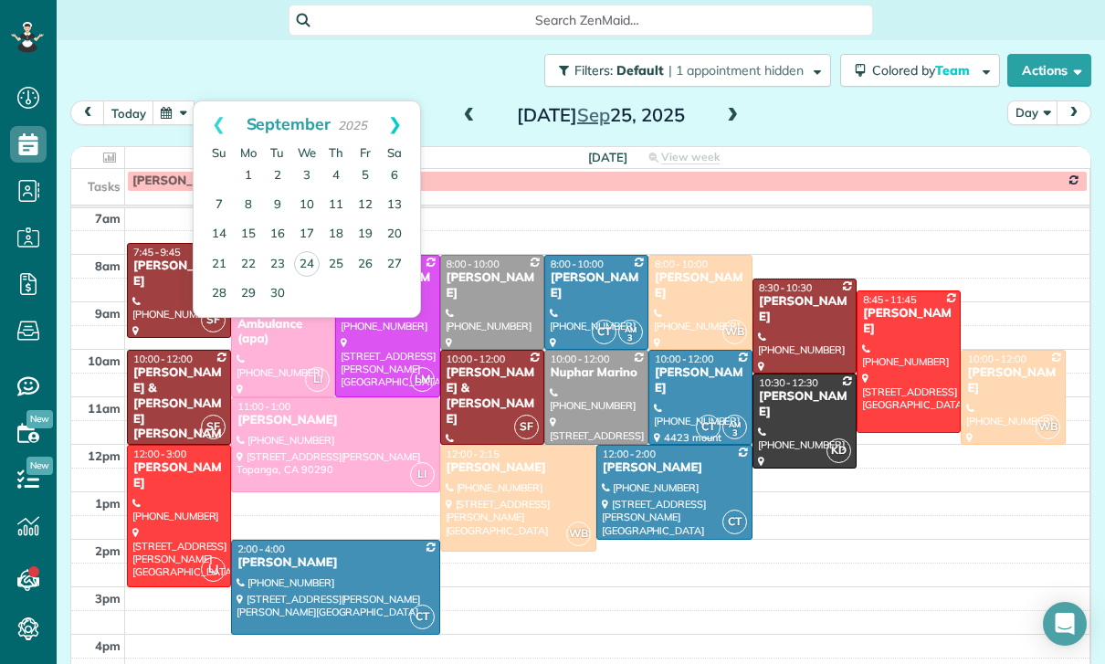
click at [410, 121] on link "Next" at bounding box center [395, 124] width 50 height 46
click at [269, 209] on link "7" at bounding box center [277, 205] width 29 height 29
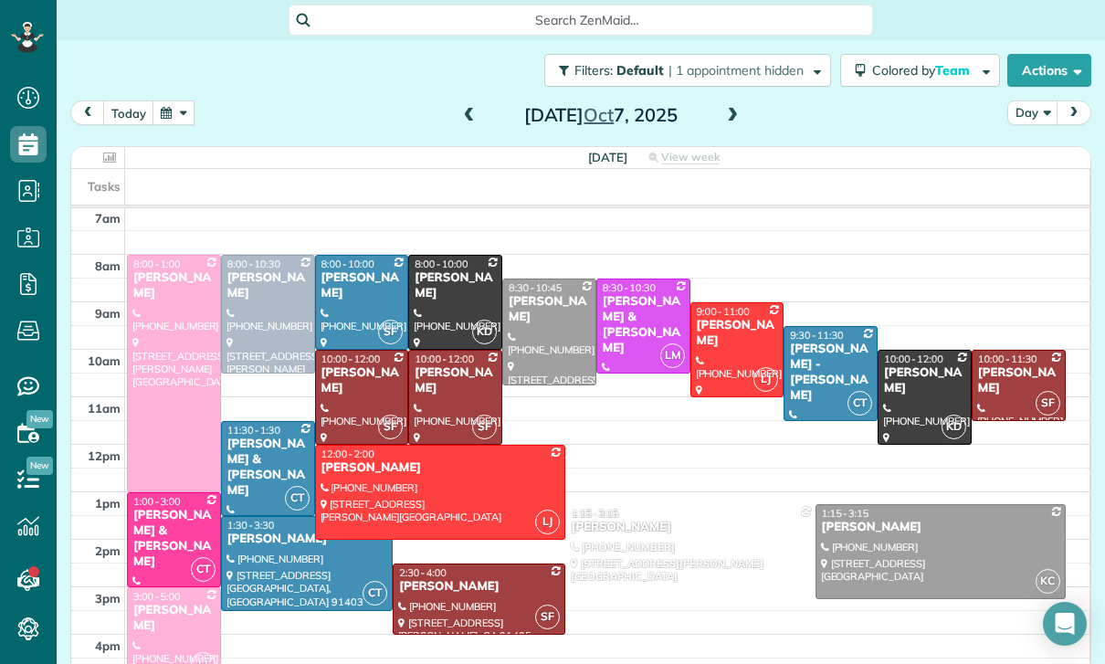
click at [469, 113] on span at bounding box center [469, 116] width 20 height 16
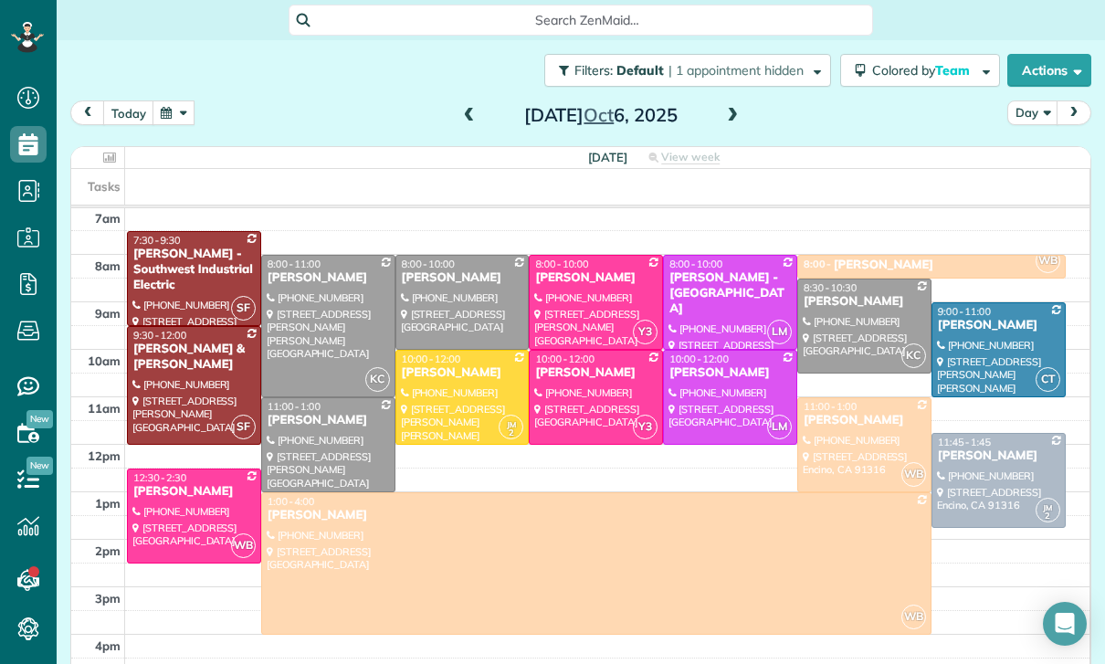
click at [730, 106] on span at bounding box center [732, 115] width 20 height 27
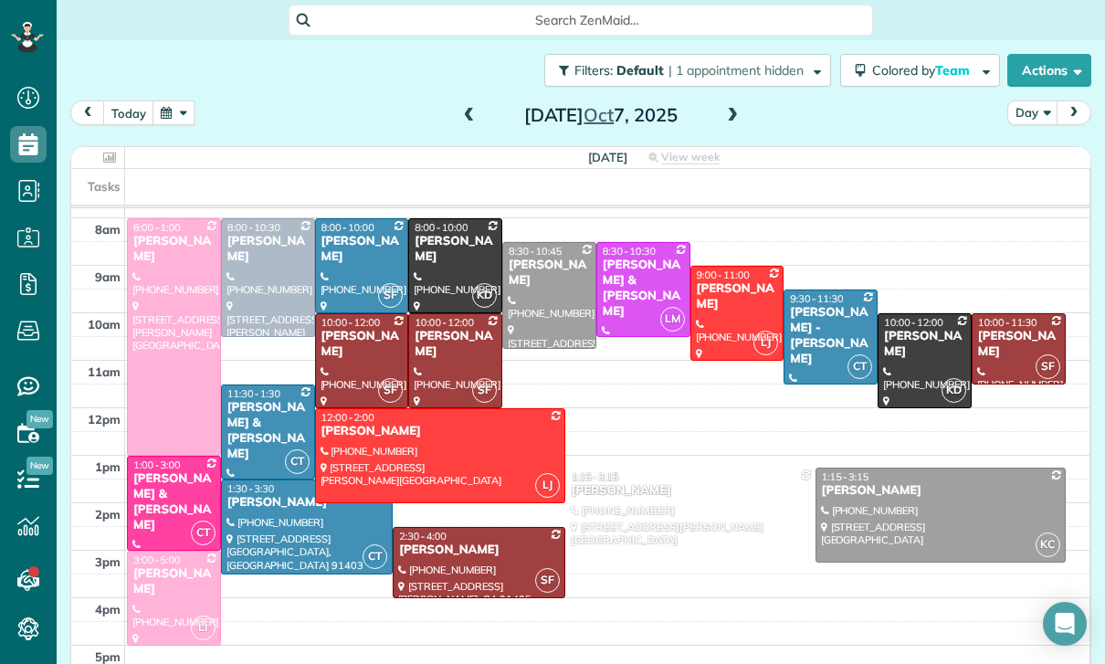
scroll to position [178, 0]
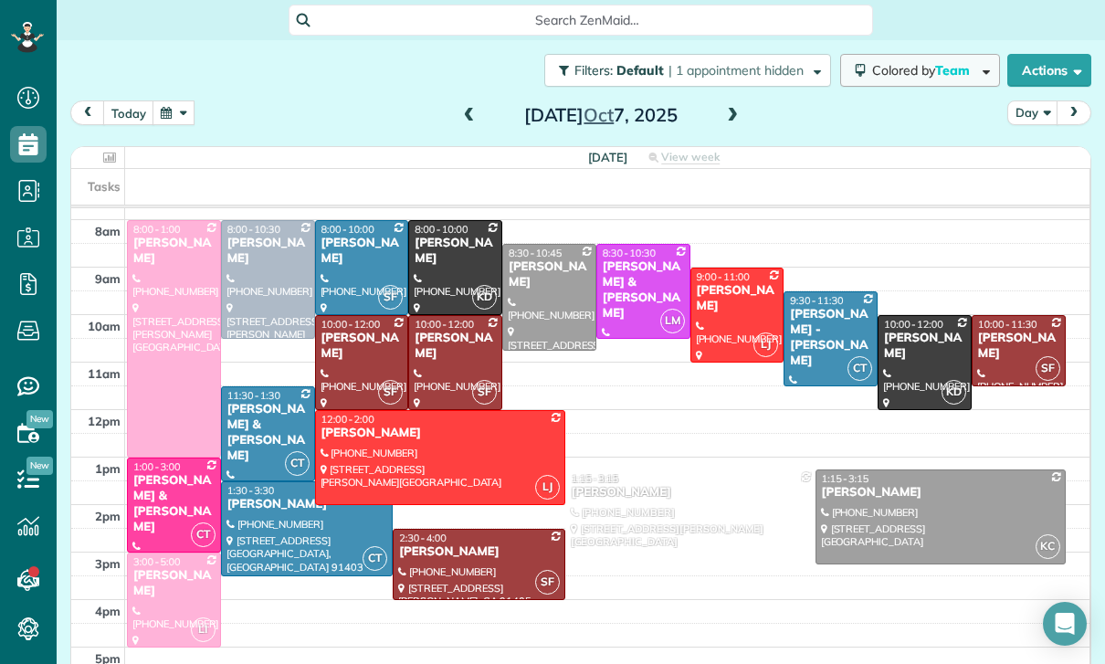
click at [896, 68] on span "Colored by Team" at bounding box center [924, 70] width 104 height 16
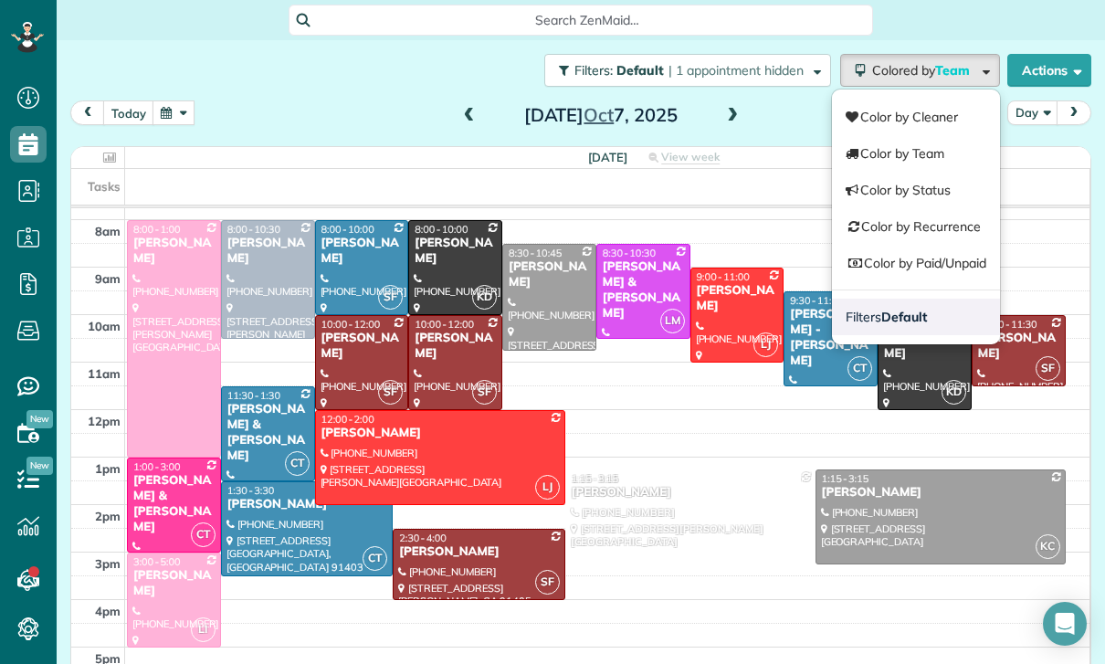
click at [917, 321] on strong "Default" at bounding box center [904, 317] width 46 height 16
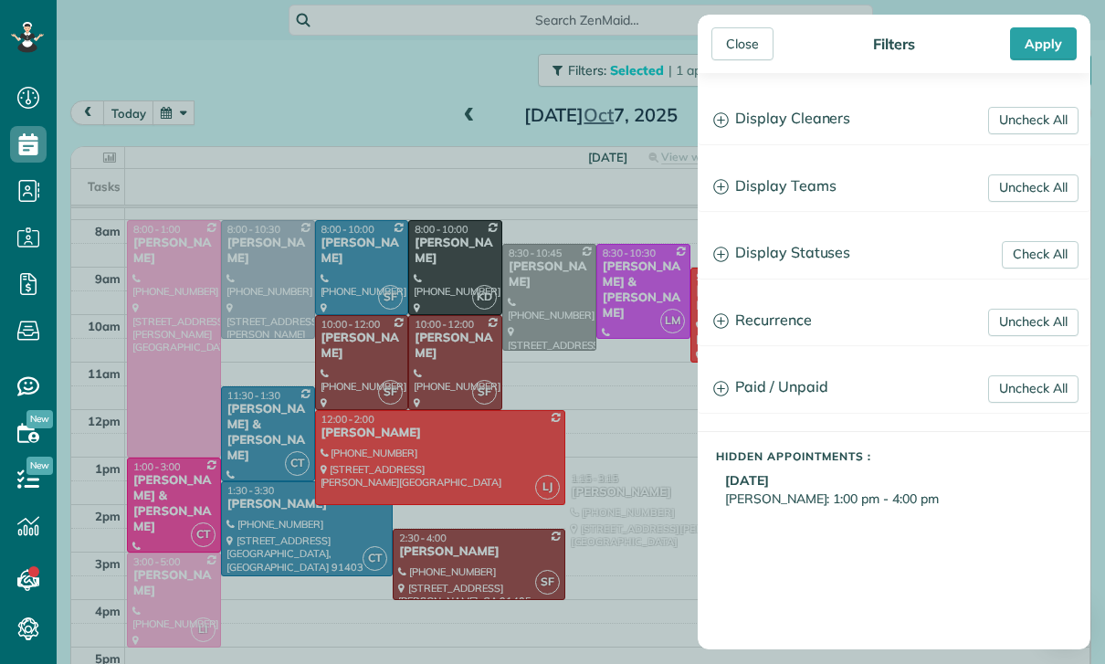
click at [795, 195] on h3 "Display Teams" at bounding box center [894, 186] width 391 height 47
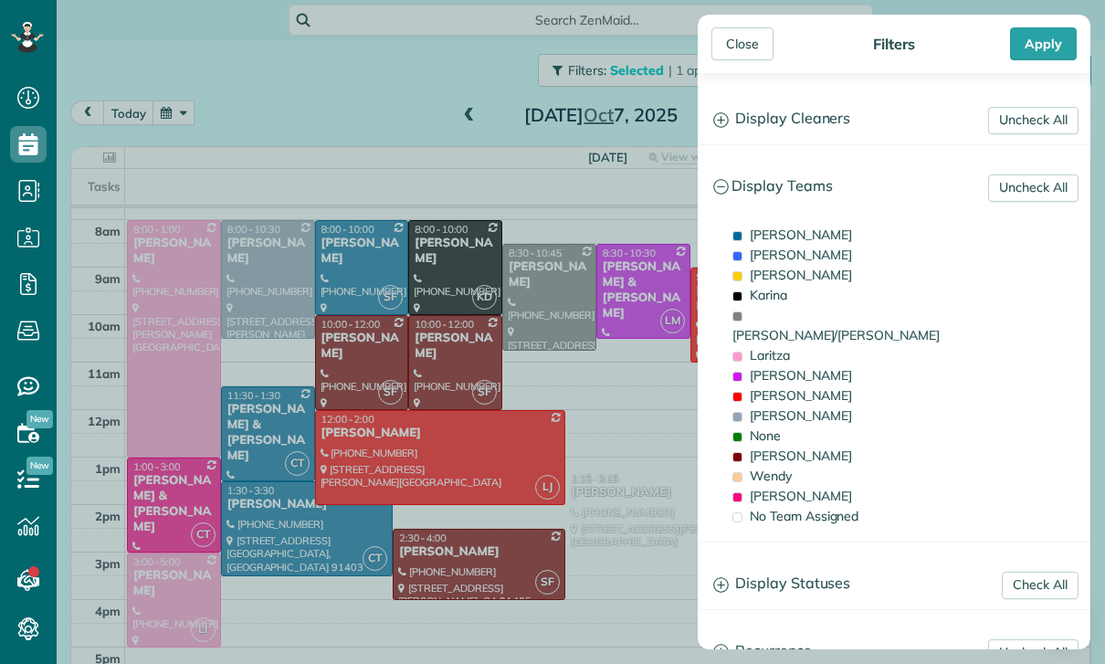
click at [801, 177] on h3 "Display Teams" at bounding box center [894, 186] width 391 height 47
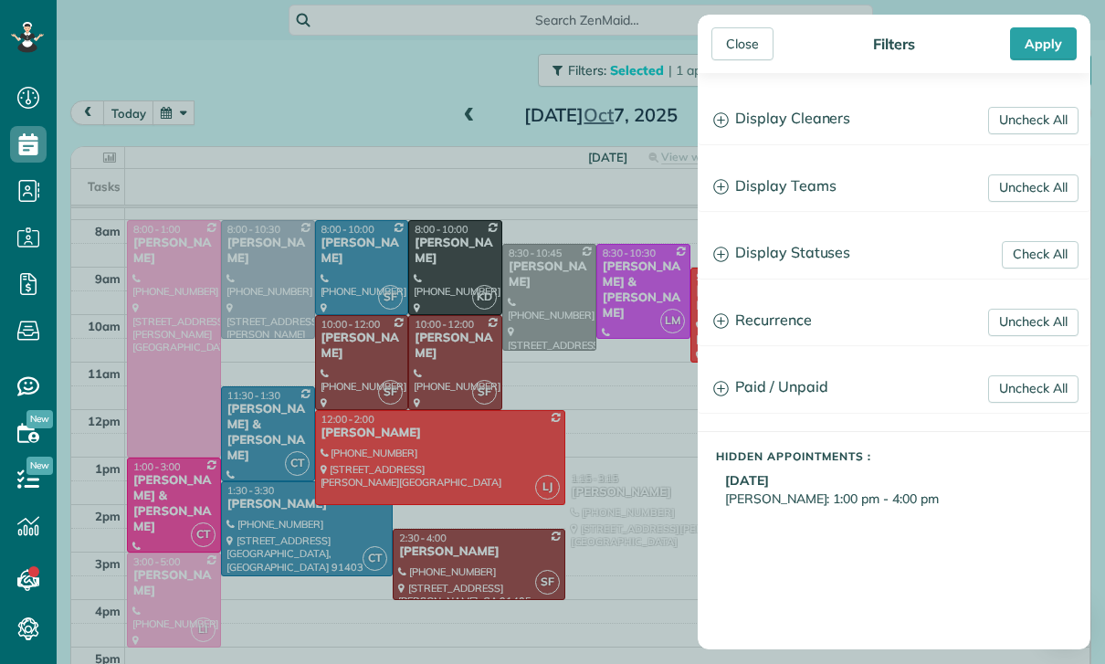
click at [813, 262] on h3 "Display Statuses" at bounding box center [894, 253] width 391 height 47
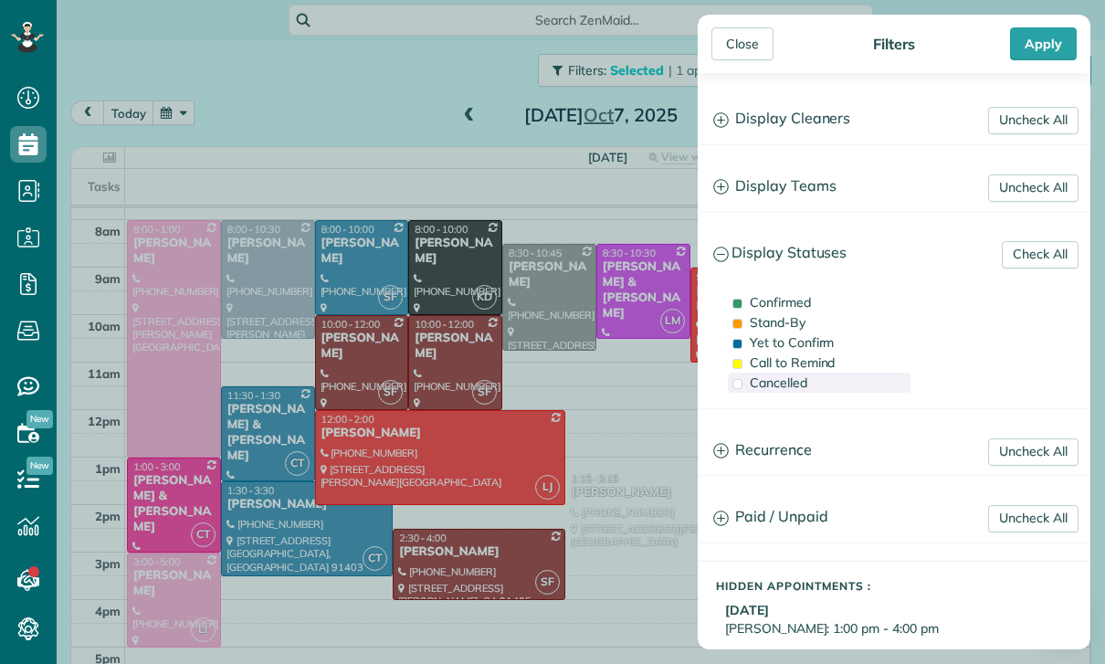
click at [796, 384] on span "Cancelled" at bounding box center [779, 382] width 58 height 16
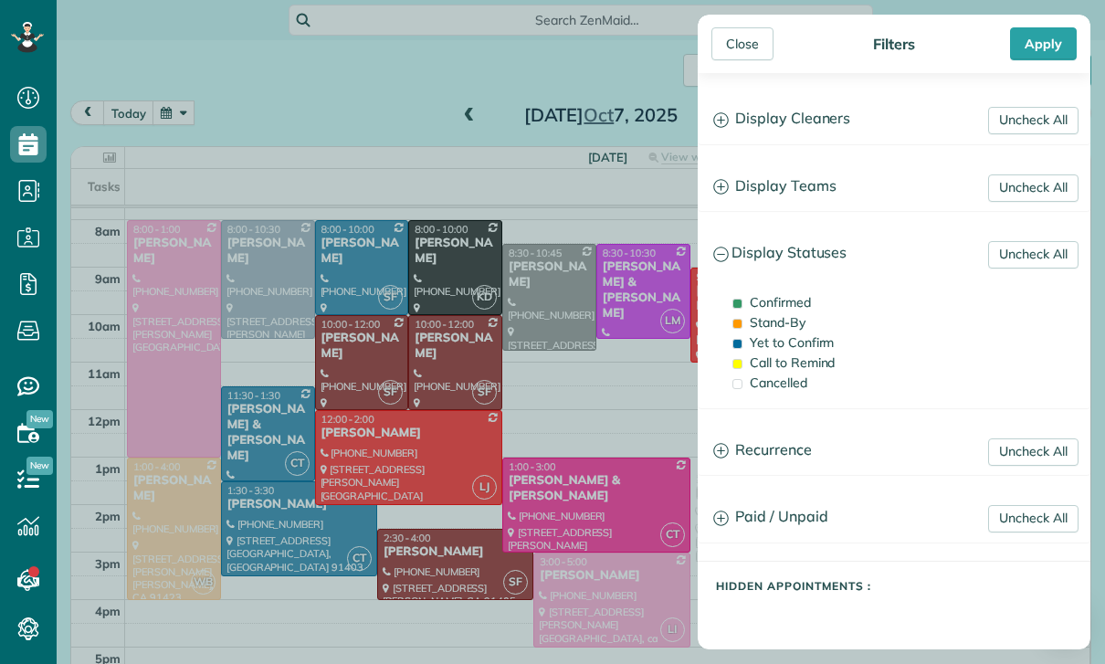
click at [163, 541] on div "Close Filters Apply Uncheck All Display Cleaners [PERSON_NAME] [PERSON_NAME] [P…" at bounding box center [552, 332] width 1105 height 664
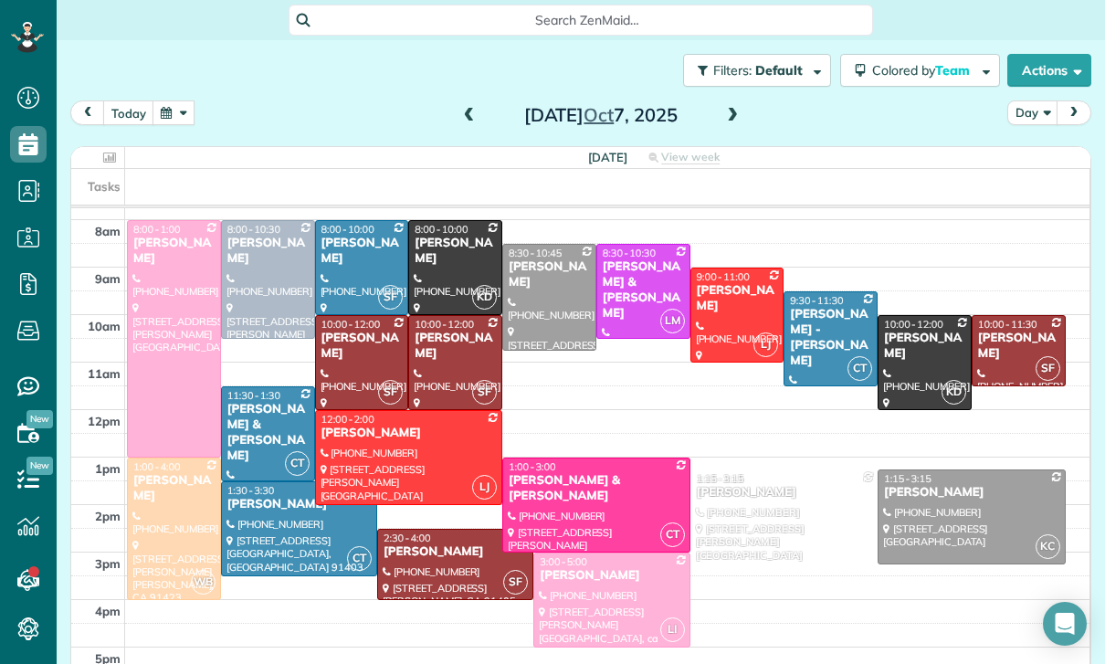
click at [162, 515] on div at bounding box center [174, 528] width 92 height 141
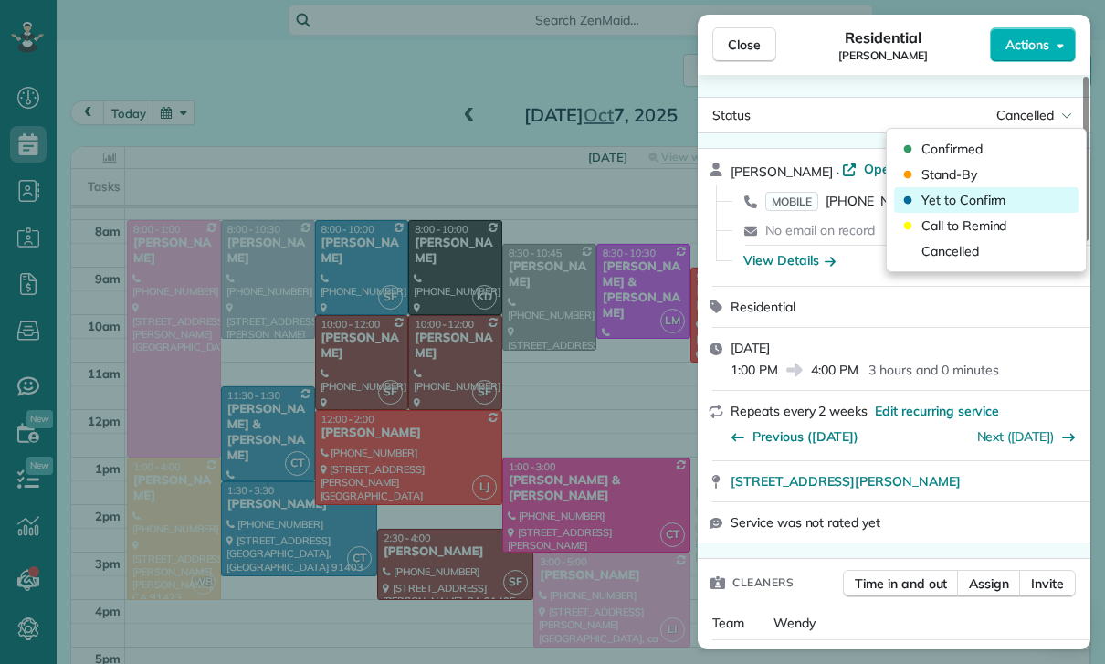
click at [985, 193] on span "Yet to Confirm" at bounding box center [963, 200] width 84 height 18
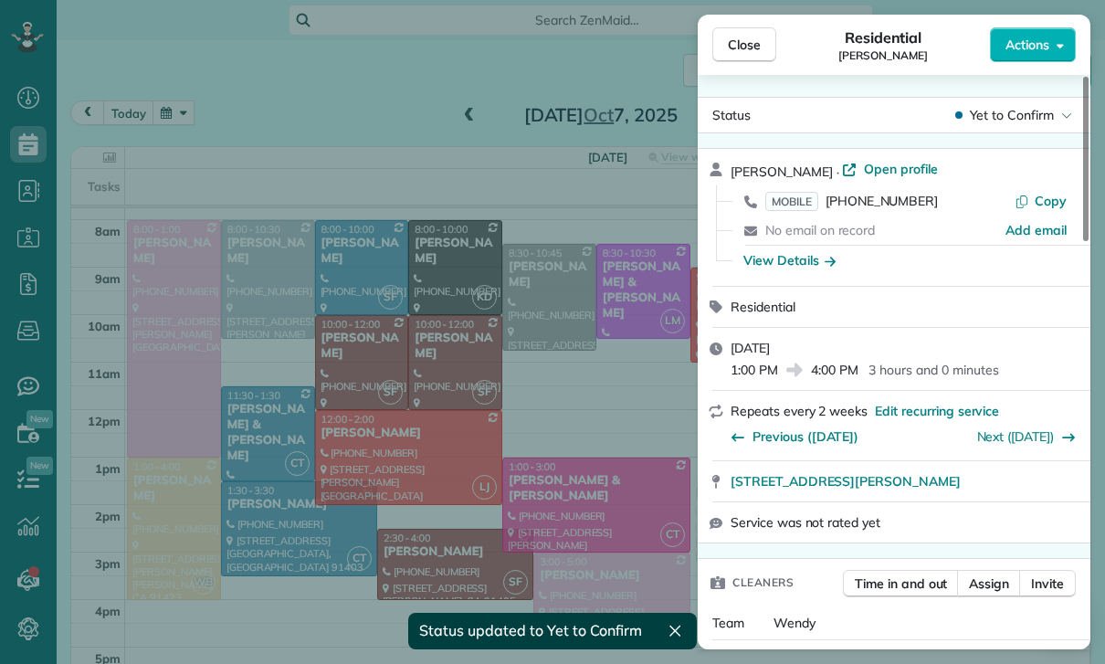
scroll to position [178, 0]
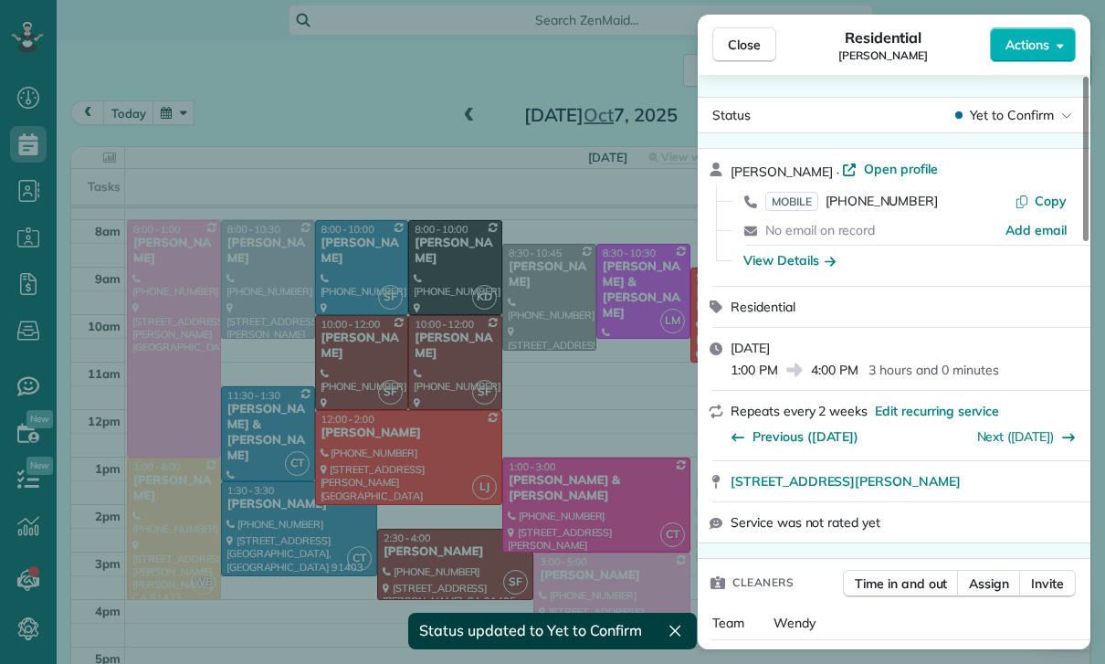
click at [381, 487] on div "Close Residential [PERSON_NAME] Actions Status Yet to Confirm [PERSON_NAME] · O…" at bounding box center [552, 332] width 1105 height 664
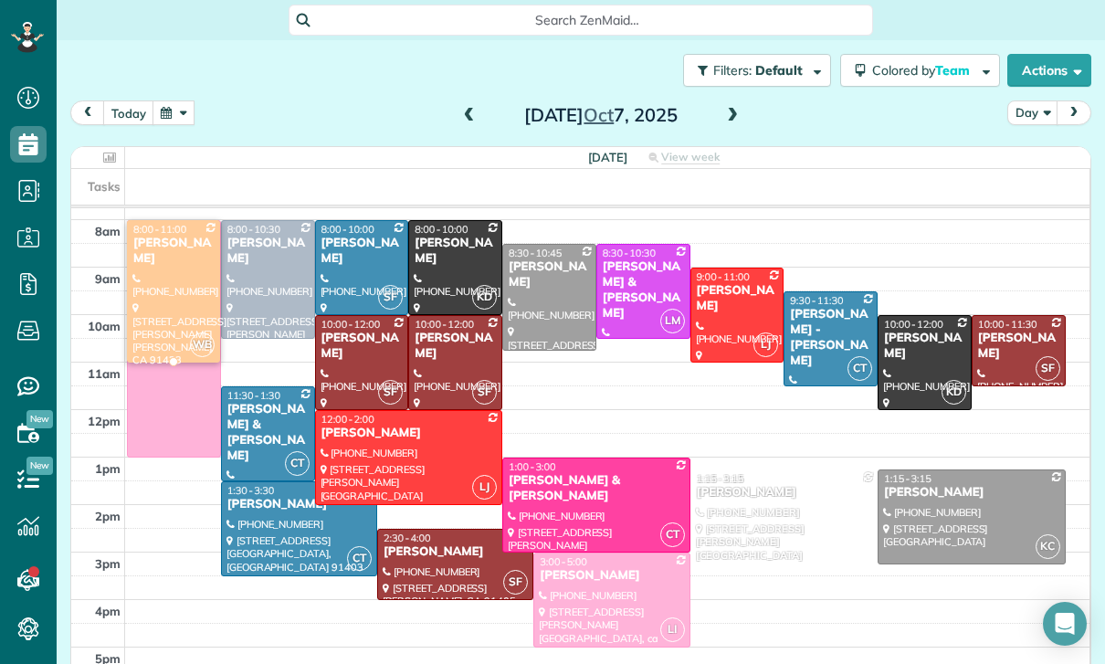
scroll to position [178, 0]
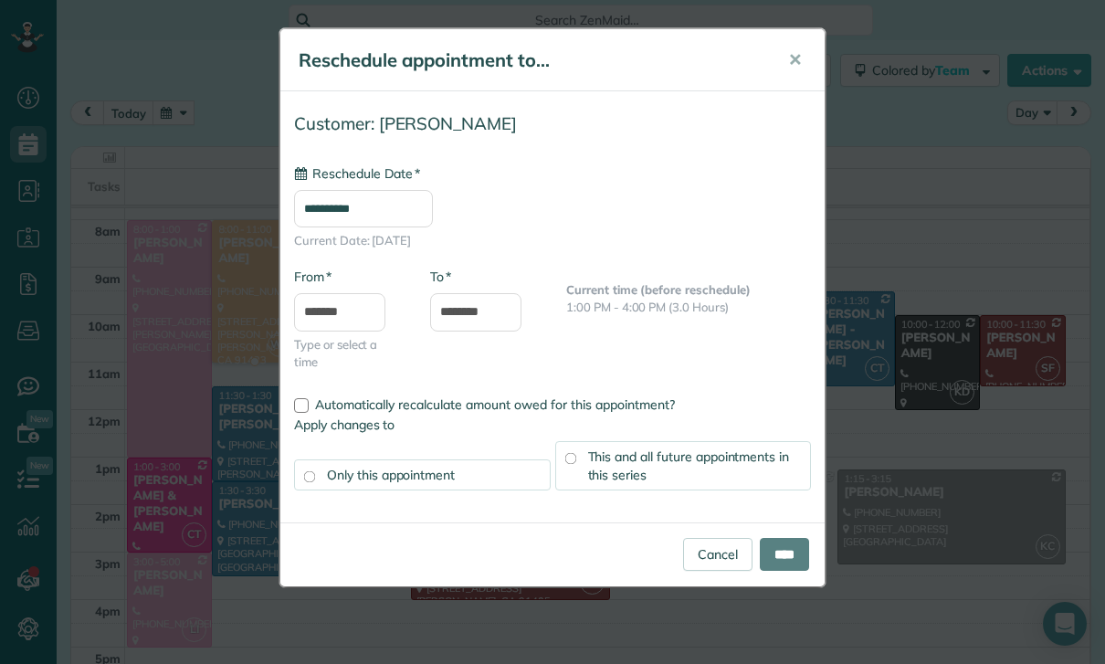
click at [372, 206] on input "**********" at bounding box center [363, 208] width 139 height 37
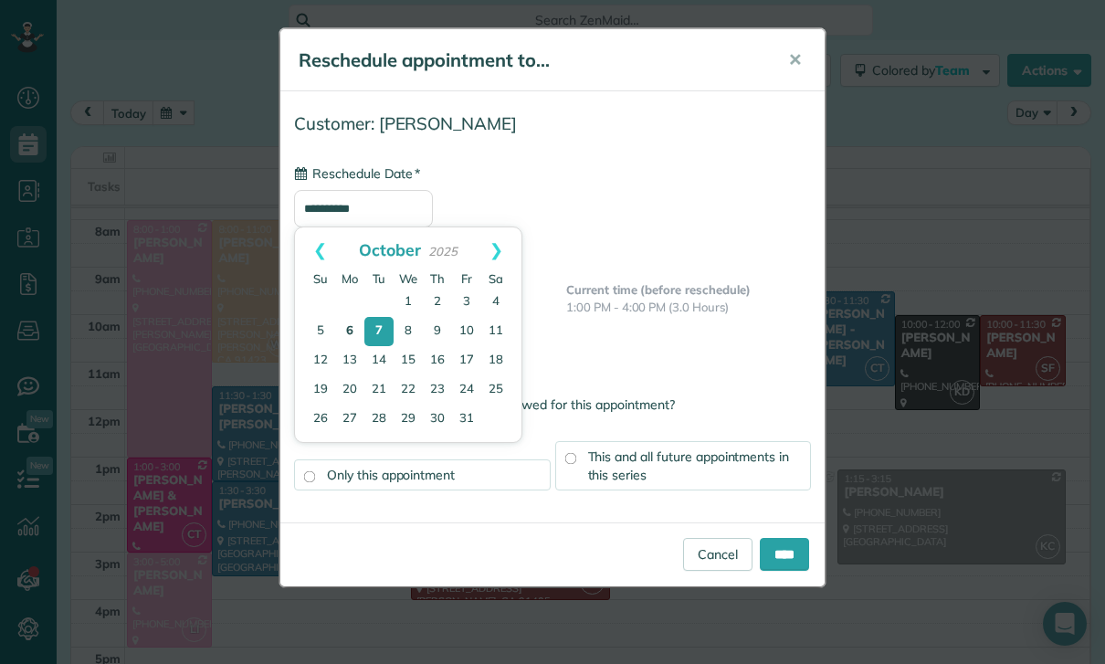
click at [351, 329] on link "6" at bounding box center [349, 331] width 29 height 29
type input "**********"
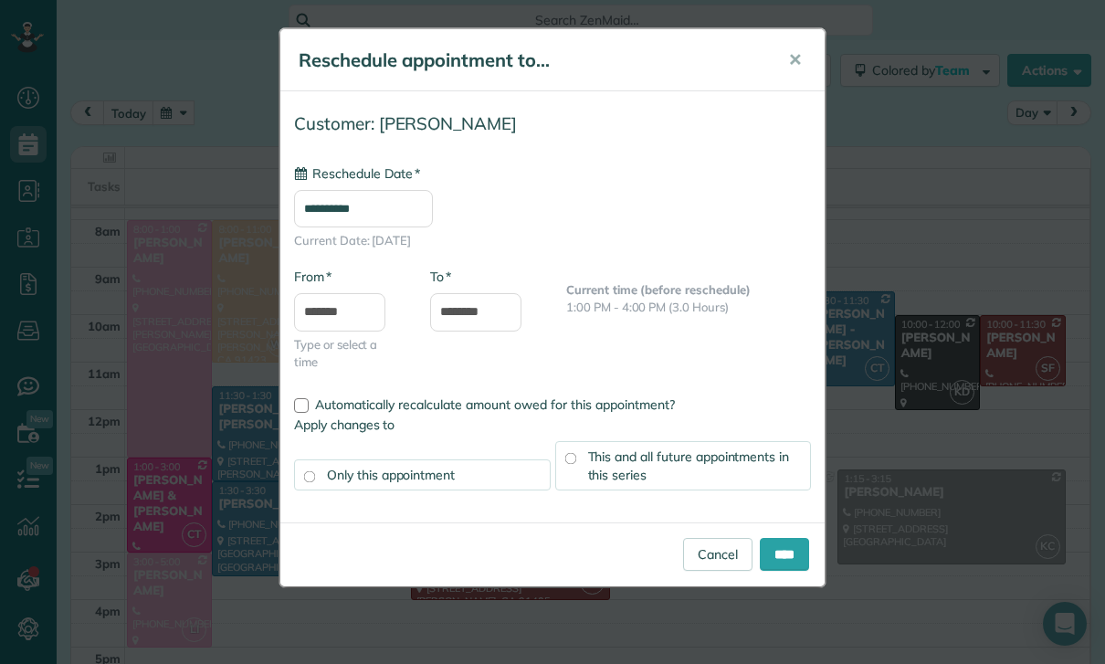
click at [716, 461] on span "This and all future appointments in this series" at bounding box center [689, 465] width 202 height 35
click at [786, 560] on input "****" at bounding box center [784, 554] width 49 height 33
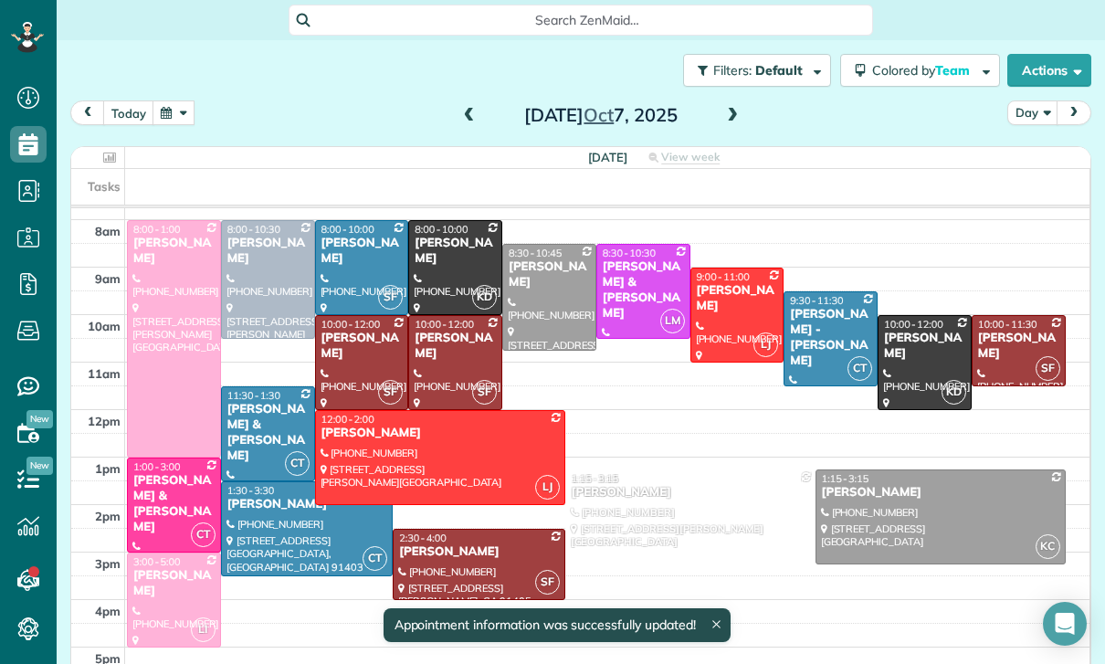
click at [469, 107] on span at bounding box center [469, 115] width 20 height 27
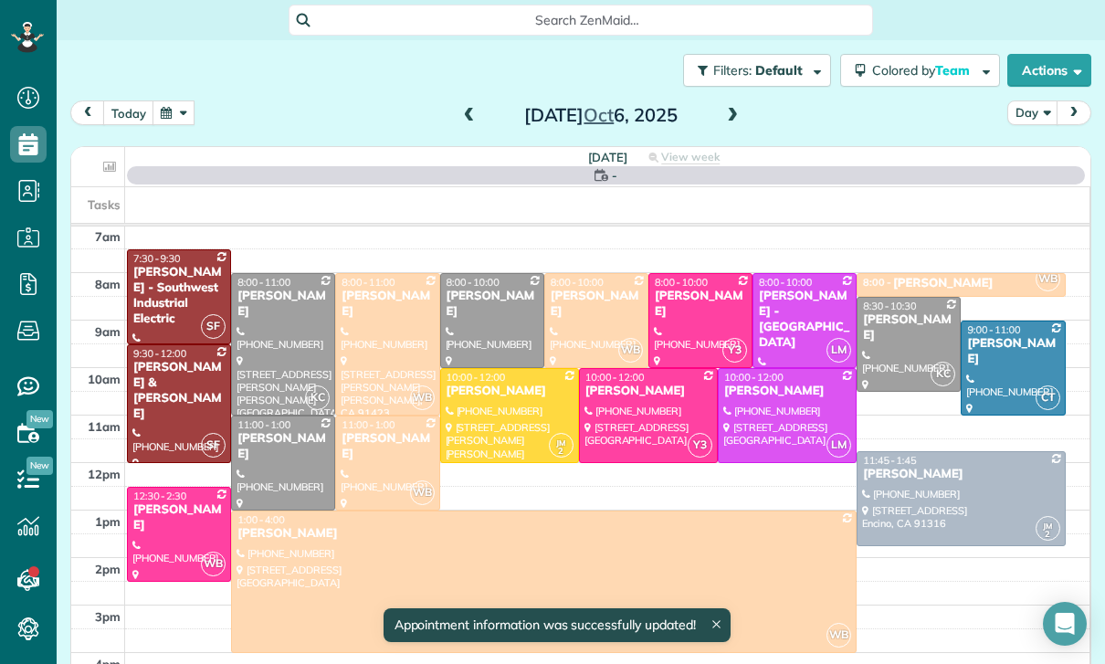
scroll to position [143, 0]
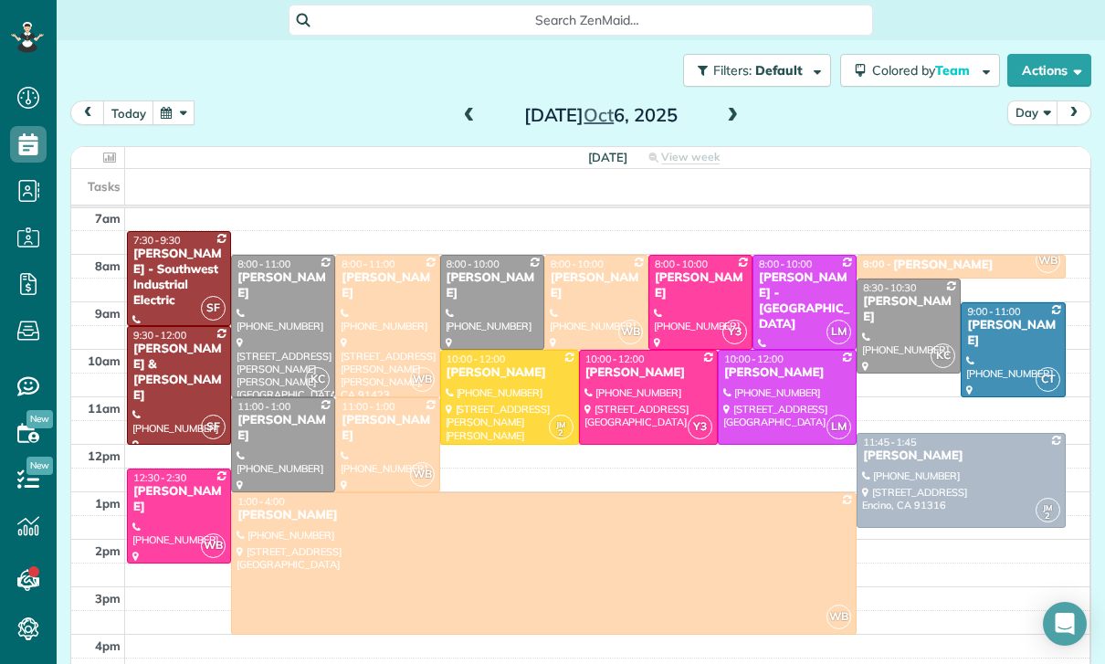
click at [583, 284] on div "[PERSON_NAME]" at bounding box center [596, 285] width 93 height 31
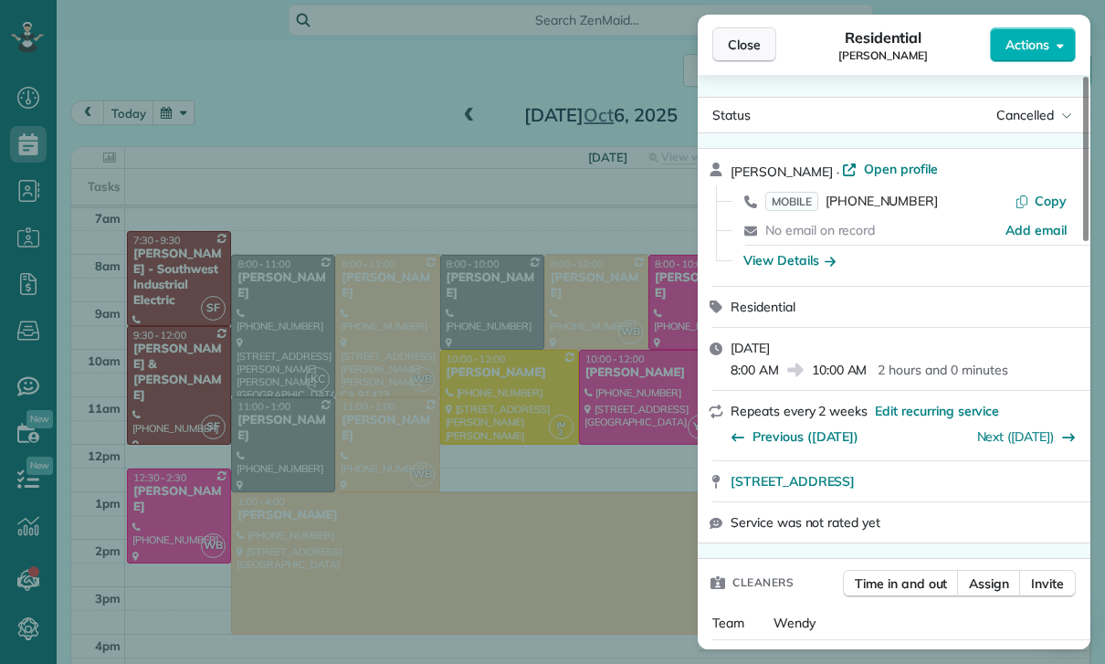
click at [746, 56] on button "Close" at bounding box center [744, 44] width 64 height 35
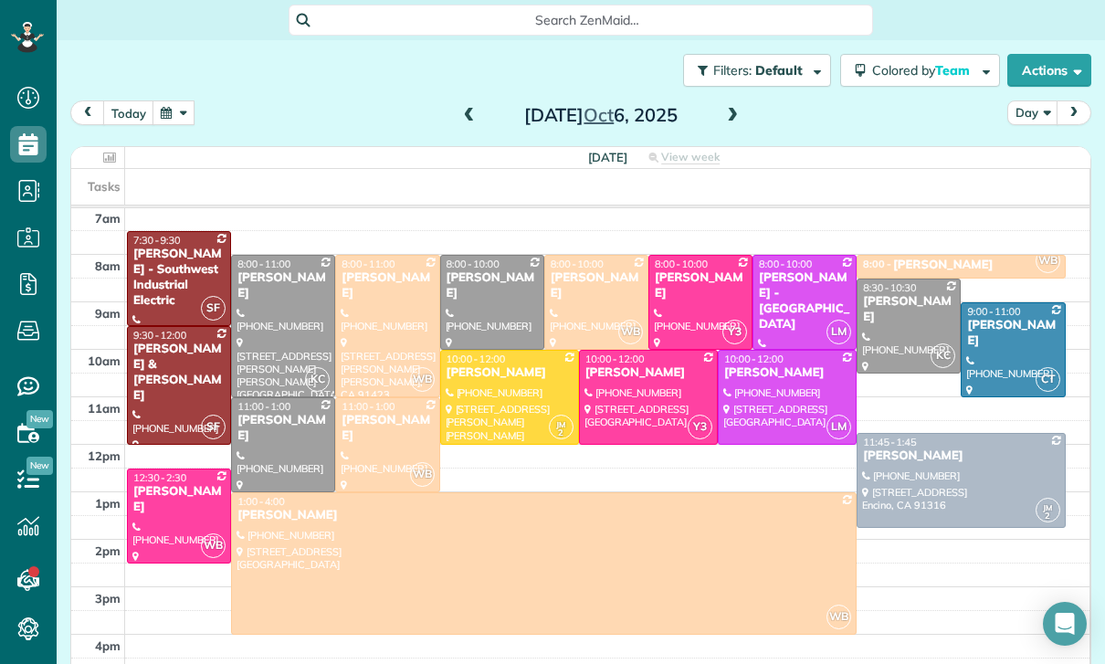
click at [932, 259] on div "[PERSON_NAME]" at bounding box center [943, 266] width 100 height 16
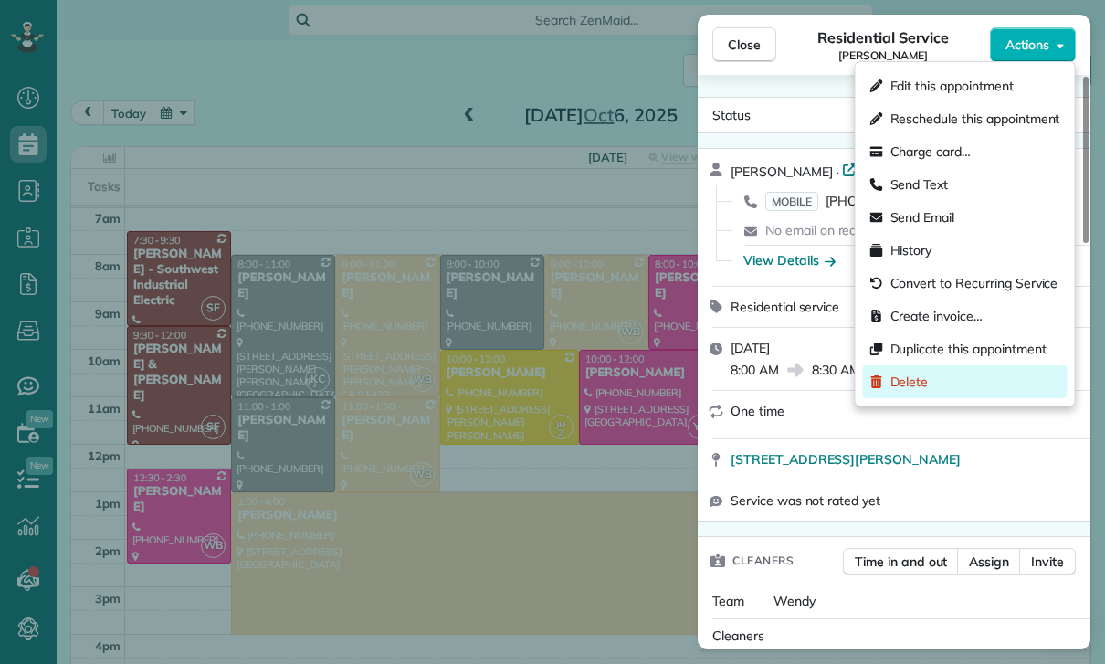
click at [927, 370] on div "Delete" at bounding box center [965, 381] width 205 height 33
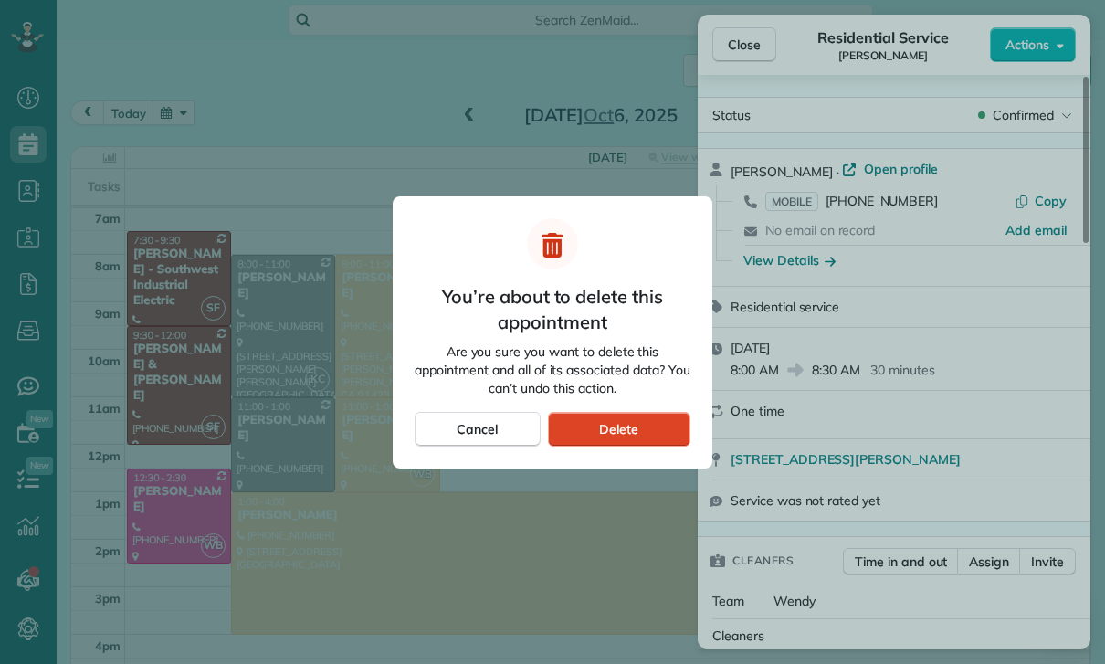
click at [650, 433] on div "Delete" at bounding box center [619, 429] width 142 height 35
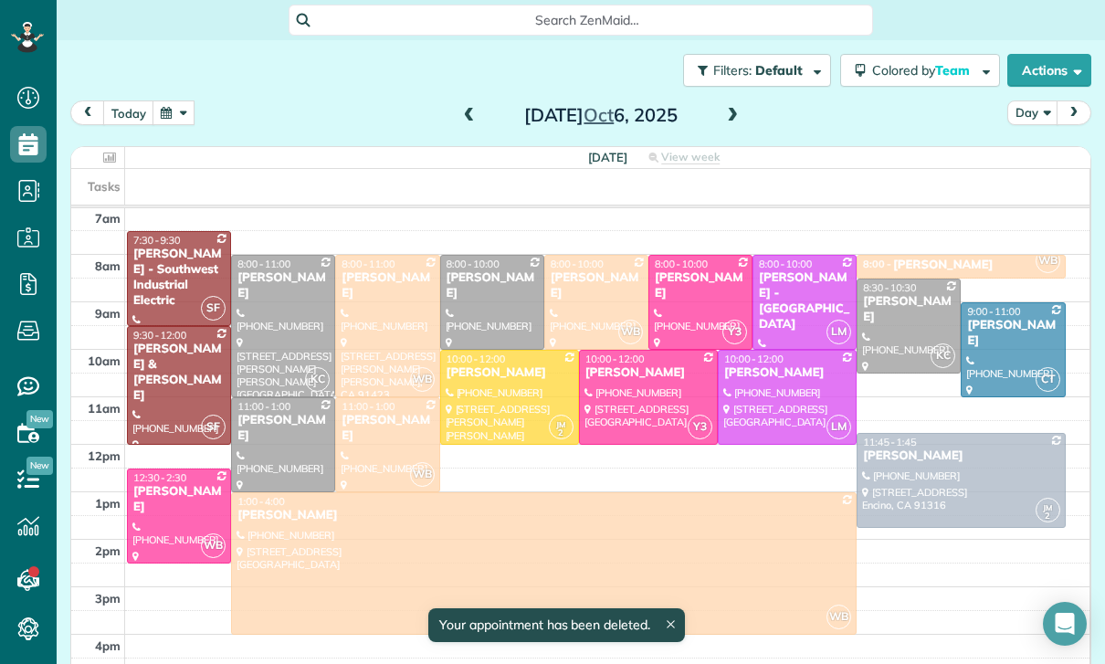
scroll to position [143, 0]
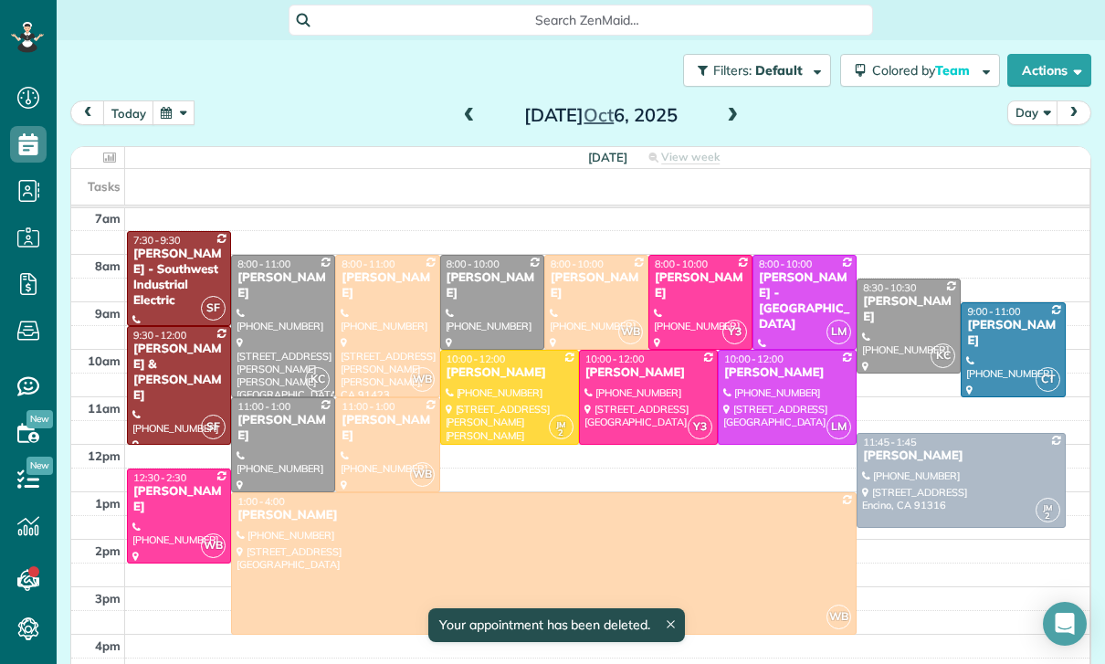
click at [375, 291] on div at bounding box center [387, 326] width 102 height 141
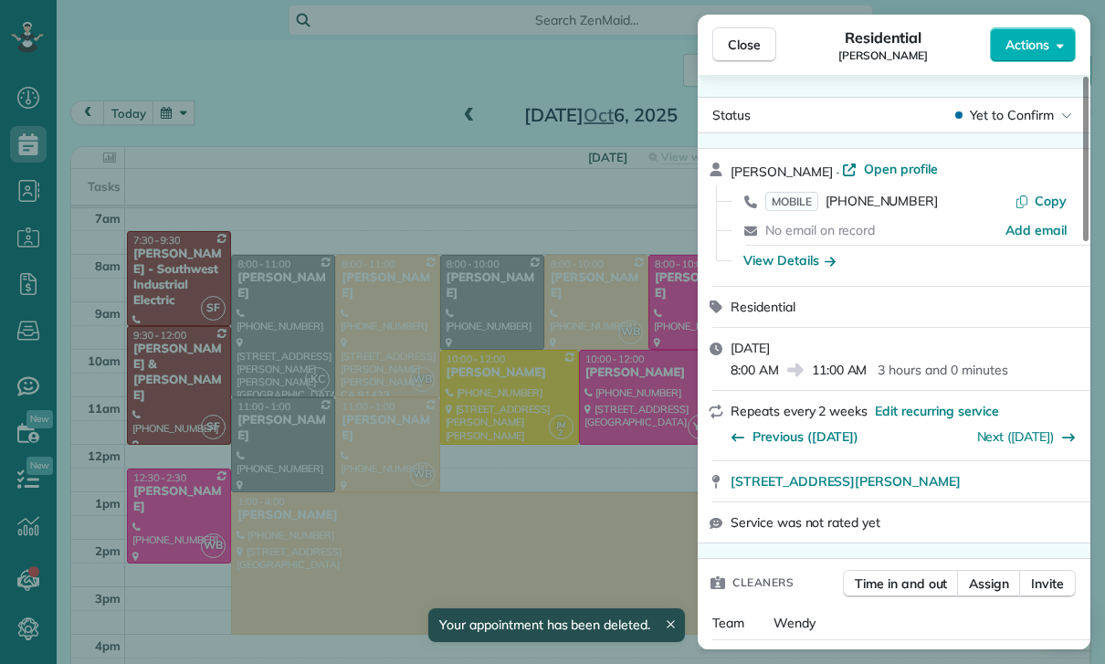
click at [179, 112] on div "Close Residential [PERSON_NAME] Actions Status Yet to Confirm [PERSON_NAME] · O…" at bounding box center [552, 332] width 1105 height 664
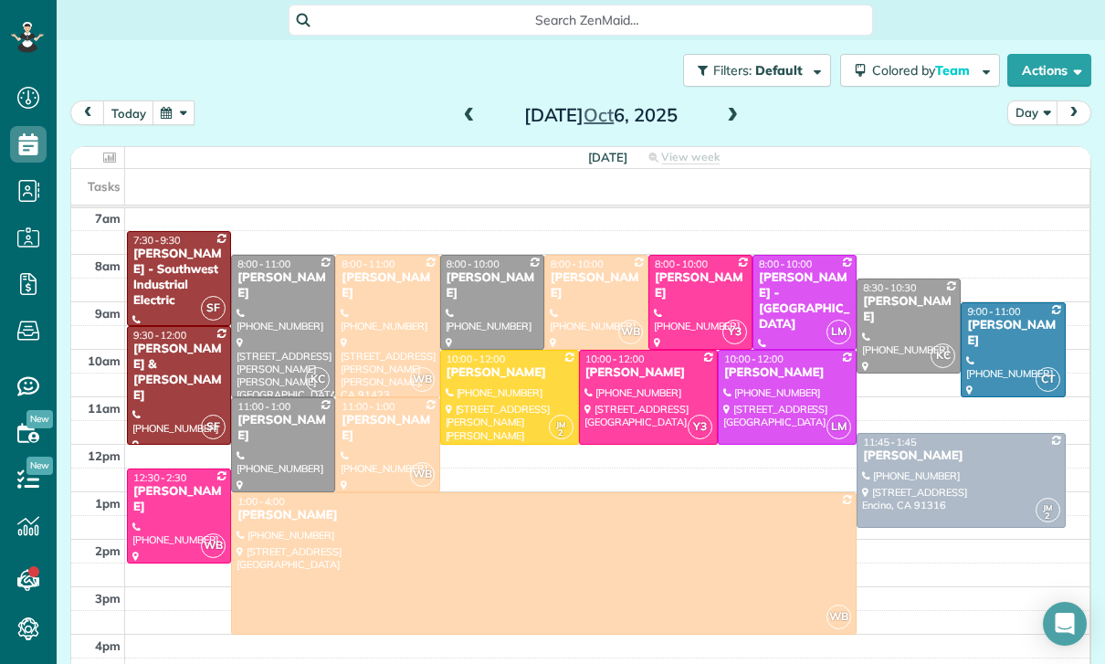
click at [172, 105] on button "button" at bounding box center [174, 112] width 42 height 25
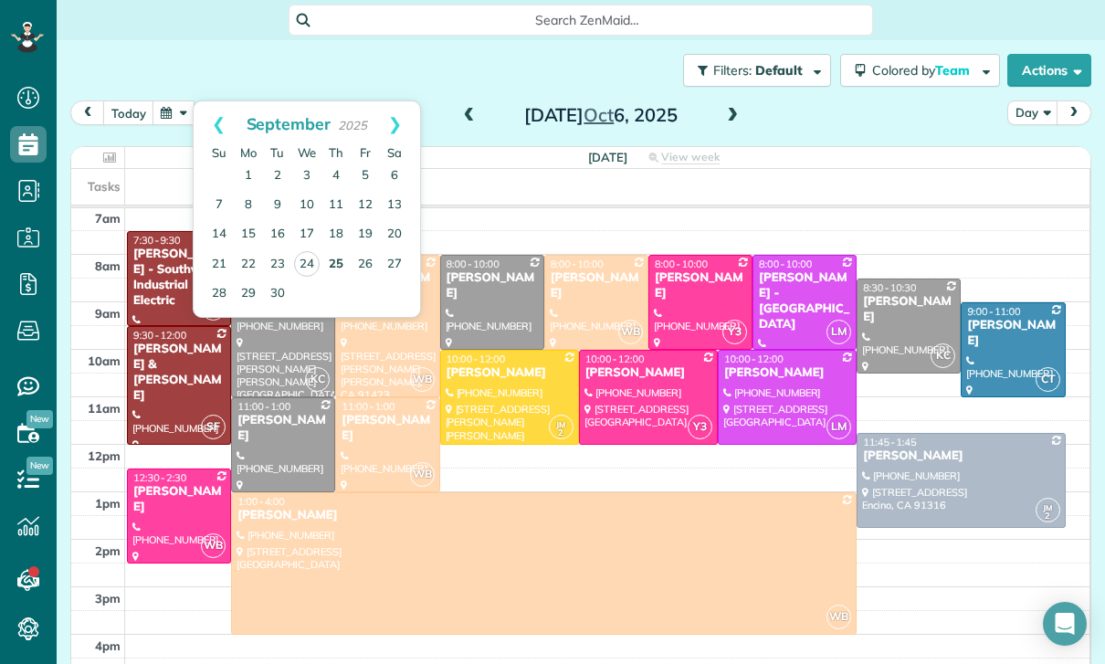
click at [341, 264] on link "25" at bounding box center [335, 264] width 29 height 29
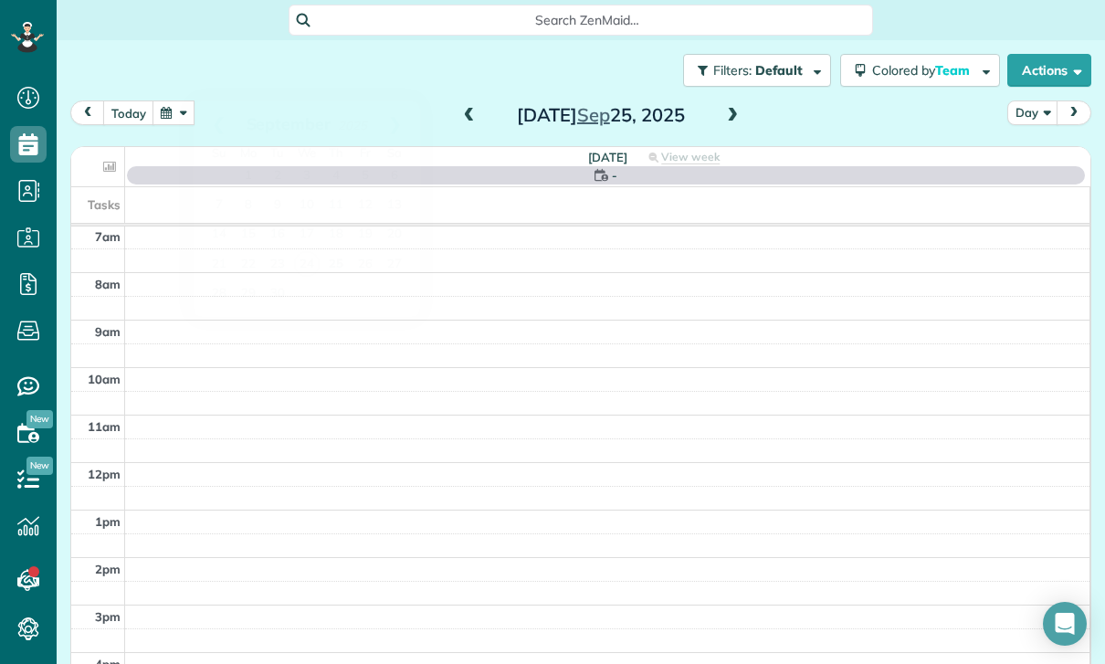
scroll to position [143, 0]
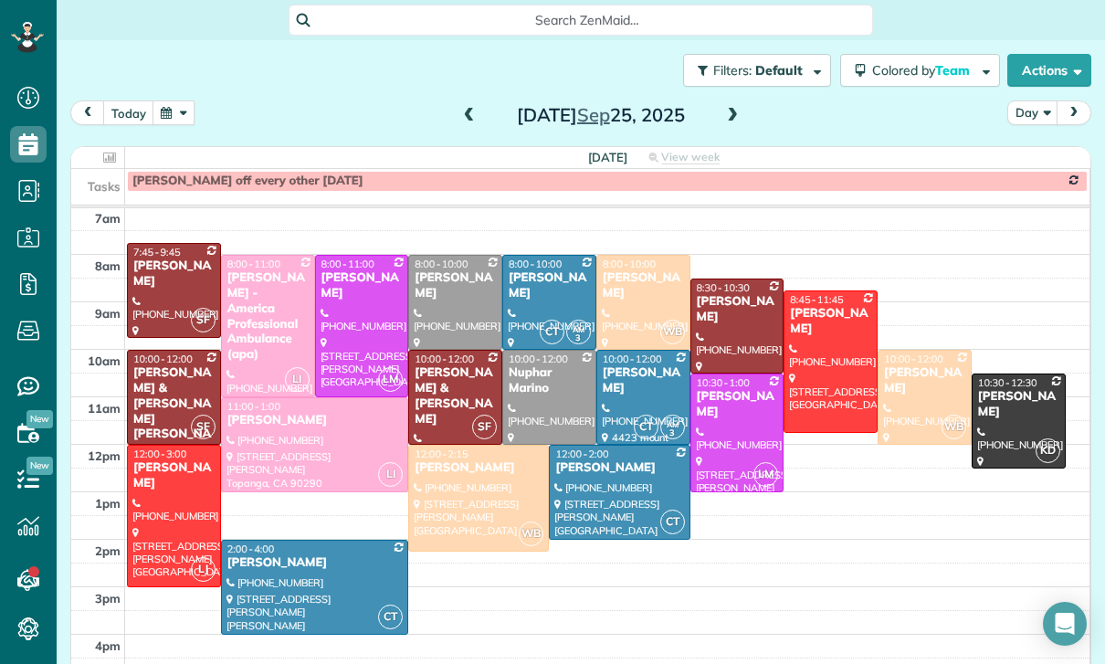
click at [637, 284] on div "[PERSON_NAME]" at bounding box center [643, 285] width 83 height 31
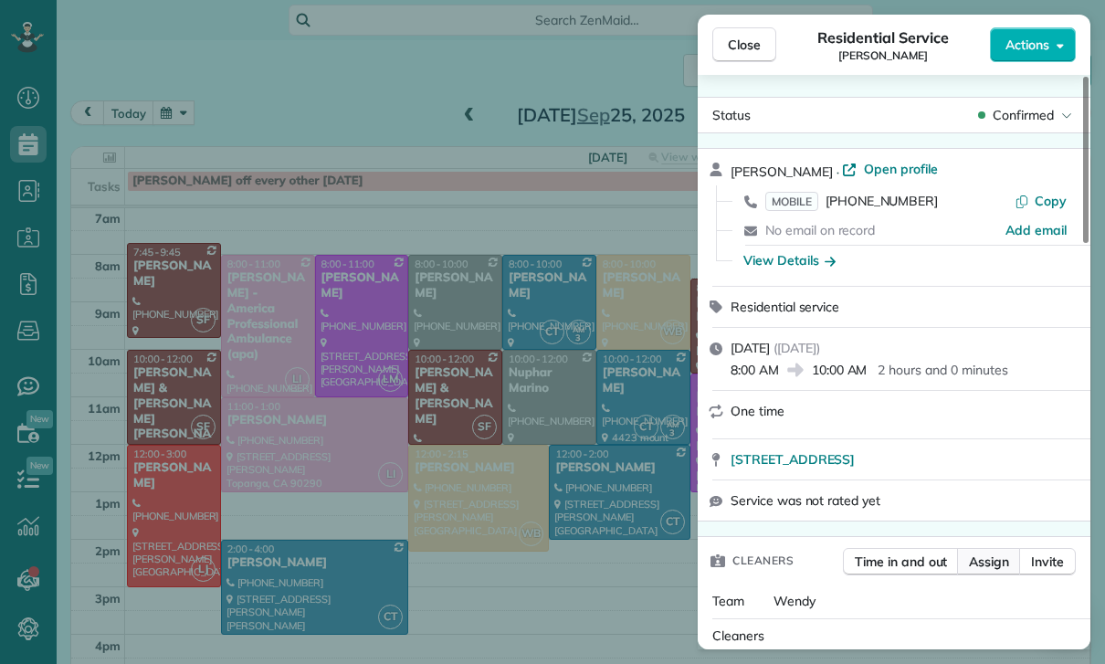
click at [991, 566] on span "Assign" at bounding box center [989, 562] width 40 height 18
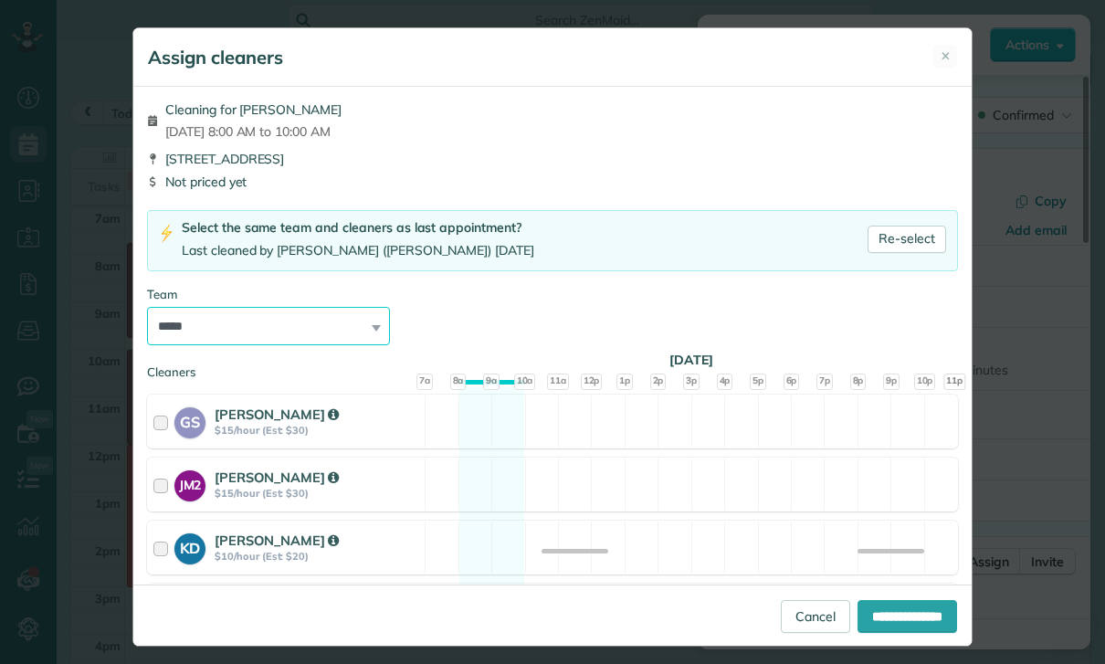
click at [374, 323] on select "**********" at bounding box center [268, 326] width 243 height 38
select select "***"
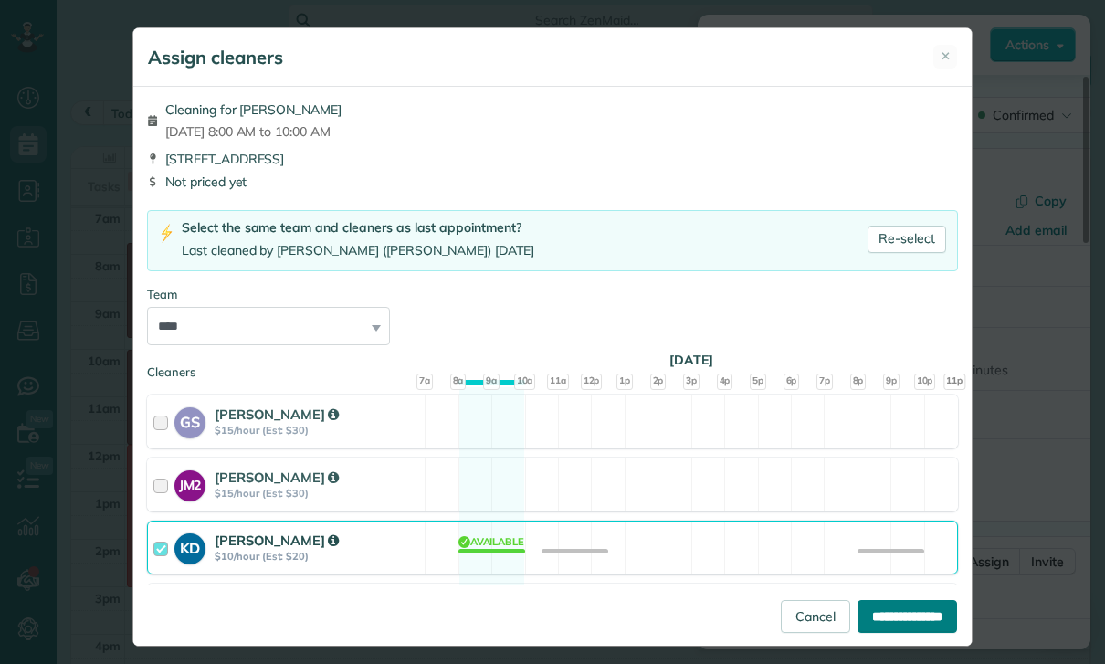
click at [901, 633] on input "**********" at bounding box center [908, 616] width 100 height 33
type input "**********"
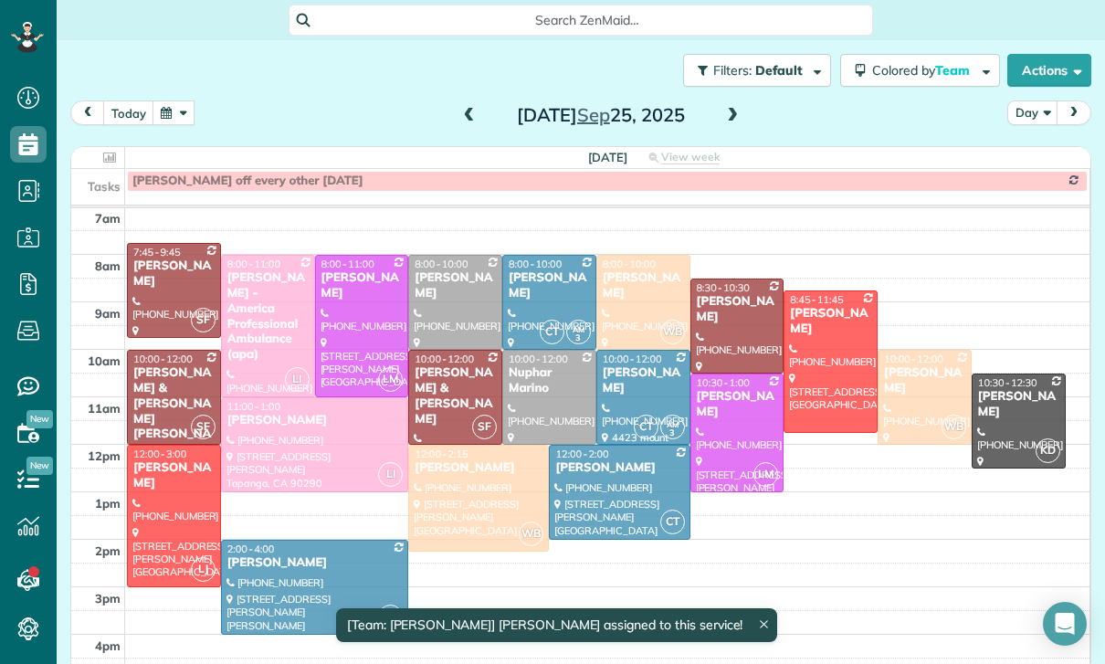
scroll to position [143, 0]
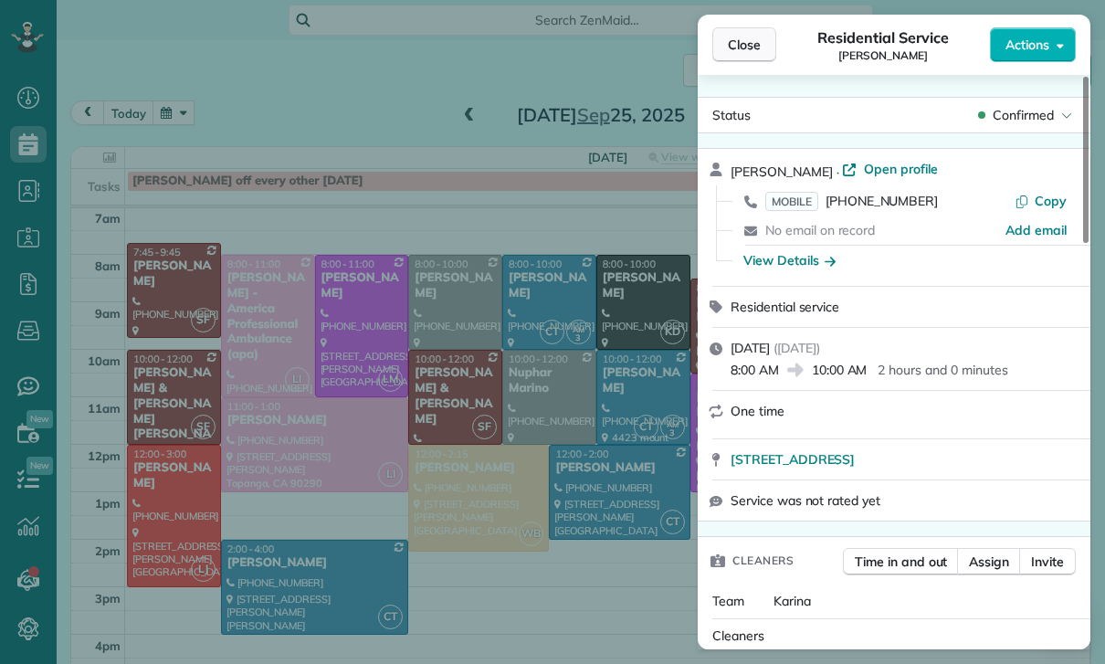
click at [739, 43] on span "Close" at bounding box center [744, 45] width 33 height 18
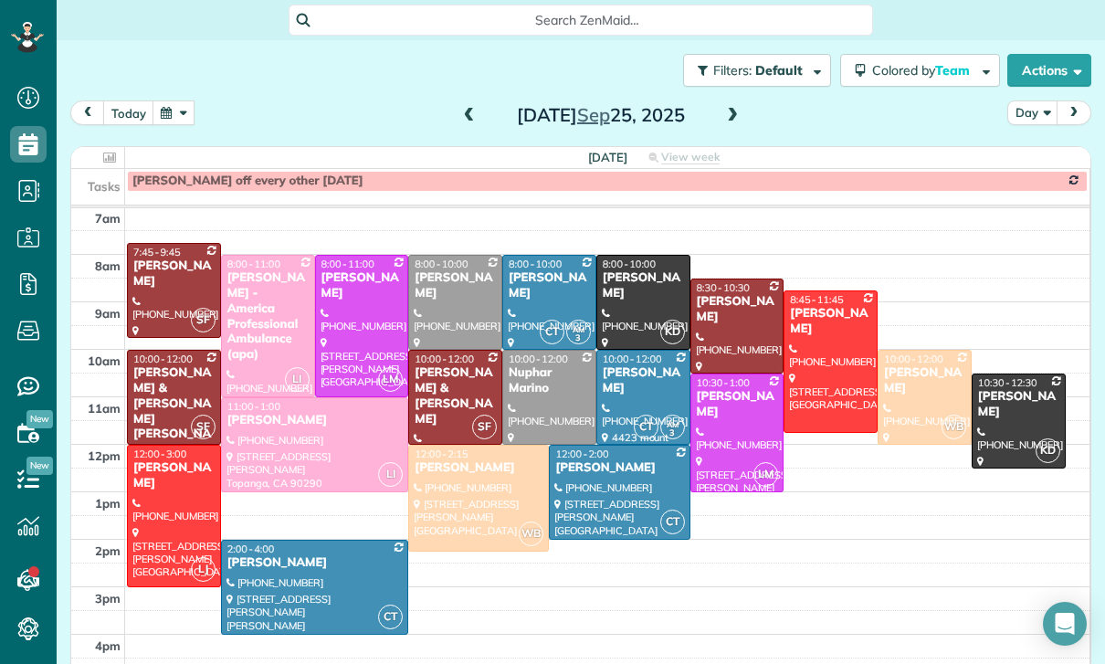
click at [172, 109] on button "button" at bounding box center [174, 112] width 42 height 25
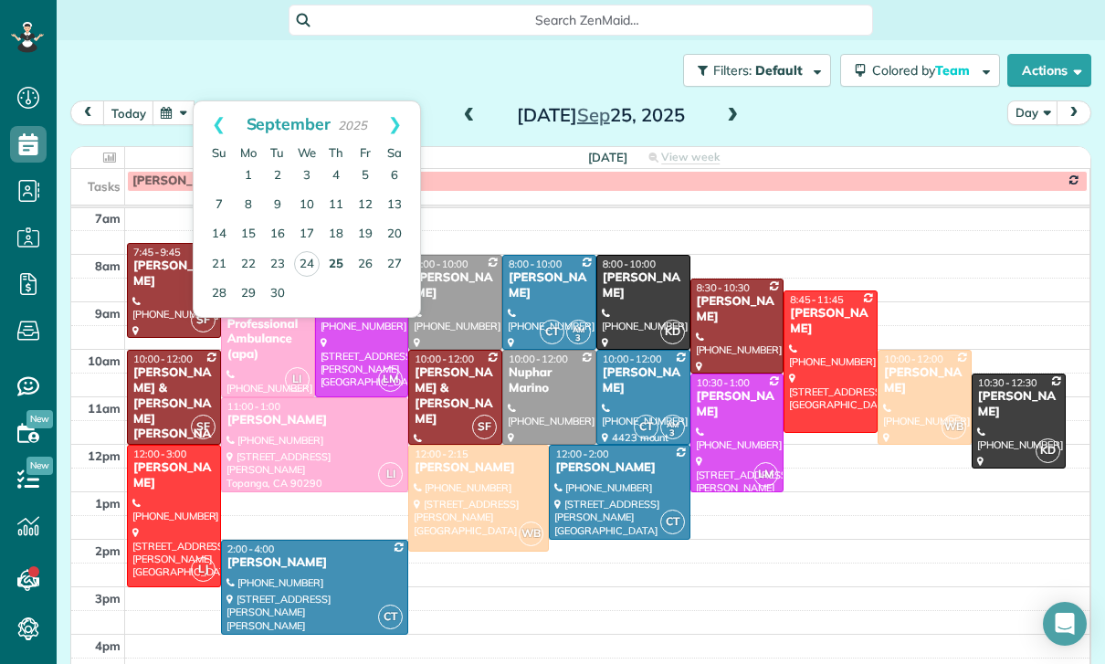
click at [334, 259] on link "25" at bounding box center [335, 264] width 29 height 29
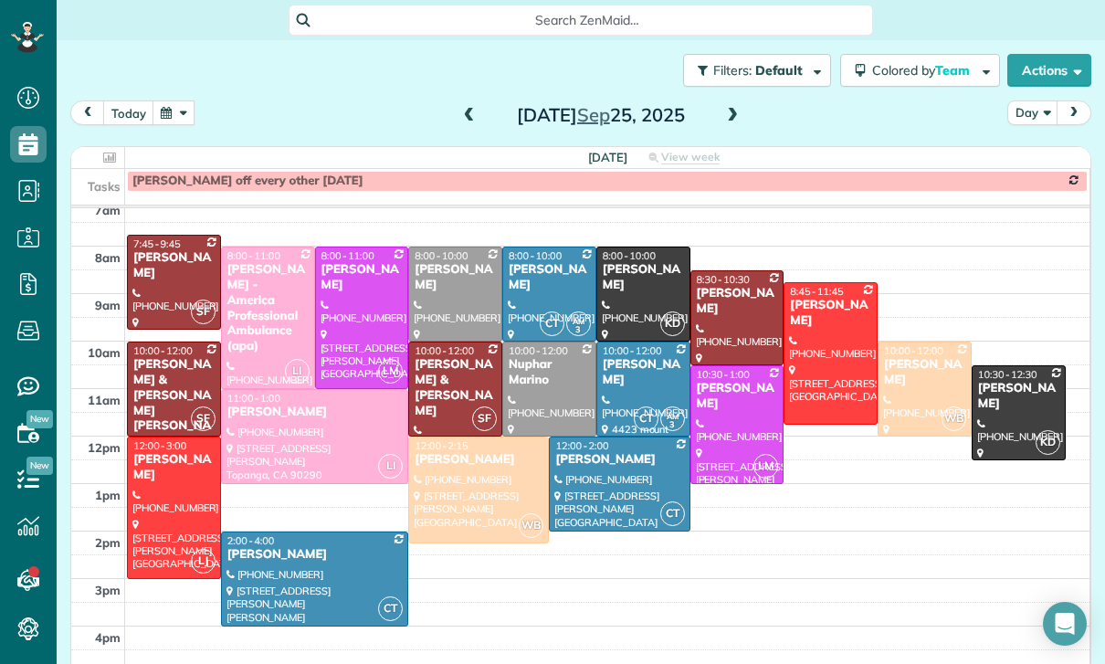
scroll to position [165, 0]
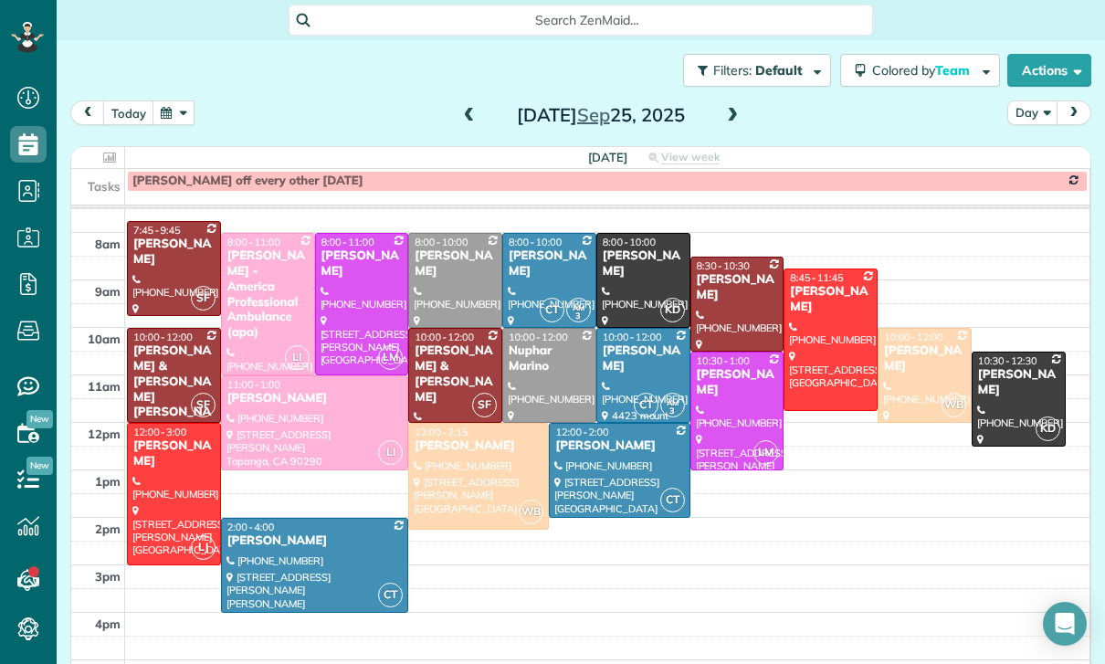
click at [570, 623] on td at bounding box center [607, 625] width 965 height 24
